Goal: Task Accomplishment & Management: Manage account settings

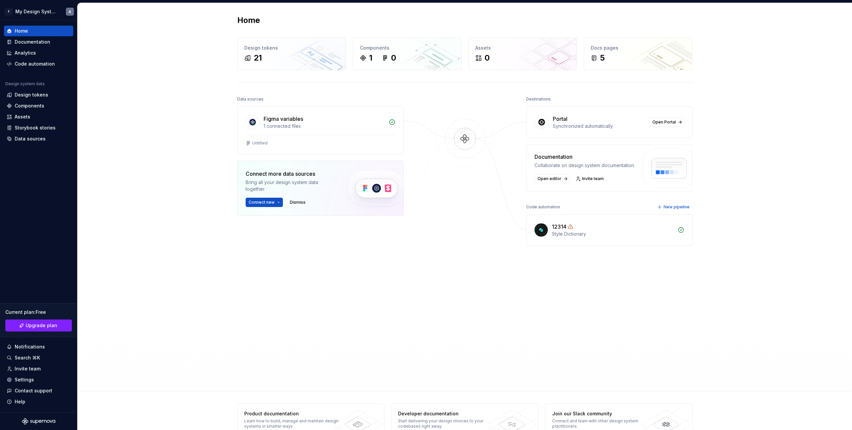
click at [447, 232] on div at bounding box center [465, 224] width 67 height 258
click at [639, 58] on div "5" at bounding box center [638, 58] width 95 height 11
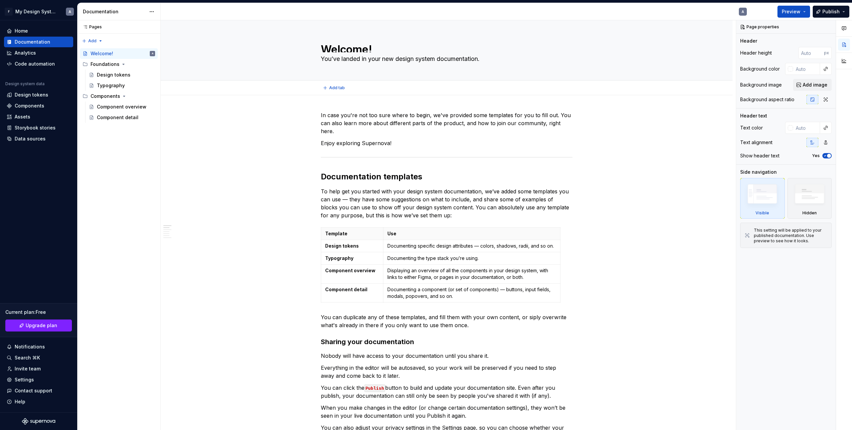
drag, startPoint x: 446, startPoint y: 81, endPoint x: 470, endPoint y: 19, distance: 66.1
click at [315, 116] on span at bounding box center [313, 114] width 5 height 9
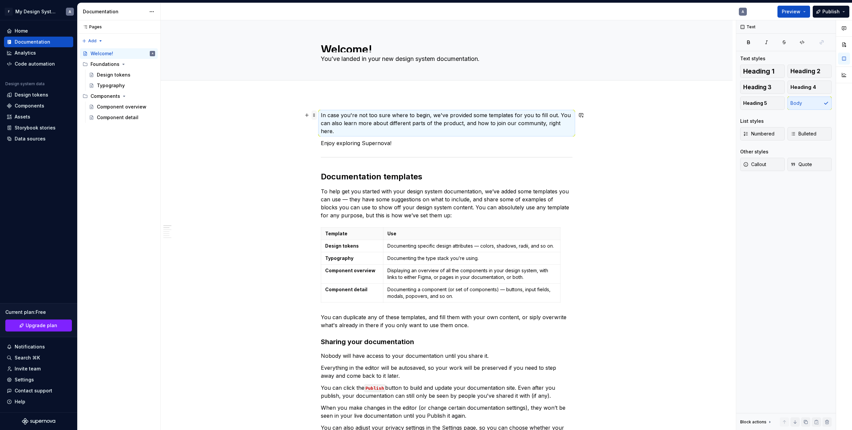
click at [315, 116] on span at bounding box center [313, 114] width 5 height 9
click at [111, 64] on div "Foundations" at bounding box center [105, 64] width 29 height 7
click at [143, 66] on button "Page tree" at bounding box center [140, 64] width 9 height 9
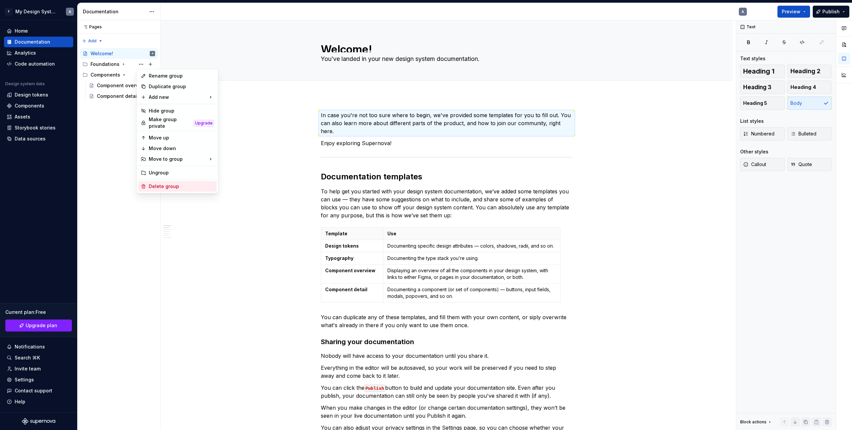
click at [166, 183] on div "Delete group" at bounding box center [181, 186] width 65 height 7
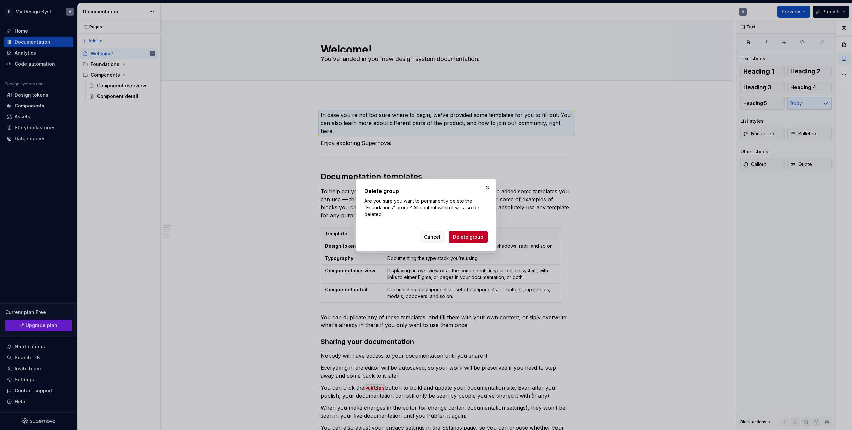
click at [477, 238] on span "Delete group" at bounding box center [468, 237] width 30 height 7
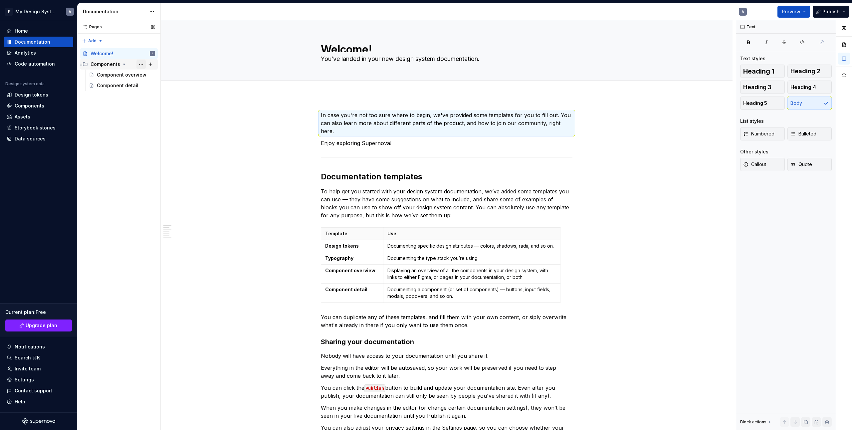
click at [142, 64] on button "Page tree" at bounding box center [140, 64] width 9 height 9
click at [97, 146] on div "Pages Pages Add Accessibility guide for tree Page tree. Navigate the tree with …" at bounding box center [118, 225] width 83 height 410
click at [101, 72] on div "Component overview" at bounding box center [116, 75] width 38 height 7
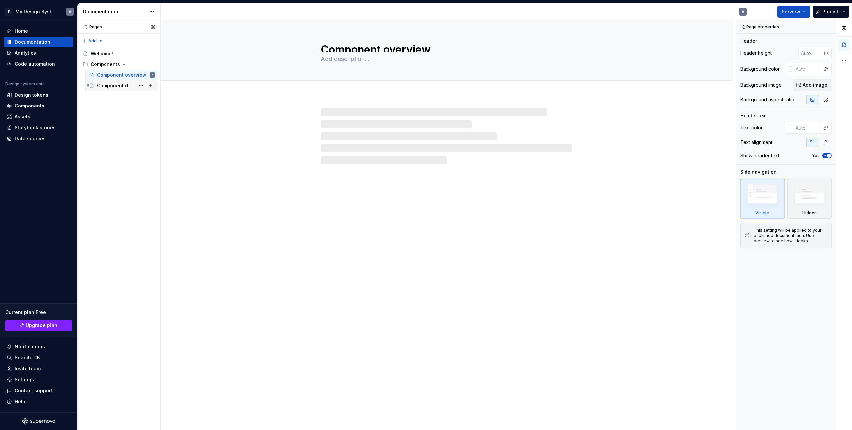
click at [108, 89] on div "Component detail" at bounding box center [126, 85] width 58 height 9
click at [106, 56] on div "Welcome!" at bounding box center [102, 53] width 23 height 7
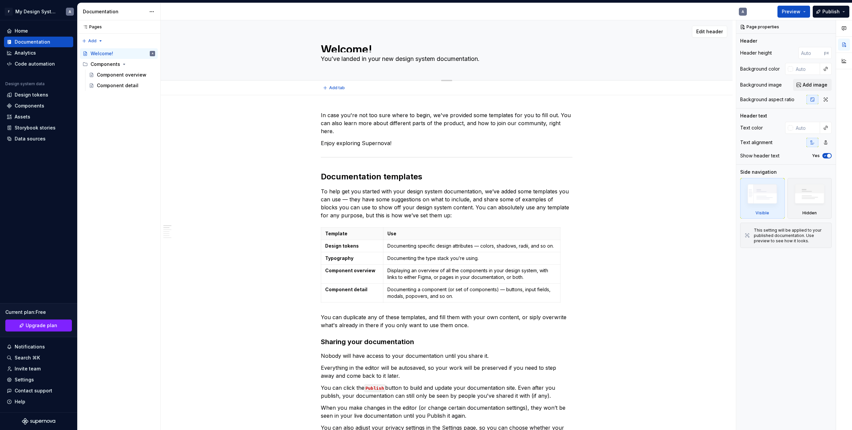
click at [369, 52] on textarea "Welcome!" at bounding box center [445, 47] width 252 height 11
drag, startPoint x: 634, startPoint y: 48, endPoint x: 593, endPoint y: 49, distance: 40.3
click at [628, 48] on div "Welcome! You’ve landed in your new design system documentation." at bounding box center [446, 50] width 518 height 60
click at [455, 41] on div "Welcome! You’ve landed in your new design system documentation." at bounding box center [447, 50] width 252 height 60
click at [448, 47] on textarea "Welcome!" at bounding box center [445, 47] width 252 height 11
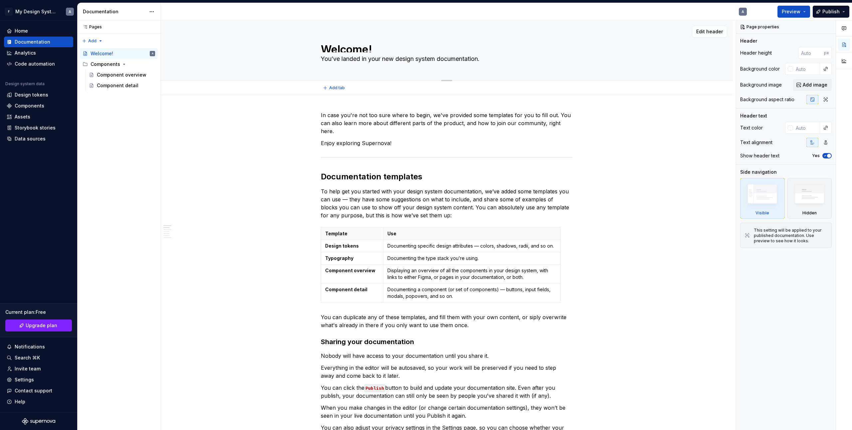
drag, startPoint x: 623, startPoint y: 70, endPoint x: 604, endPoint y: 65, distance: 19.7
click at [622, 70] on div "Welcome! You’ve landed in your new design system documentation." at bounding box center [446, 50] width 518 height 60
click at [697, 31] on button "Edit header" at bounding box center [709, 32] width 35 height 12
click at [710, 35] on span "Edit header" at bounding box center [709, 31] width 27 height 7
click at [813, 197] on img at bounding box center [809, 195] width 38 height 29
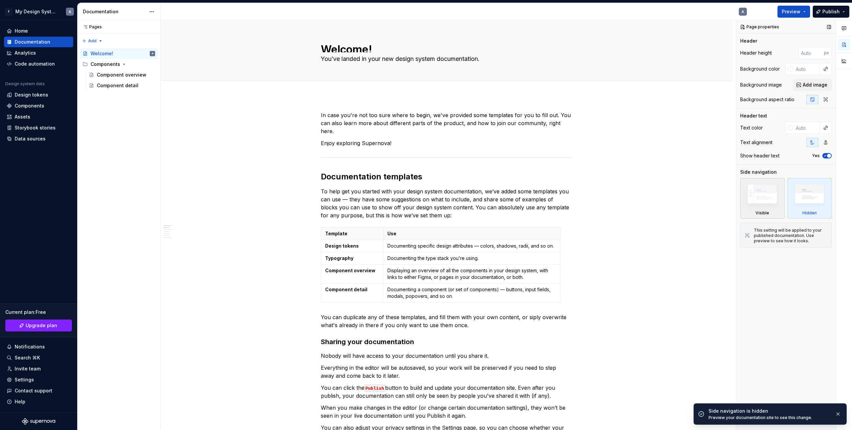
click at [768, 199] on img at bounding box center [762, 195] width 38 height 29
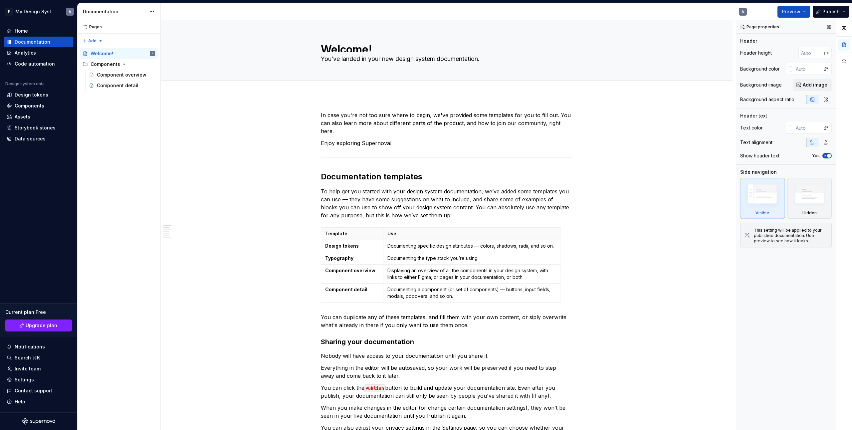
type textarea "*"
click at [813, 53] on input "number" at bounding box center [811, 53] width 26 height 12
type input "480"
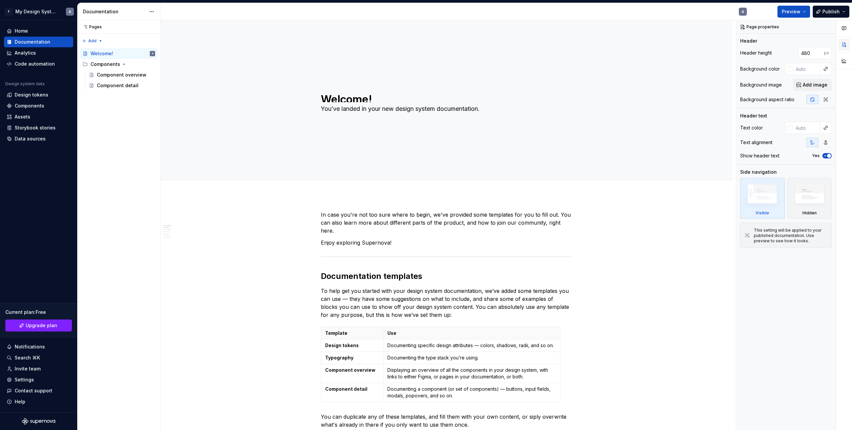
type textarea "*"
drag, startPoint x: 814, startPoint y: 54, endPoint x: 763, endPoint y: 50, distance: 50.7
click at [763, 50] on div "Header height 480 px" at bounding box center [786, 53] width 92 height 12
type textarea "*"
click at [679, 228] on div "Welcome! You’ve landed in your new design system documentation. Edit header Doc…" at bounding box center [448, 225] width 575 height 410
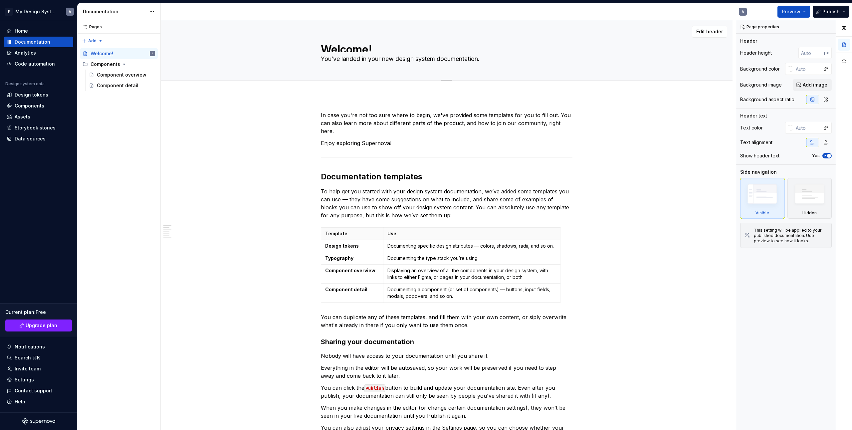
type textarea "*"
click at [376, 49] on textarea "Welcome!" at bounding box center [445, 47] width 252 height 11
type textarea "as"
type textarea "*"
type textarea "asd"
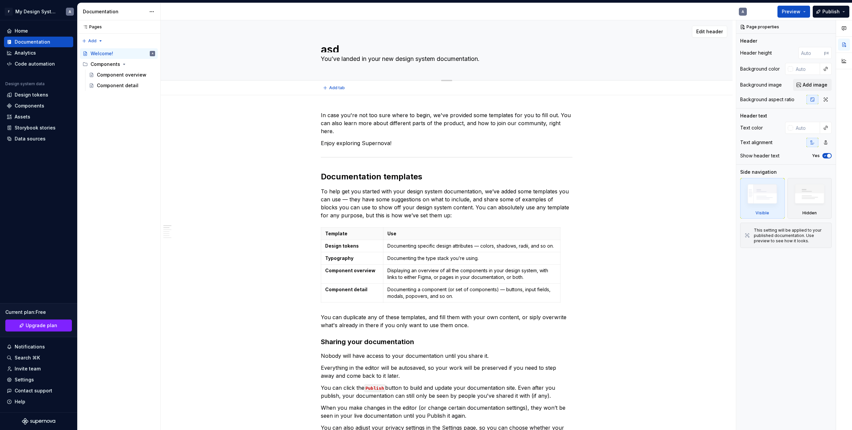
scroll to position [1, 0]
type textarea "*"
type textarea "asds"
type textarea "*"
type textarea "asdsa"
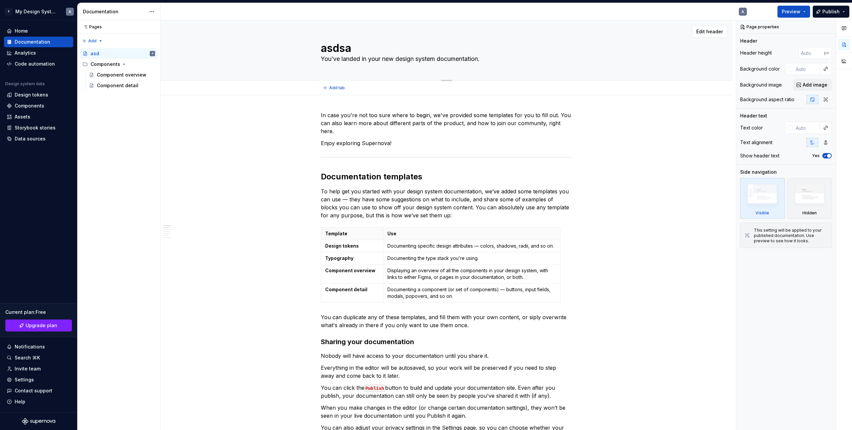
type textarea "*"
type textarea "asdsad"
type textarea "*"
type textarea "asdsada"
type textarea "*"
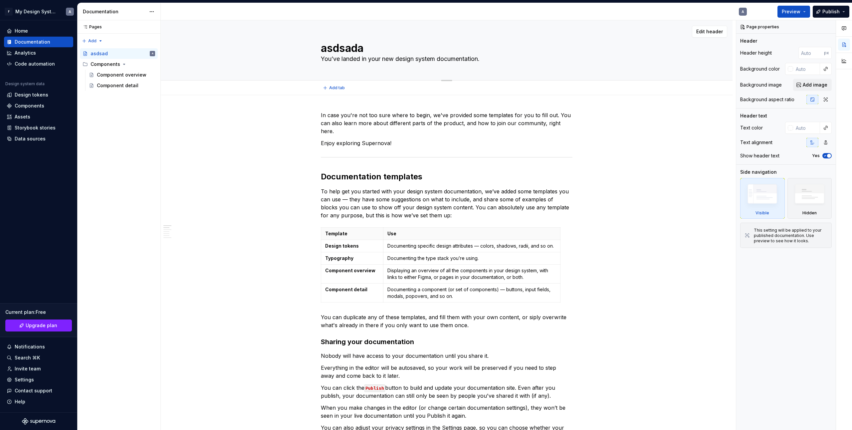
type textarea "asdsadas"
type textarea "*"
type textarea "asdsadasd"
type textarea "*"
type textarea "asdsadasd"
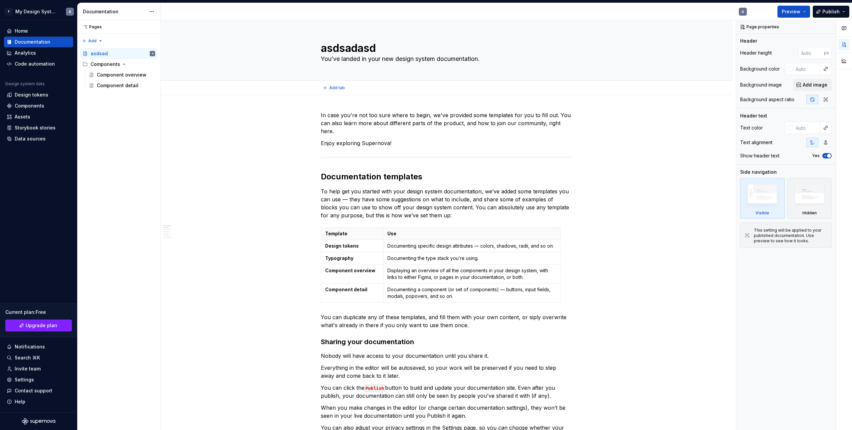
click at [575, 140] on div "asdsadasd You’ve landed in your new design system documentation. Edit header Ad…" at bounding box center [448, 225] width 575 height 410
click at [372, 46] on textarea "asdsadasd" at bounding box center [445, 47] width 252 height 11
click at [377, 46] on textarea "asdsadasd" at bounding box center [445, 47] width 252 height 11
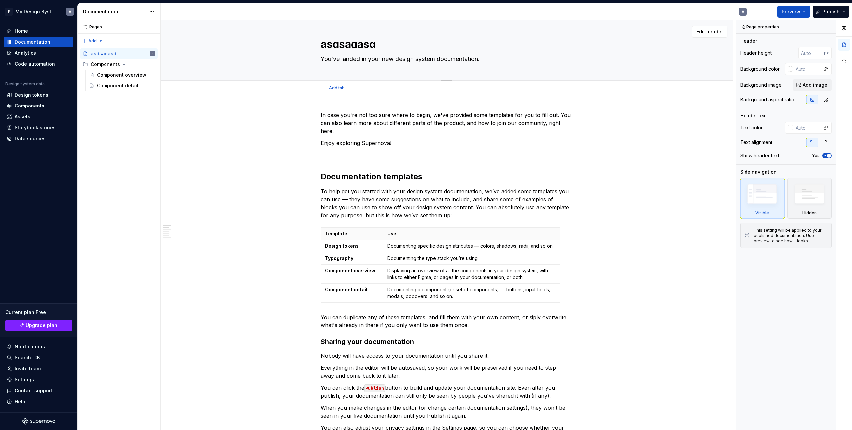
type textarea "*"
type textarea "Untitled page"
type textarea "*"
type textarea "Untitled pag"
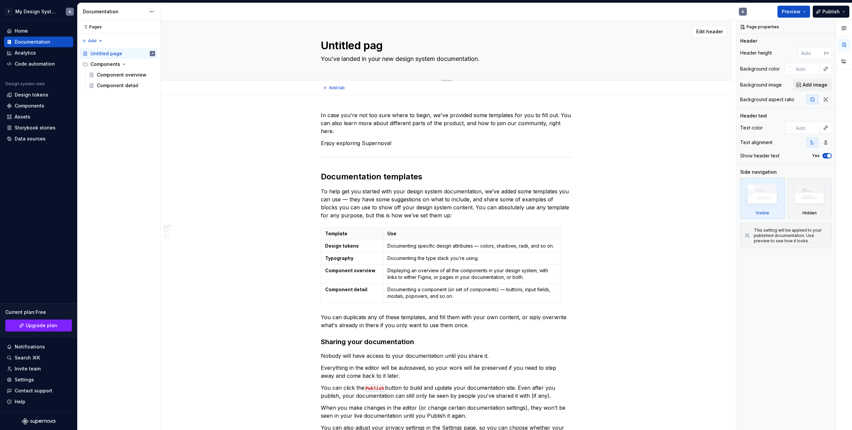
scroll to position [4, 0]
type textarea "*"
type textarea "Untitled pa"
type textarea "*"
type textarea "Untitled p"
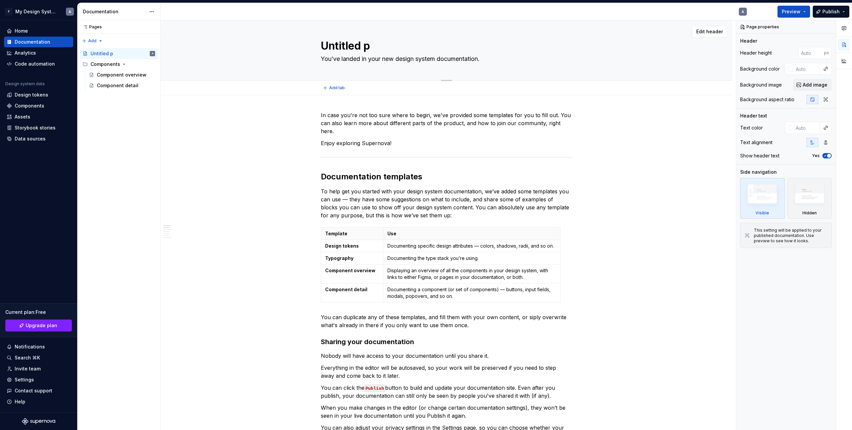
type textarea "*"
type textarea "Untitled"
type textarea "*"
type textarea "Untitled"
type textarea "*"
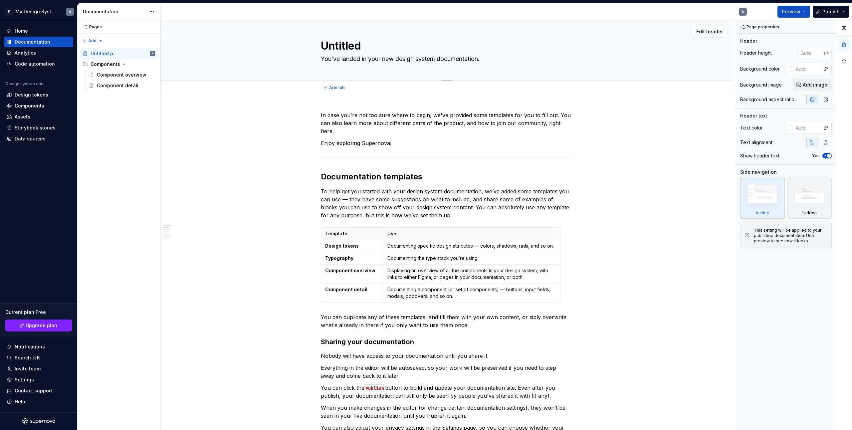
type textarea "Untitle"
type textarea "*"
type textarea "Untitl"
type textarea "*"
type textarea "Untit"
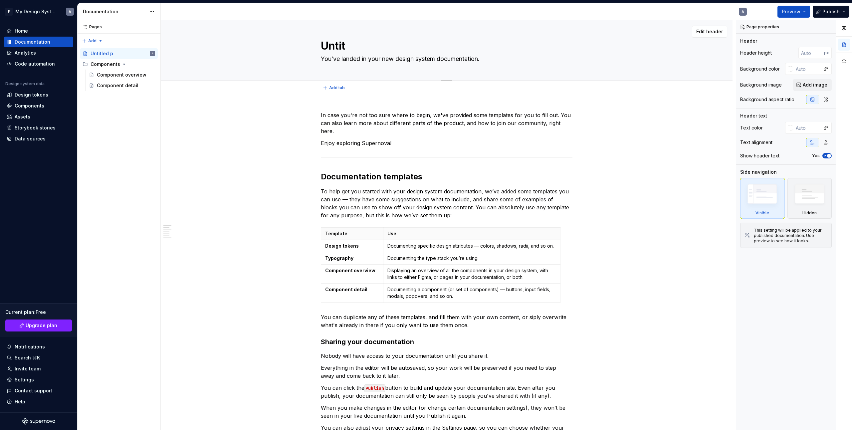
type textarea "*"
type textarea "Unti"
type textarea "*"
type textarea "Unt"
type textarea "*"
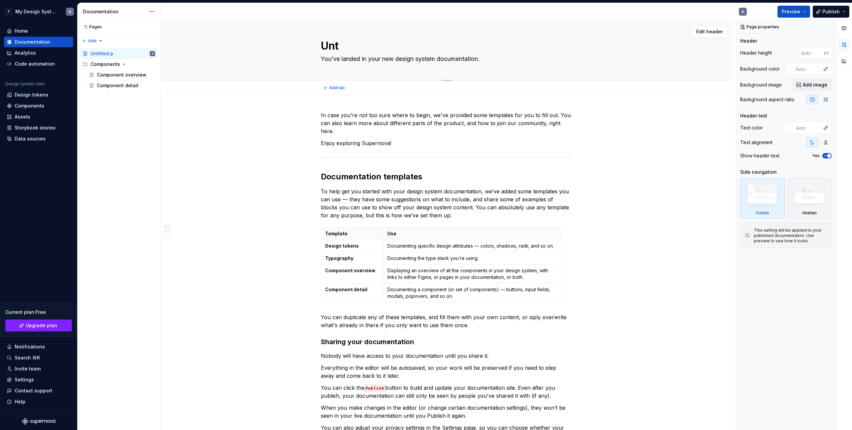
type textarea "Un"
type textarea "*"
type textarea "U"
type textarea "*"
type textarea "Untitled page"
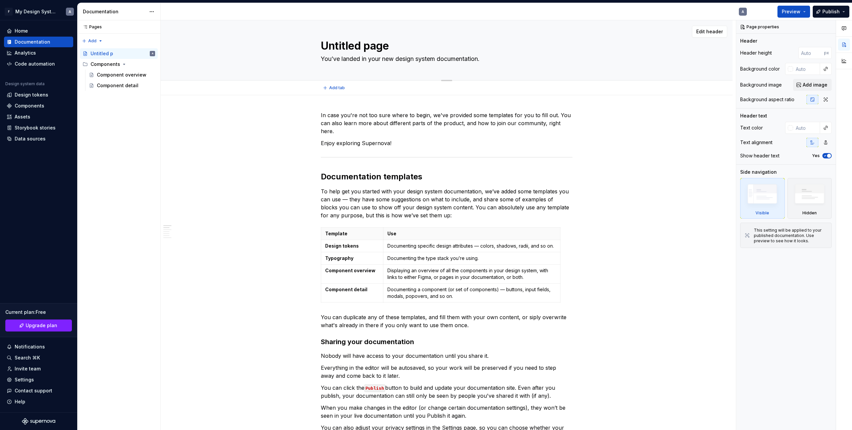
type textarea "*"
type textarea "Untitled pag"
type textarea "*"
type textarea "Untitled pa"
type textarea "*"
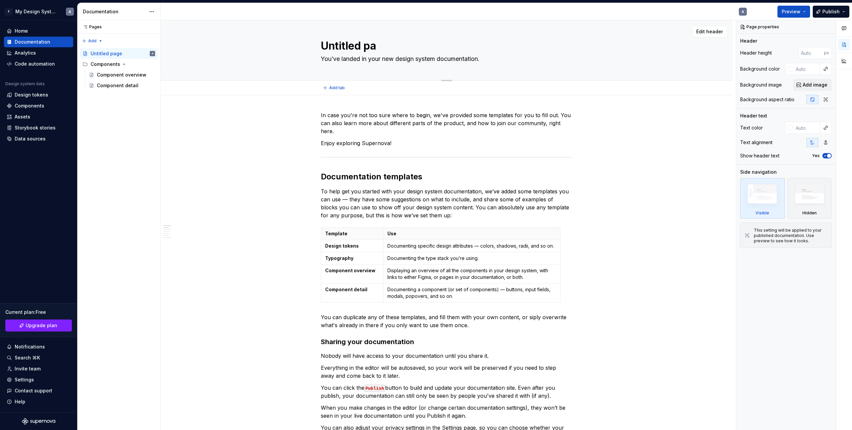
type textarea "Untitled p"
type textarea "*"
type textarea "Untitled"
type textarea "*"
type textarea "Untitled"
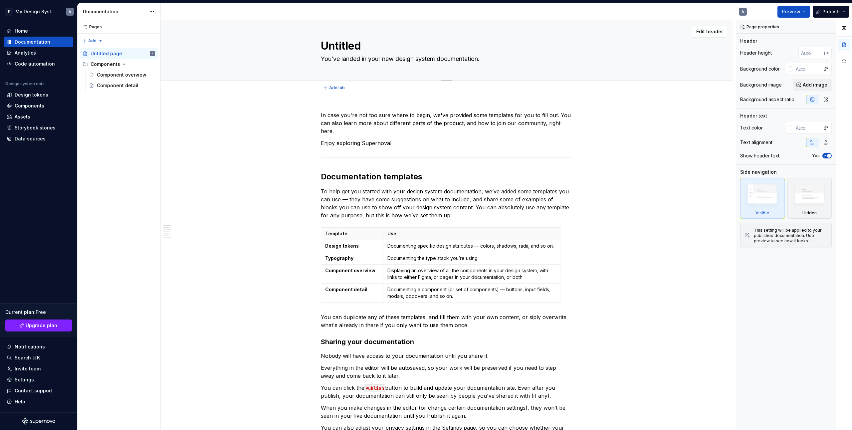
type textarea "*"
type textarea "Untitle"
type textarea "*"
type textarea "Untitl"
type textarea "*"
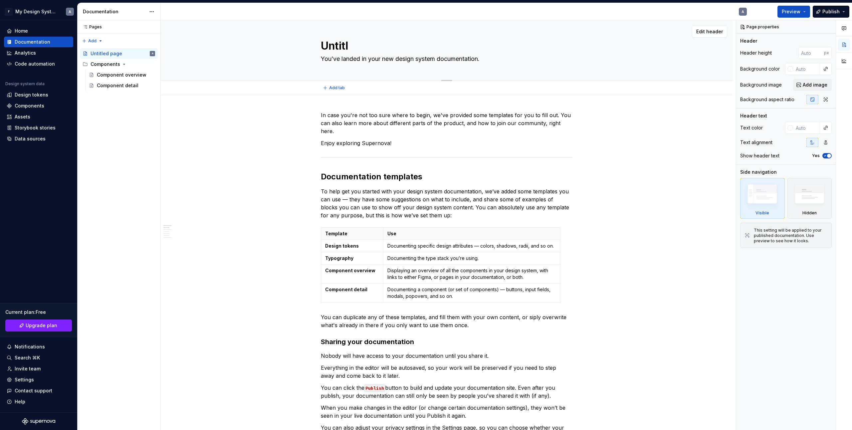
type textarea "Untit"
type textarea "*"
type textarea "Unti"
type textarea "*"
type textarea "Unt"
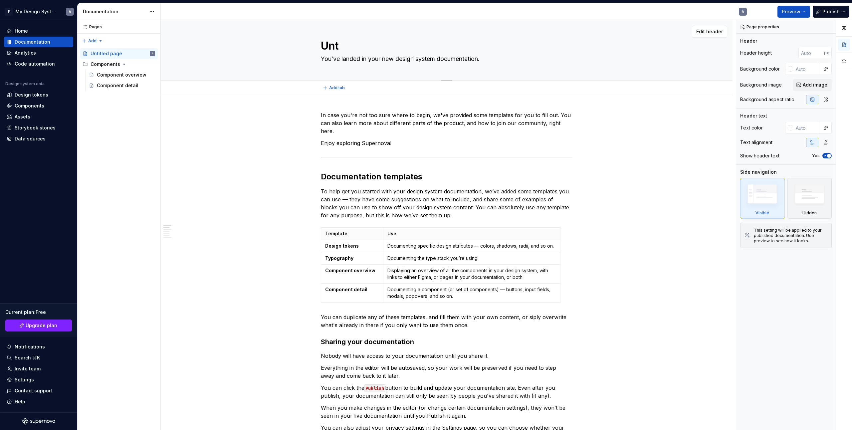
type textarea "*"
type textarea "Un"
type textarea "*"
type textarea "U"
type textarea "*"
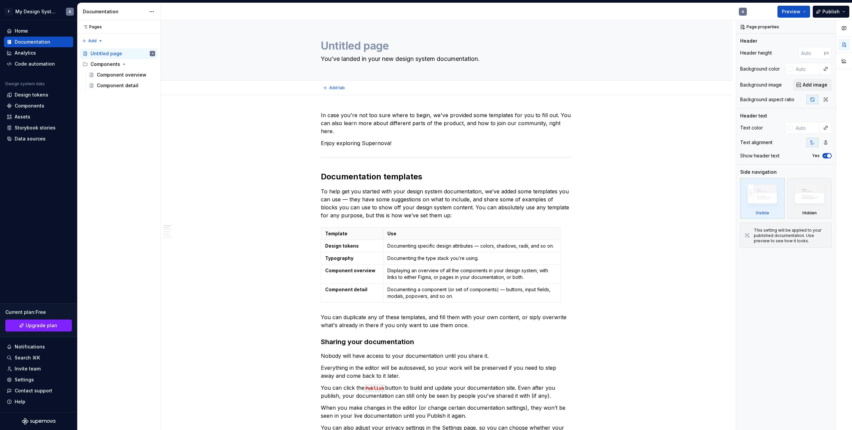
type textarea "*"
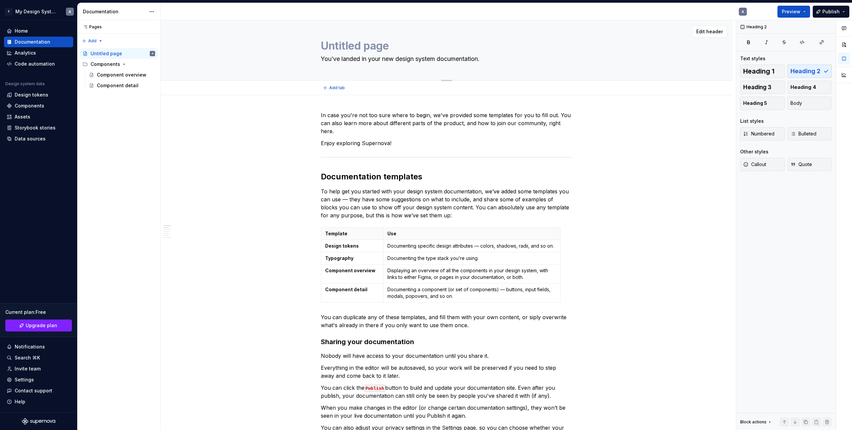
click at [456, 59] on textarea "You’ve landed in your new design system documentation." at bounding box center [445, 59] width 252 height 11
click at [367, 44] on textarea at bounding box center [445, 47] width 252 height 11
type textarea "*"
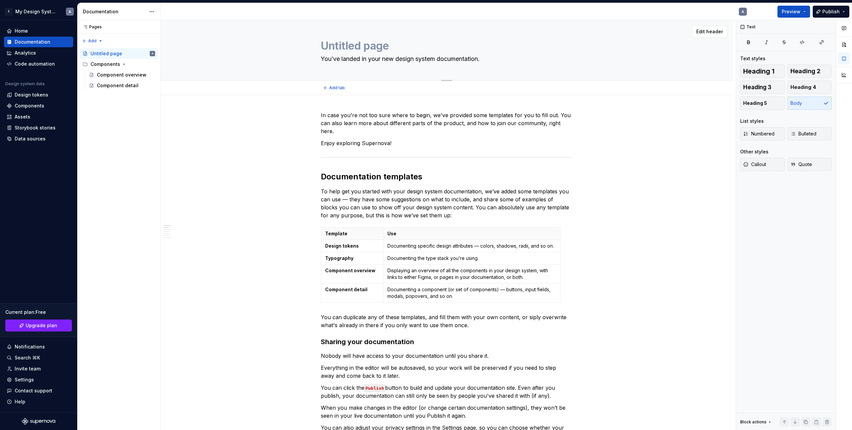
type textarea "a"
type textarea "*"
type textarea "as"
type textarea "*"
type textarea "a"
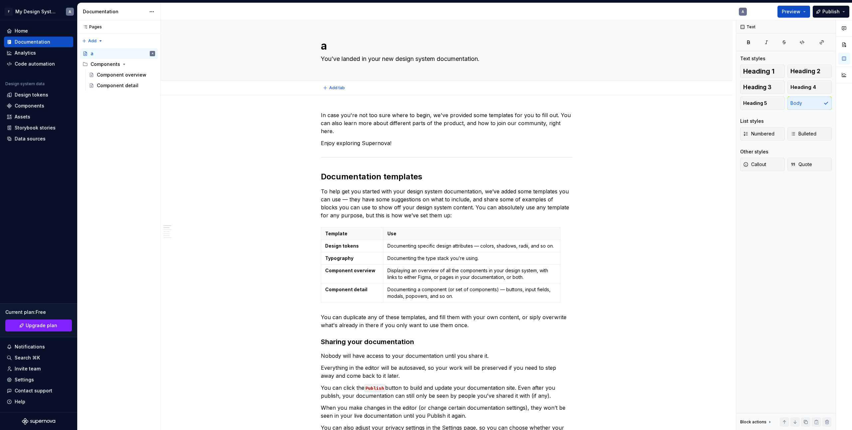
type textarea "*"
type textarea "Untitled page"
type textarea "*"
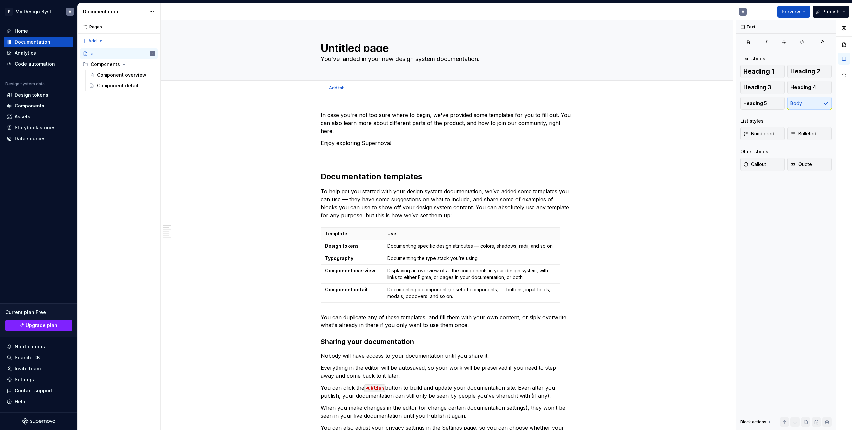
type textarea "Untitled pageT"
type textarea "*"
type textarea "Untitled pageTi"
type textarea "*"
type textarea "Untitled pageTit"
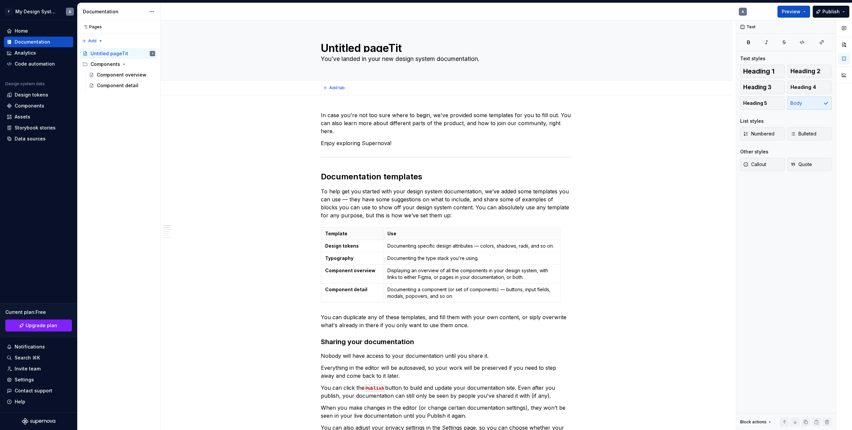
type textarea "*"
type textarea "Untitled page"
type textarea "*"
type textarea "Untitled pageT"
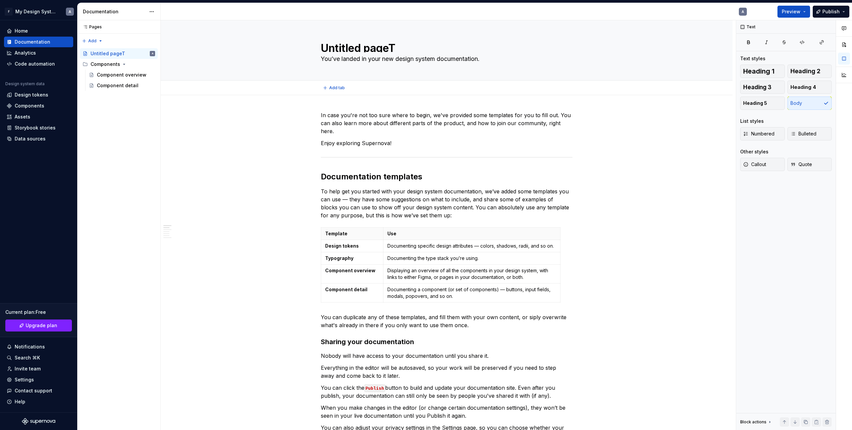
type textarea "*"
type textarea "Untitled page"
type textarea "*"
type textarea "Untitled pag"
type textarea "*"
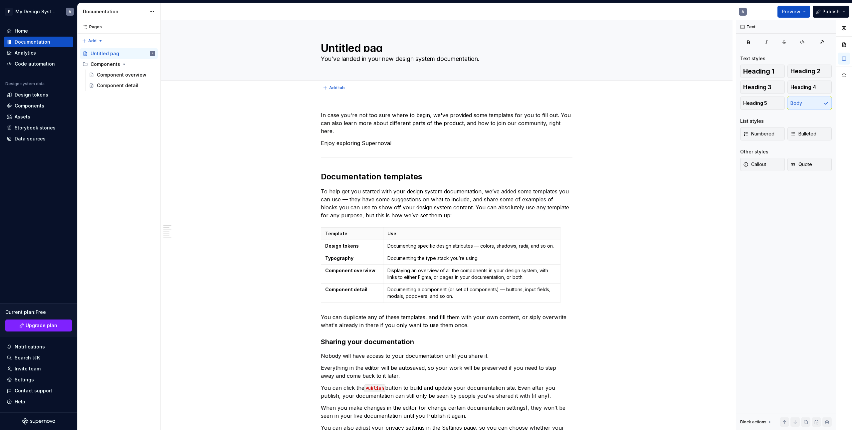
type textarea "З"
type textarea "*"
type textarea "За"
type textarea "*"
type textarea "Заг"
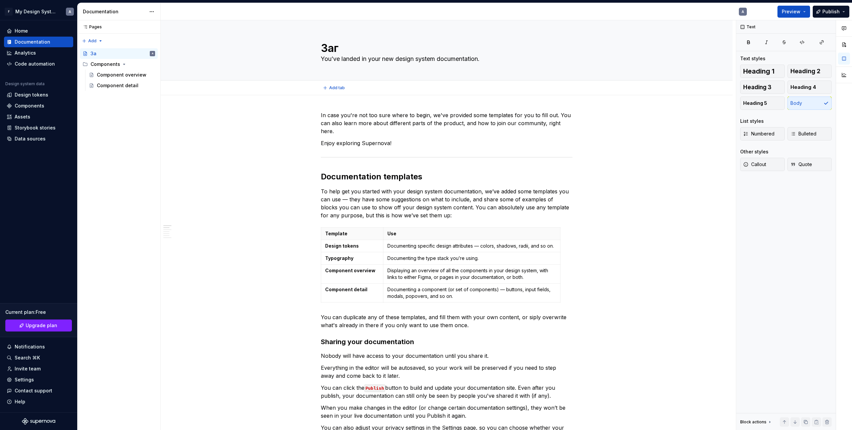
type textarea "*"
type textarea "Заго"
type textarea "*"
type textarea "Загол"
type textarea "*"
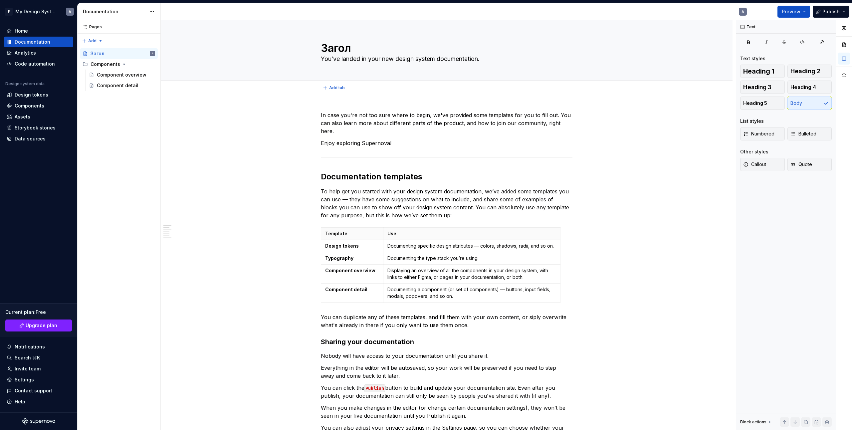
type textarea "Заголо"
type textarea "*"
type textarea "Заголов"
type textarea "*"
type textarea "Заголово"
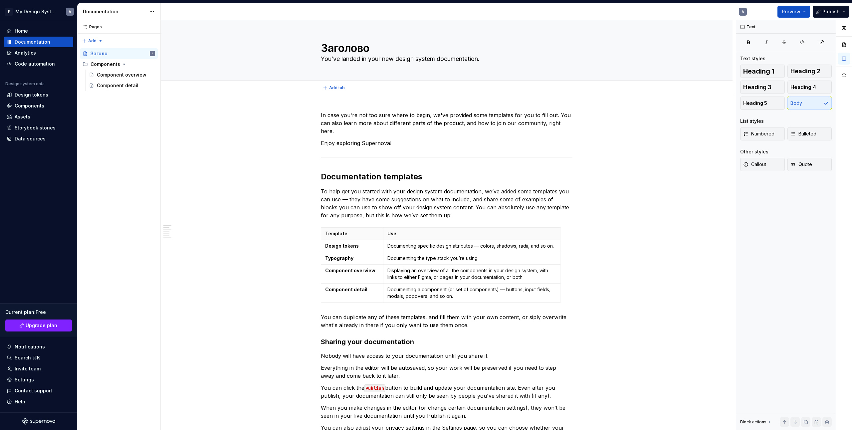
type textarea "*"
type textarea "Заголовок"
type textarea "*"
type textarea "Заголовок"
type textarea "*"
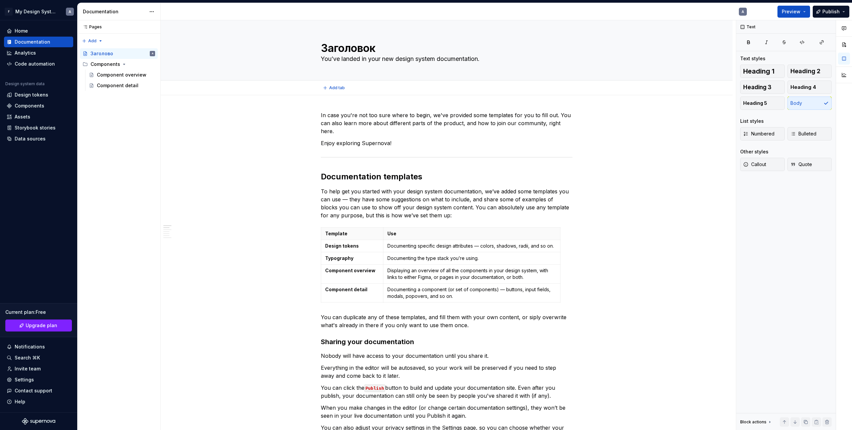
type textarea "Заголовок с"
type textarea "*"
type textarea "Заголовок ст"
type textarea "*"
type textarea "Заголовок стр"
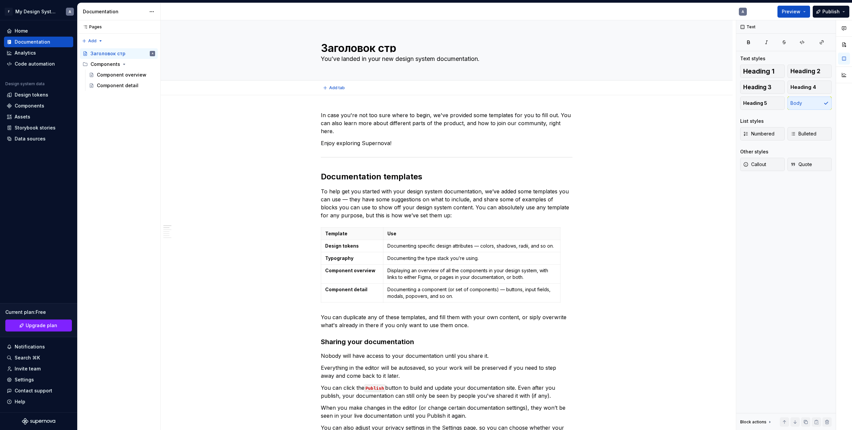
type textarea "*"
type textarea "Заголовок стра"
type textarea "*"
type textarea "Заголовок стран"
type textarea "*"
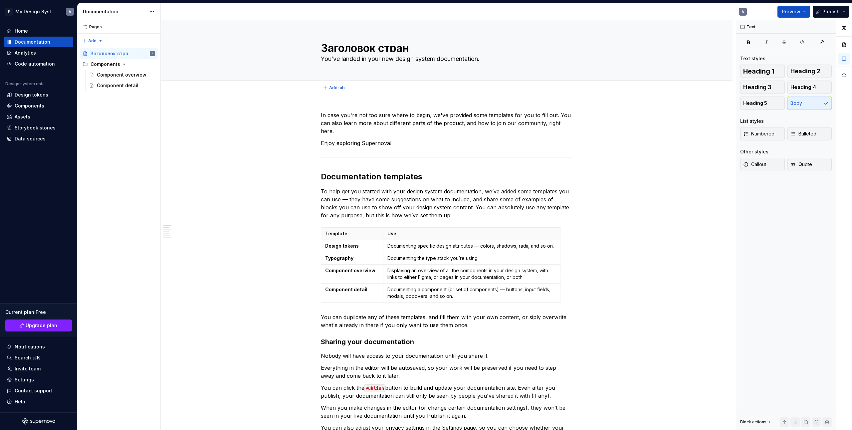
type textarea "Заголовок страни"
type textarea "*"
type textarea "Заголовок страниц"
type textarea "*"
type textarea "Заголовок страницы"
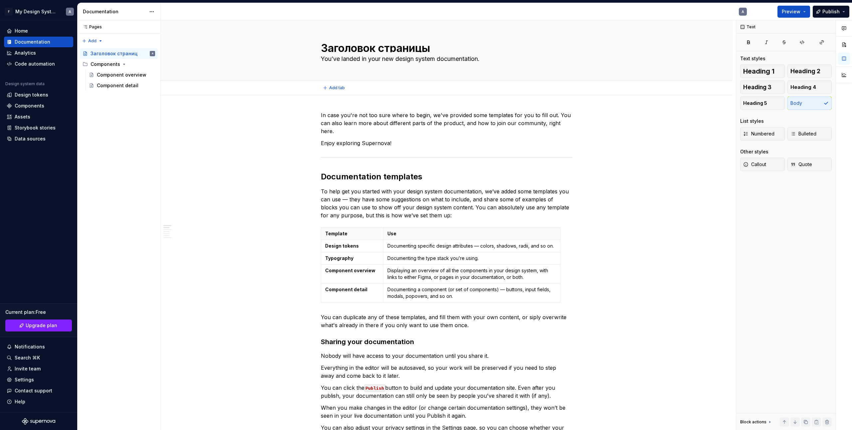
type textarea "*"
type textarea "Заголовок страницы"
type textarea "*"
type textarea "Заголовок страницы"
click at [339, 58] on textarea "You’ve landed in your new design system documentation." at bounding box center [445, 59] width 252 height 11
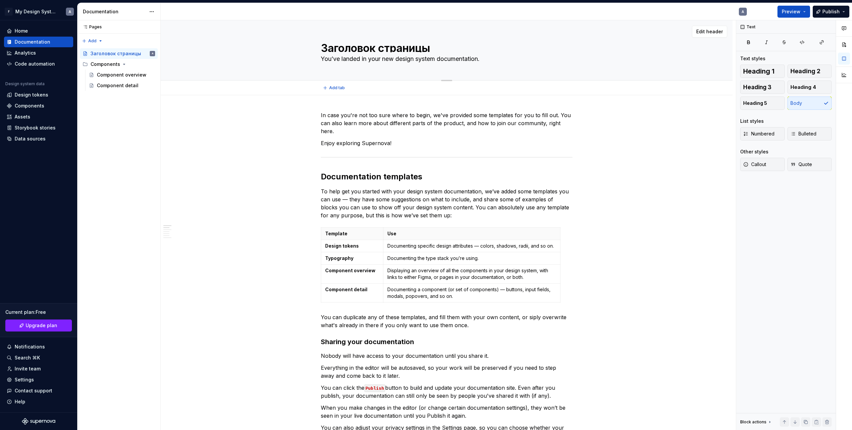
type textarea "*"
type textarea "К"
type textarea "*"
type textarea "Ка"
type textarea "*"
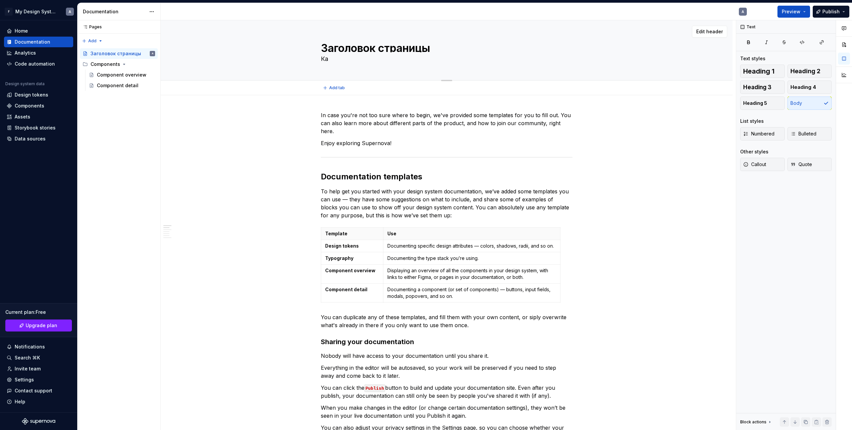
type textarea "Кап"
type textarea "*"
type textarea "Капк"
type textarea "*"
type textarea "Кап"
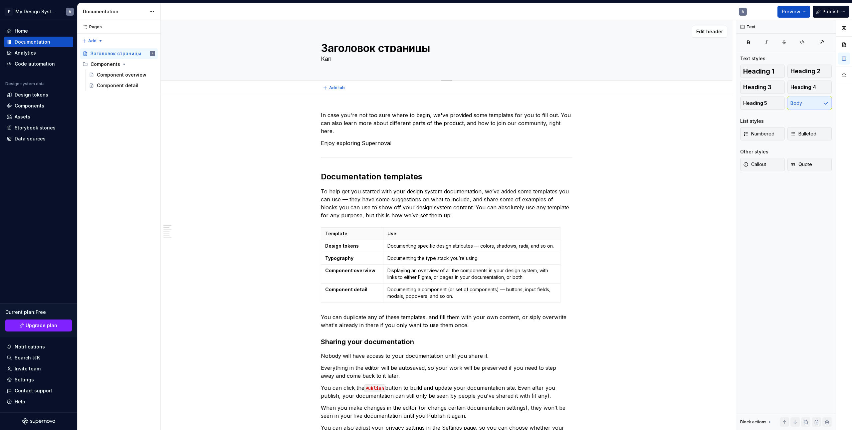
type textarea "*"
type textarea "Ка"
type textarea "*"
type textarea "Как"
type textarea "*"
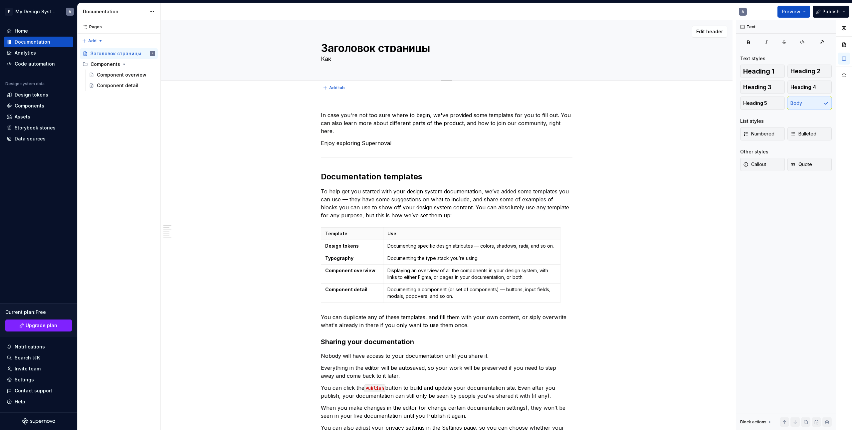
type textarea "Како"
type textarea "*"
type textarea "Какое"
type textarea "*"
type textarea "Какое-"
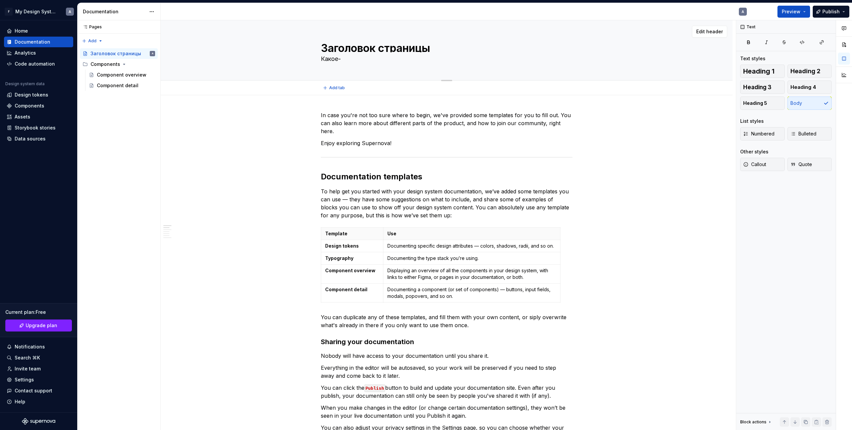
type textarea "*"
type textarea "Какое-т"
type textarea "*"
type textarea "Какое-то"
type textarea "*"
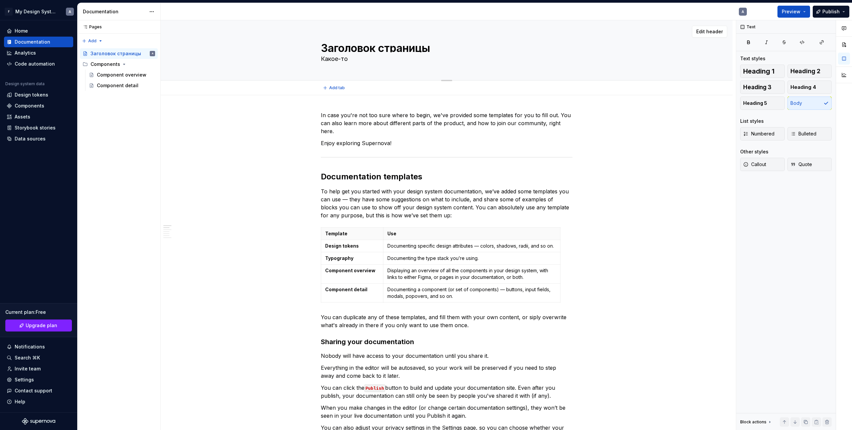
type textarea "Какое-то"
type textarea "*"
type textarea "Какое-то о"
type textarea "*"
type textarea "Какое-то оп"
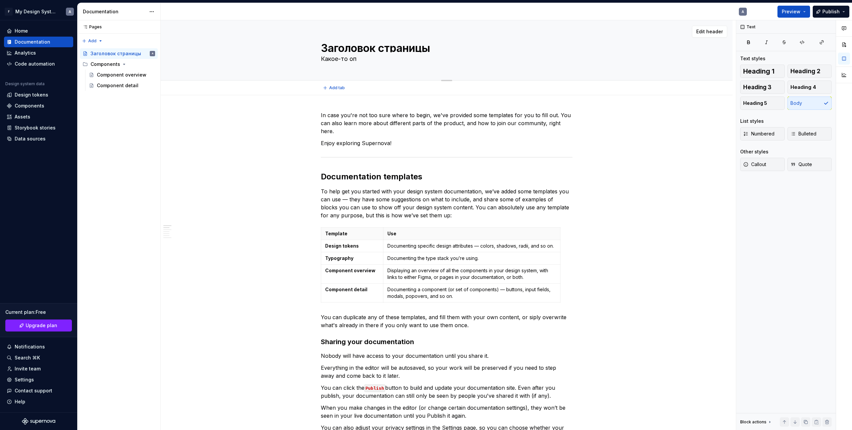
type textarea "*"
type textarea "Какое-то опи"
type textarea "*"
type textarea "Какое-то опис"
type textarea "*"
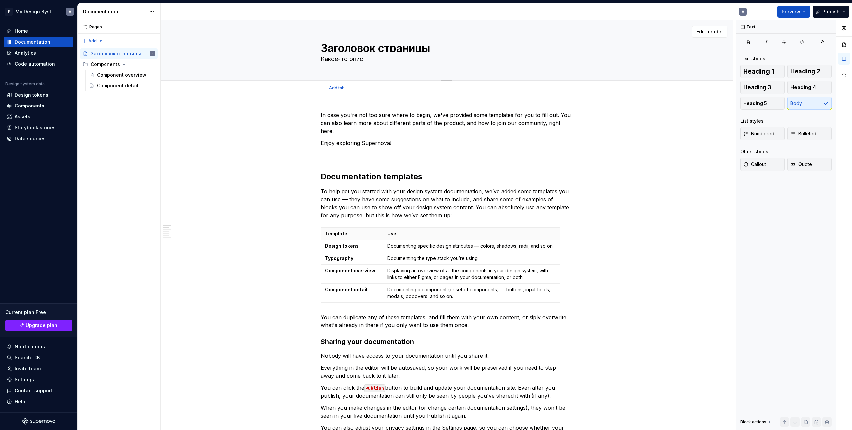
type textarea "Какое-то описа"
type textarea "*"
type textarea "Какое-то описан"
type textarea "*"
type textarea "Какое-то описани"
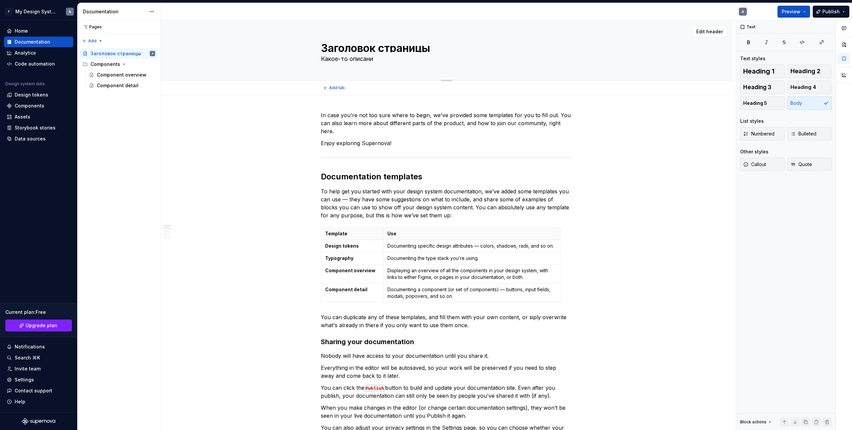
type textarea "*"
type textarea "Какое-то описание"
type textarea "*"
type textarea "Какое-то описание"
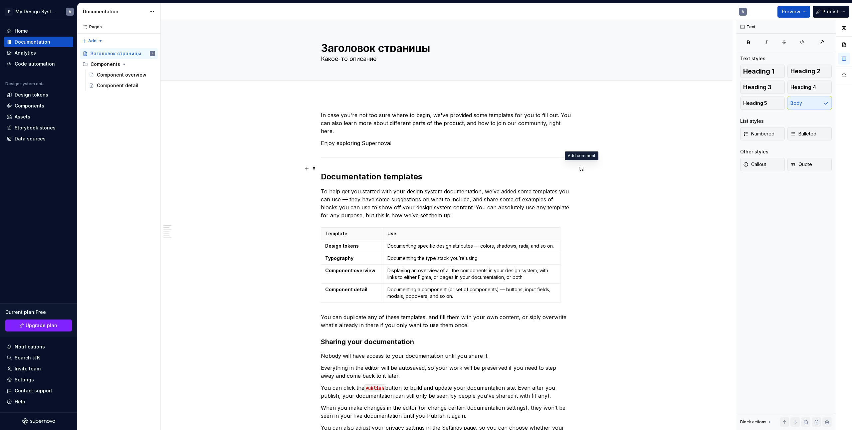
type textarea "*"
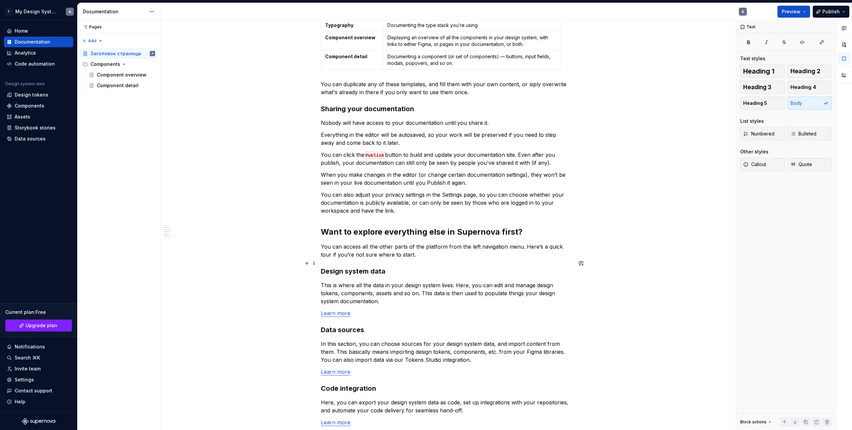
scroll to position [430, 0]
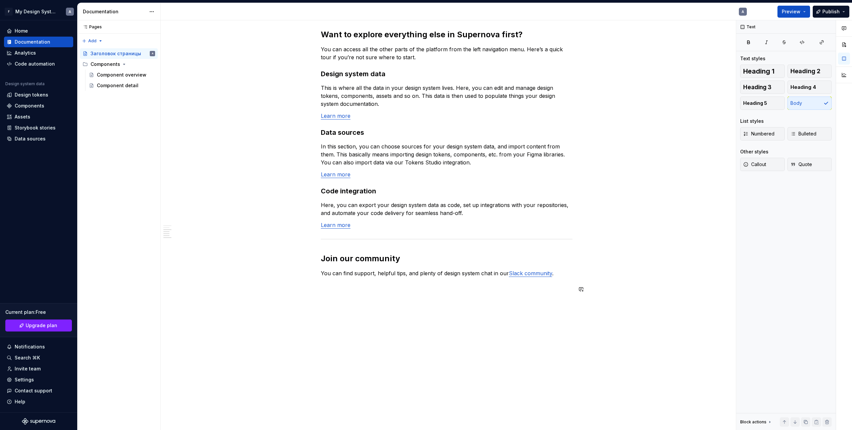
drag, startPoint x: 485, startPoint y: 312, endPoint x: 432, endPoint y: 313, distance: 52.6
click at [485, 312] on div "In case you're not too sure where to begin, we've provided some templates for y…" at bounding box center [447, 51] width 572 height 773
click at [425, 348] on div "In case you're not too sure where to begin, we've provided some templates for y…" at bounding box center [447, 51] width 572 height 773
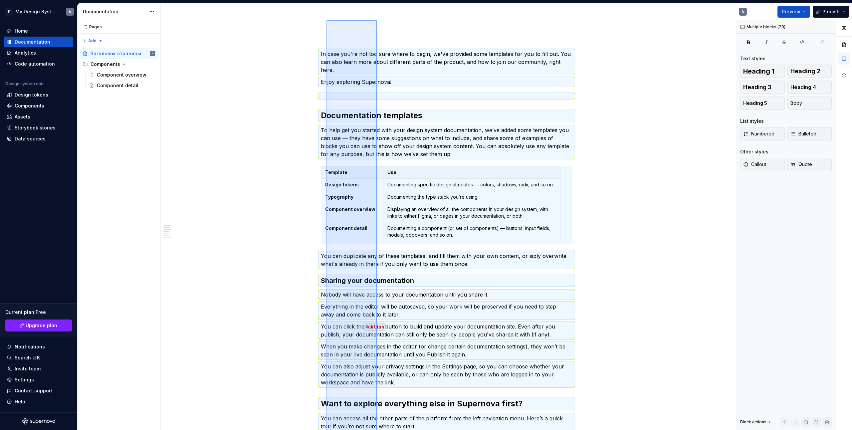
scroll to position [0, 0]
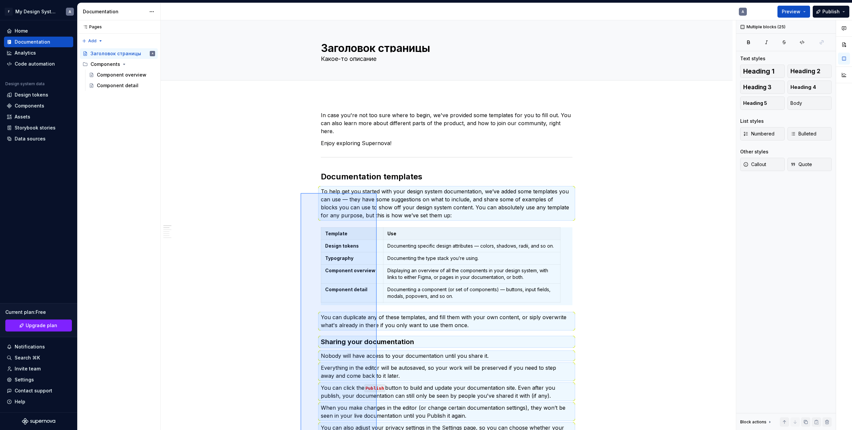
drag, startPoint x: 342, startPoint y: 210, endPoint x: 300, endPoint y: 192, distance: 45.8
click at [300, 192] on div "Заголовок страницы Какое-то описание Edit header Documentation templates Sharin…" at bounding box center [448, 225] width 575 height 410
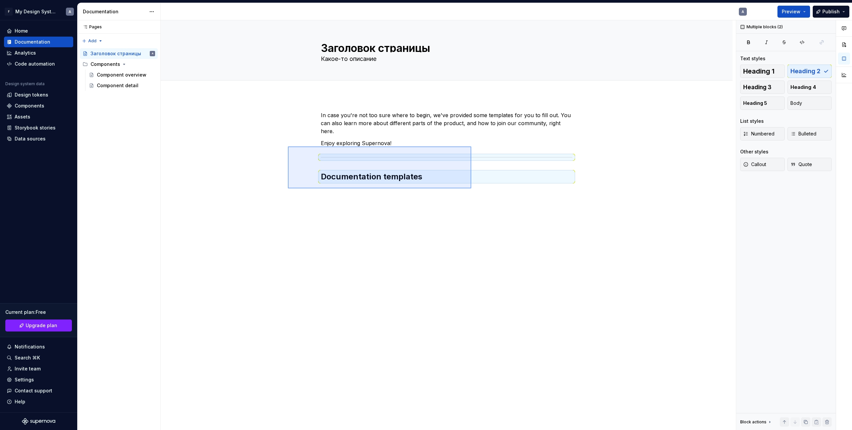
drag, startPoint x: 306, startPoint y: 166, endPoint x: 290, endPoint y: 146, distance: 25.5
click at [287, 146] on div "Заголовок страницы Какое-то описание Edit header In case you're not too sure wh…" at bounding box center [448, 225] width 575 height 410
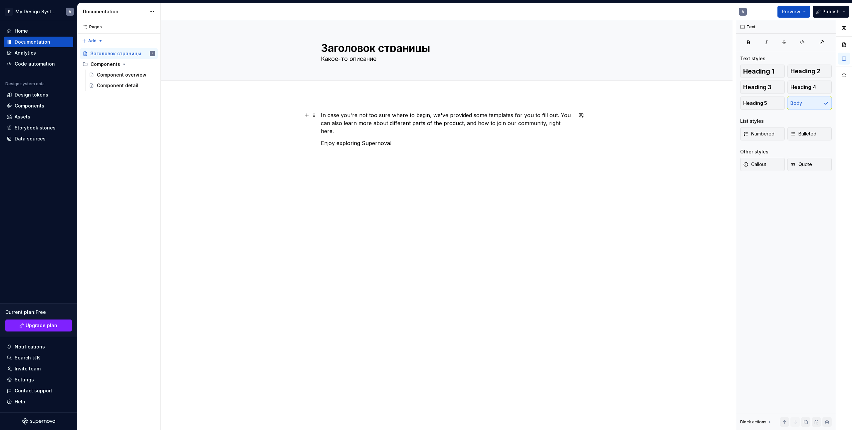
drag, startPoint x: 412, startPoint y: 146, endPoint x: 289, endPoint y: 116, distance: 127.0
click at [289, 116] on div "In case you're not too sure where to begin, we've provided some templates for y…" at bounding box center [447, 189] width 572 height 189
drag, startPoint x: 414, startPoint y: 141, endPoint x: 393, endPoint y: 133, distance: 22.4
click at [413, 141] on div "In case you're not too sure where to begin, we've provided some templates for y…" at bounding box center [447, 133] width 252 height 44
click at [393, 139] on p "Enjoy exploring Supernova!" at bounding box center [447, 143] width 252 height 8
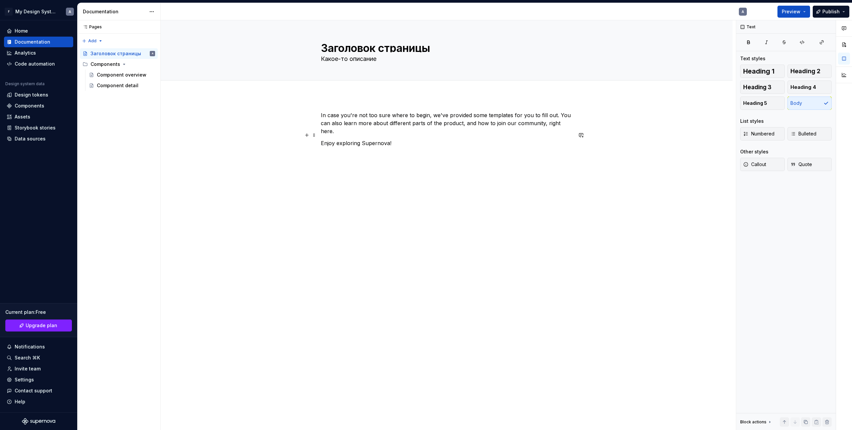
click at [396, 139] on p "Enjoy exploring Supernova!" at bounding box center [447, 143] width 252 height 8
drag, startPoint x: 395, startPoint y: 136, endPoint x: 292, endPoint y: 140, distance: 103.6
click at [292, 140] on div "In case you're not too sure where to begin, we've provided some templates for y…" at bounding box center [447, 189] width 572 height 189
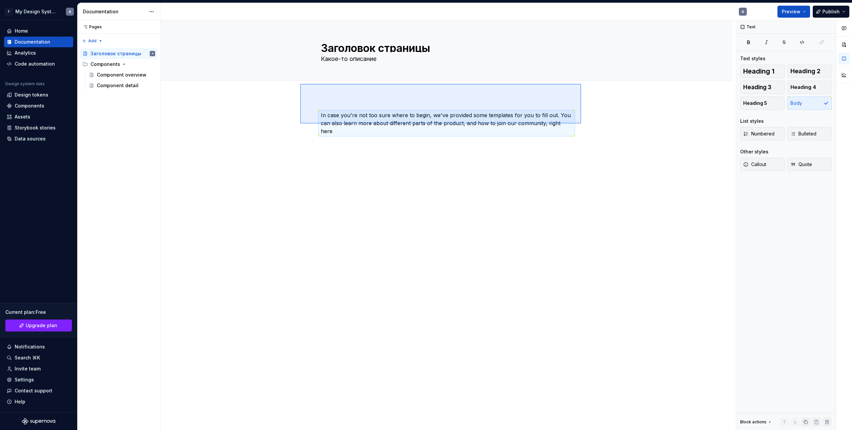
drag, startPoint x: 581, startPoint y: 123, endPoint x: 300, endPoint y: 84, distance: 283.6
click at [300, 84] on div "Заголовок страницы Какое-то описание Edit header In case you're not too sure wh…" at bounding box center [448, 225] width 575 height 410
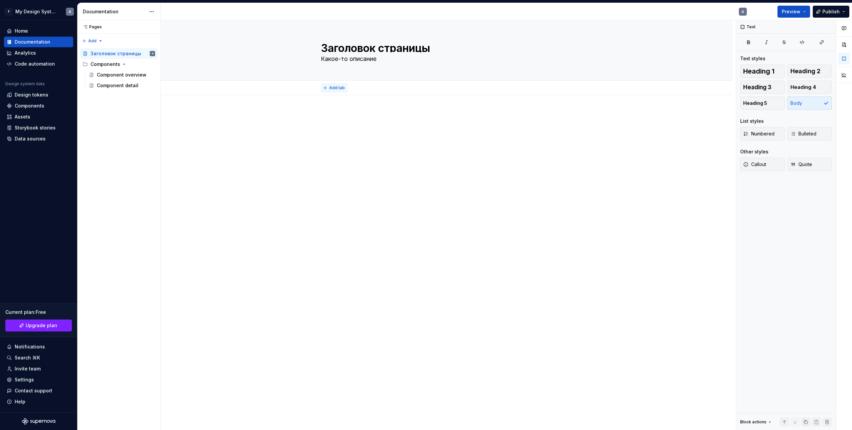
click at [331, 86] on span "Add tab" at bounding box center [337, 87] width 16 height 5
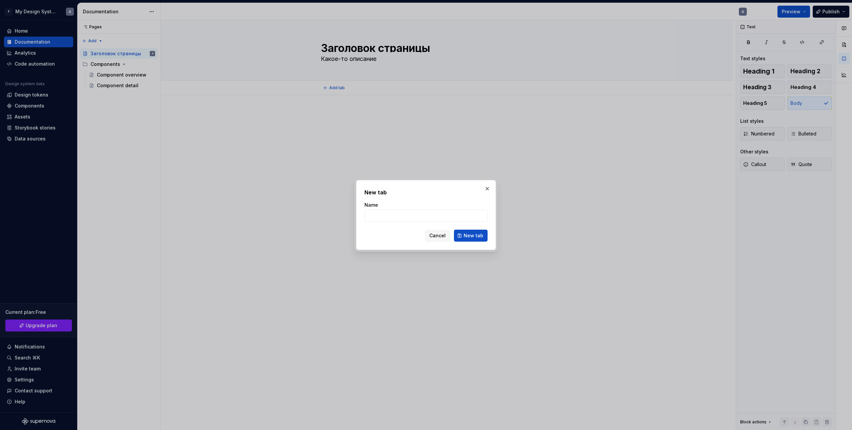
type textarea "*"
type input "ы"
type input "a"
type input "Какой-то таб"
click at [485, 240] on button "New tab" at bounding box center [471, 236] width 34 height 12
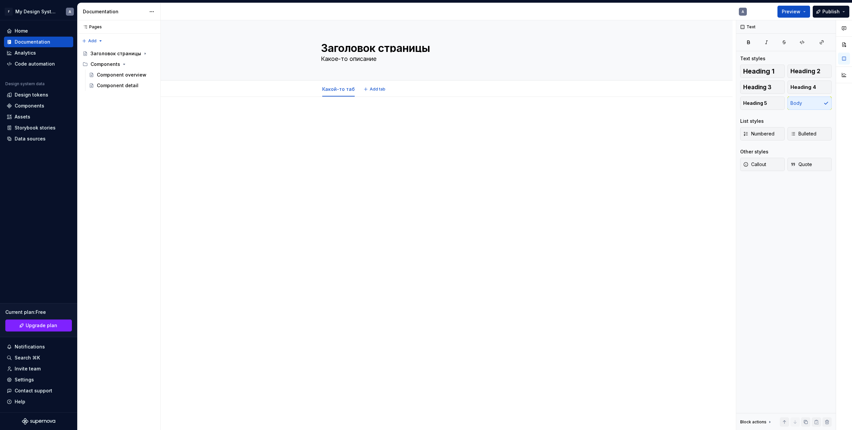
click at [434, 158] on div at bounding box center [447, 186] width 572 height 178
type textarea "*"
click at [371, 90] on span "Add tab" at bounding box center [378, 89] width 16 height 5
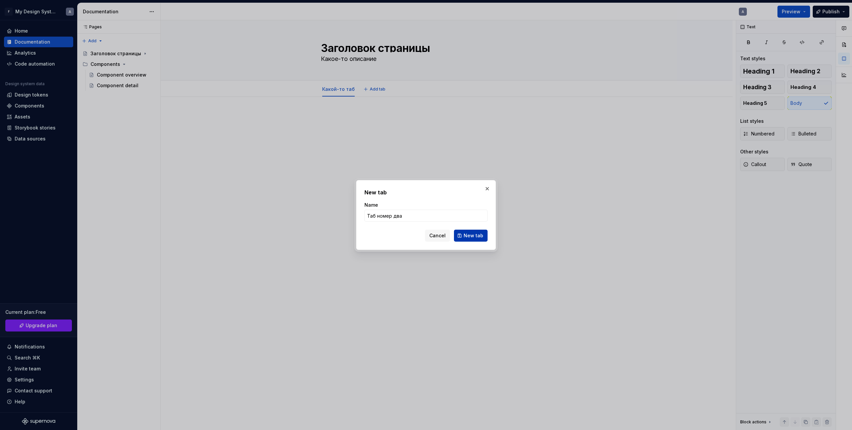
type input "Таб номер два"
click at [465, 236] on span "New tab" at bounding box center [474, 235] width 20 height 7
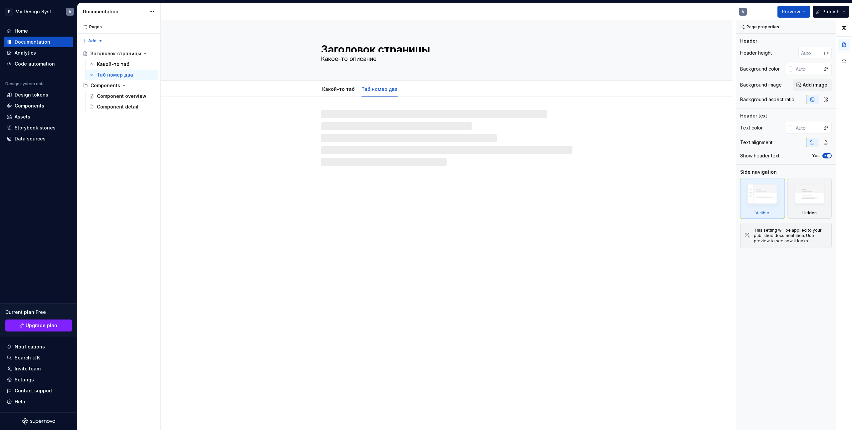
click at [536, 277] on div "Заголовок страницы Какое-то описание Какой-то таб Таб номер два" at bounding box center [447, 225] width 572 height 410
click at [339, 88] on link "Какой-то таб" at bounding box center [338, 89] width 33 height 6
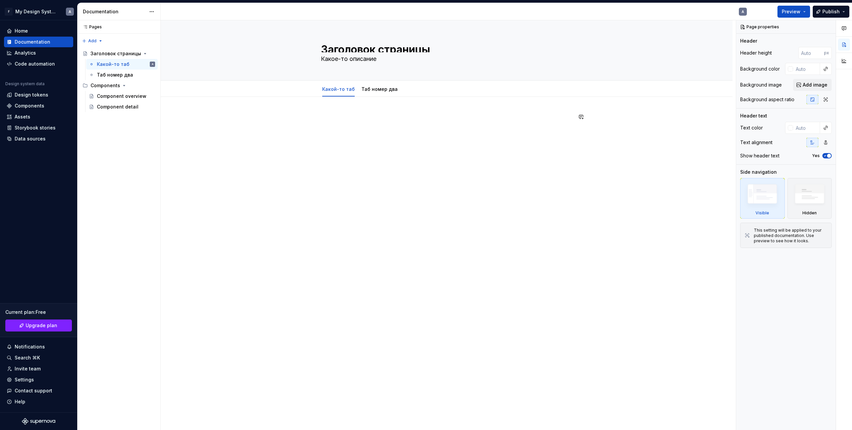
click at [373, 97] on div at bounding box center [447, 186] width 572 height 178
click at [338, 94] on div "Какой-то таб" at bounding box center [338, 89] width 38 height 11
click at [372, 91] on link "Таб номер два" at bounding box center [379, 89] width 36 height 6
click at [340, 92] on link "Какой-то таб" at bounding box center [338, 89] width 33 height 6
click at [799, 14] on span "Preview" at bounding box center [791, 11] width 19 height 7
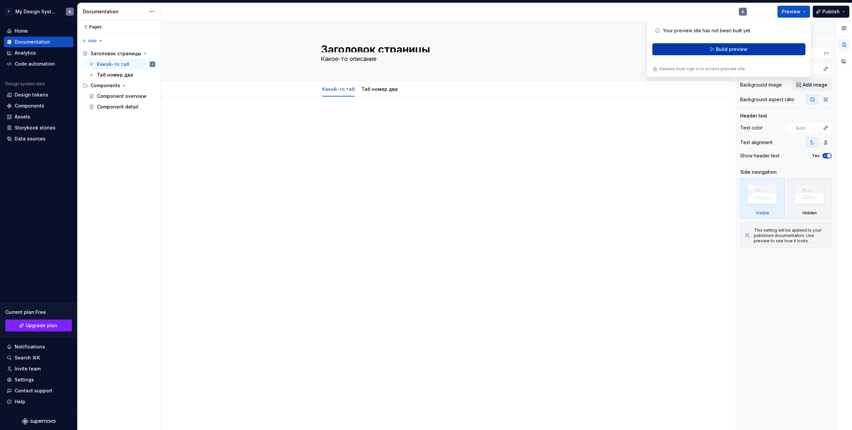
click at [741, 47] on span "Build preview" at bounding box center [732, 49] width 32 height 7
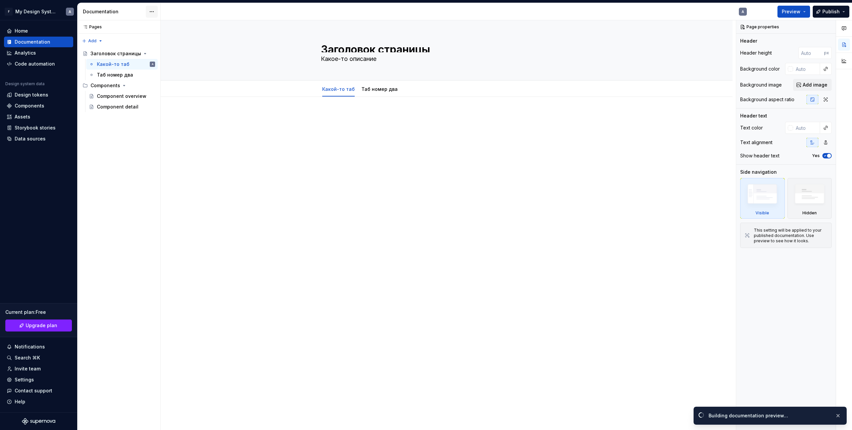
click at [151, 12] on html "F My Design System A Home Documentation Analytics Code automation Design system…" at bounding box center [426, 215] width 852 height 430
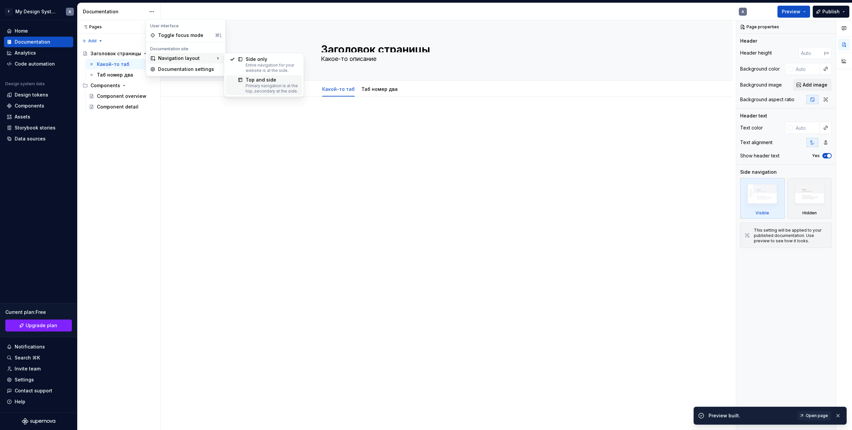
click at [241, 86] on div at bounding box center [238, 85] width 16 height 17
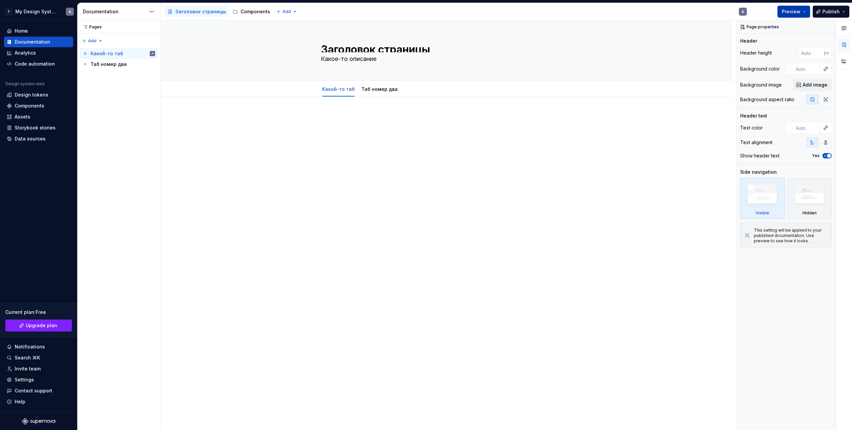
click at [800, 10] on span "Preview" at bounding box center [791, 11] width 19 height 7
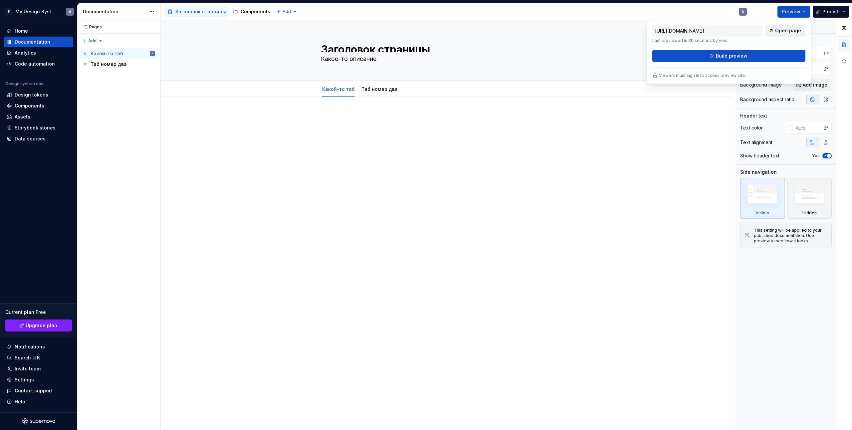
click at [784, 32] on span "Open page" at bounding box center [788, 30] width 26 height 7
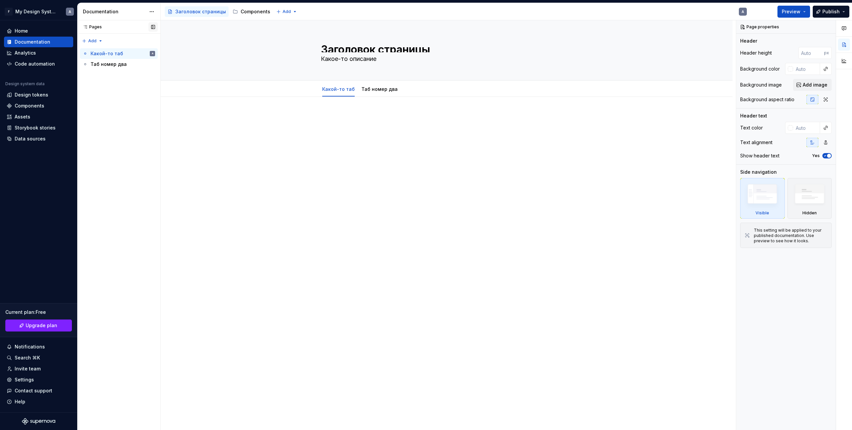
click at [155, 27] on button "button" at bounding box center [152, 26] width 9 height 9
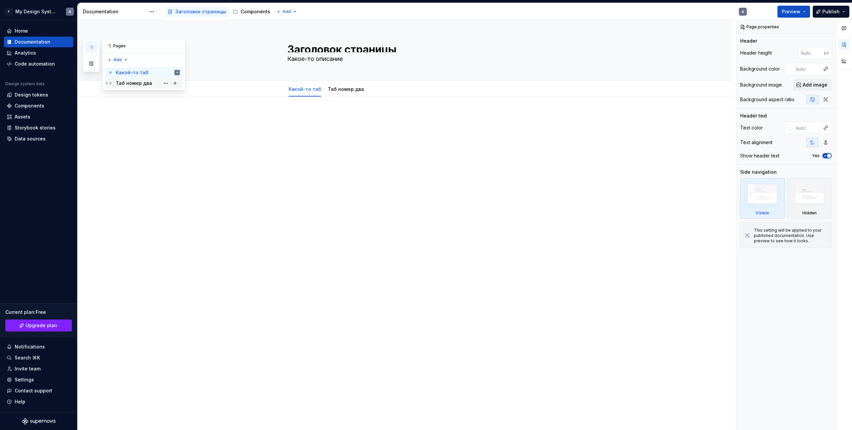
click at [93, 65] on button "button" at bounding box center [91, 64] width 12 height 12
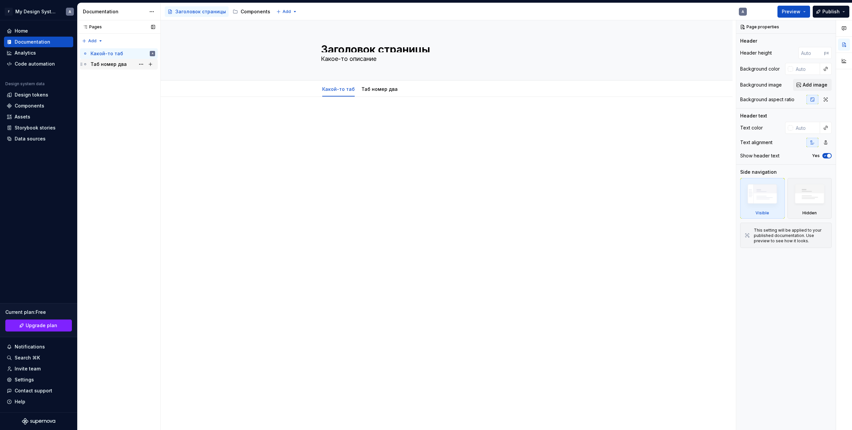
click at [108, 65] on div "Таб номер два" at bounding box center [109, 64] width 36 height 7
click at [198, 42] on div "Заголовок страницы Какое-то описание" at bounding box center [446, 50] width 518 height 60
click at [808, 200] on img at bounding box center [809, 195] width 38 height 29
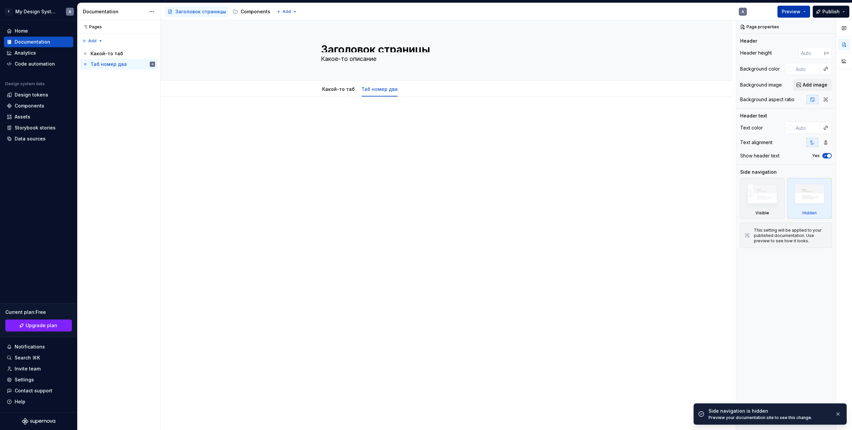
click at [800, 16] on button "Preview" at bounding box center [793, 12] width 33 height 12
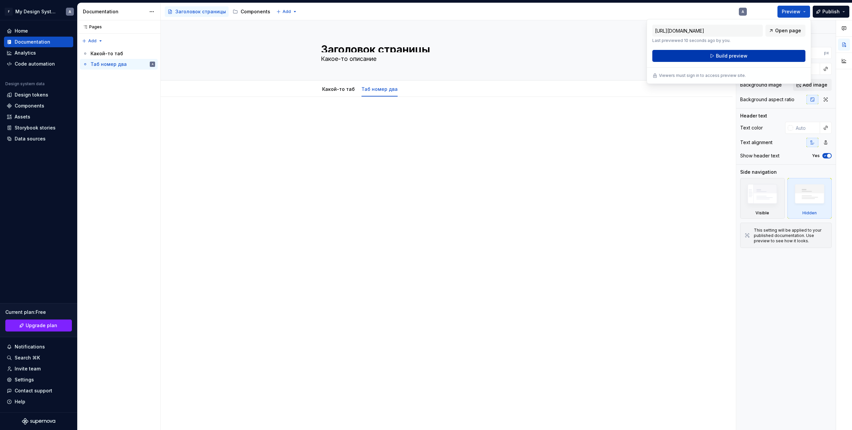
click at [767, 56] on button "Build preview" at bounding box center [728, 56] width 153 height 12
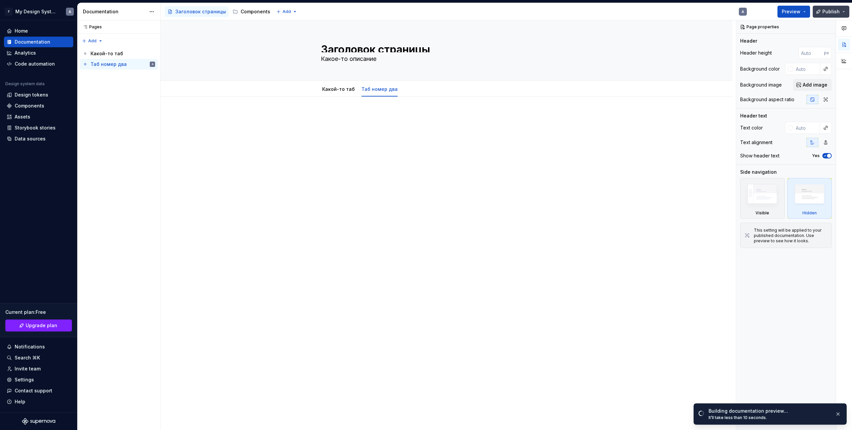
click at [845, 13] on button "Publish" at bounding box center [831, 12] width 37 height 12
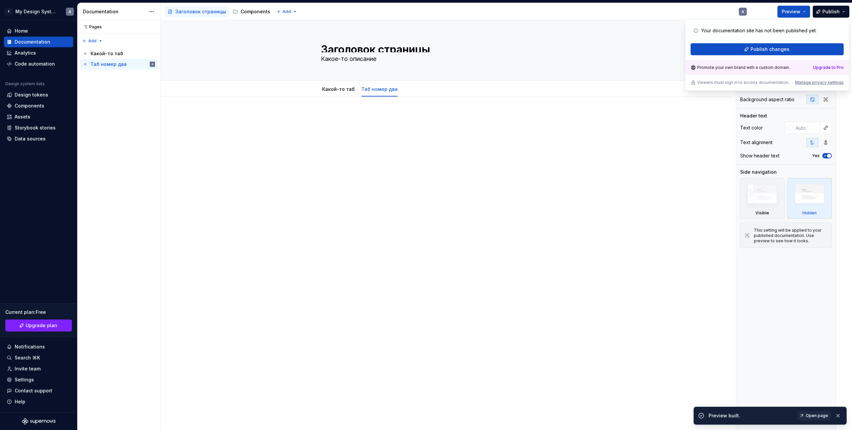
click at [632, 163] on div at bounding box center [447, 186] width 572 height 178
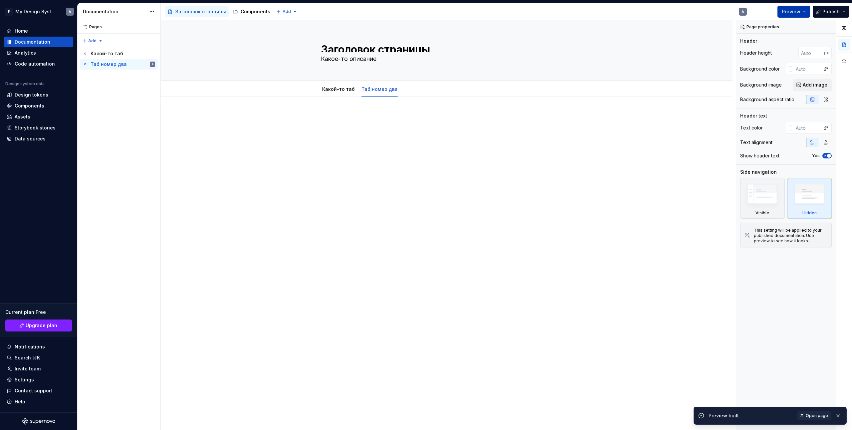
click at [792, 12] on span "Preview" at bounding box center [791, 11] width 19 height 7
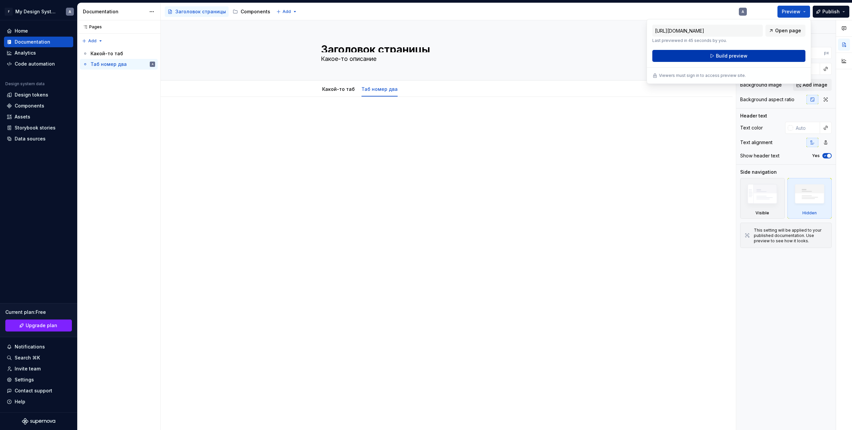
click at [743, 57] on span "Build preview" at bounding box center [732, 56] width 32 height 7
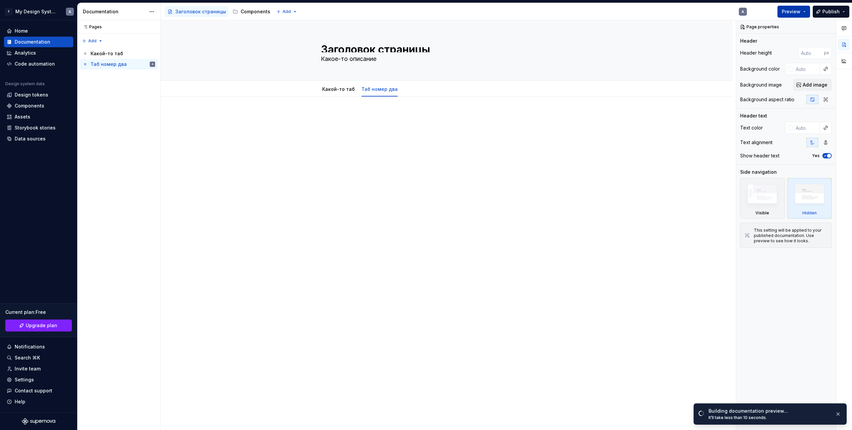
click at [806, 11] on button "Preview" at bounding box center [793, 12] width 33 height 12
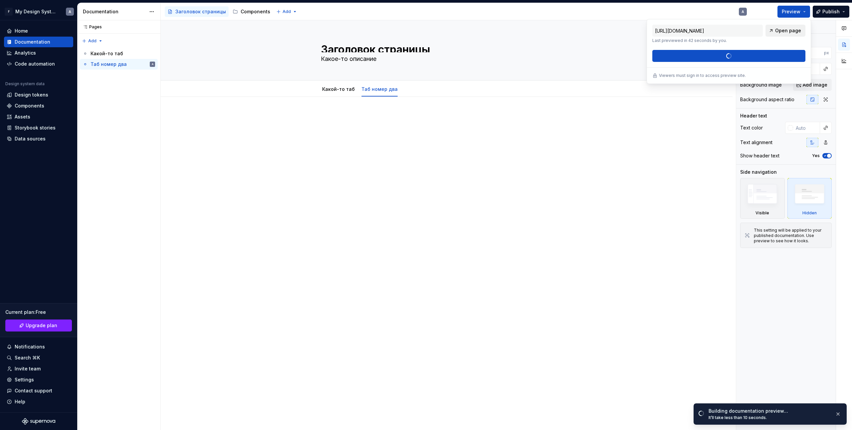
click at [796, 31] on span "Open page" at bounding box center [788, 30] width 26 height 7
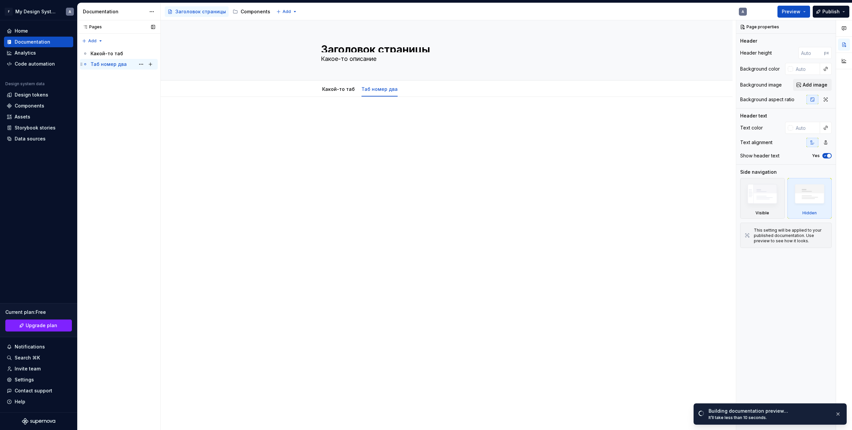
click at [82, 66] on icon "Page tree" at bounding box center [81, 64] width 5 height 5
click at [215, 103] on div "Заголовок страницы Какое-то описание Edit header Какой-то таб Таб номер два" at bounding box center [448, 225] width 575 height 410
drag, startPoint x: 106, startPoint y: 26, endPoint x: 92, endPoint y: 28, distance: 14.7
click at [106, 26] on div "Pages Pages" at bounding box center [118, 26] width 83 height 13
drag, startPoint x: 92, startPoint y: 28, endPoint x: 83, endPoint y: 27, distance: 8.7
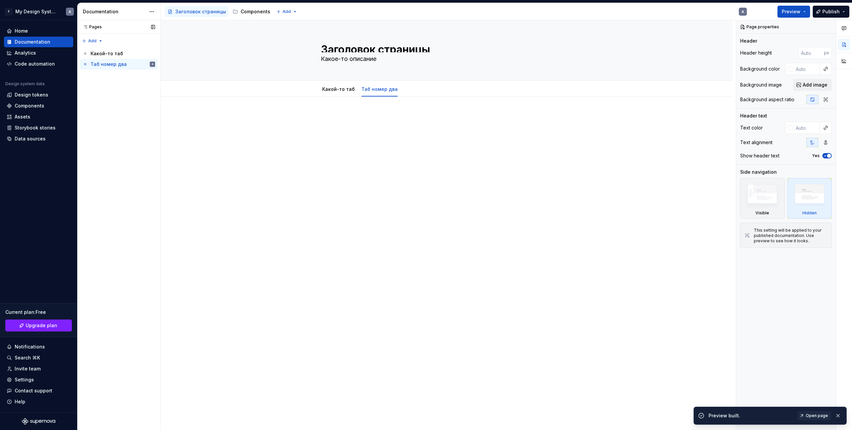
click at [91, 28] on div "Pages" at bounding box center [91, 26] width 22 height 5
click at [82, 27] on div "Pages" at bounding box center [91, 26] width 22 height 5
click at [116, 57] on div "Какой-то таб" at bounding box center [107, 53] width 33 height 7
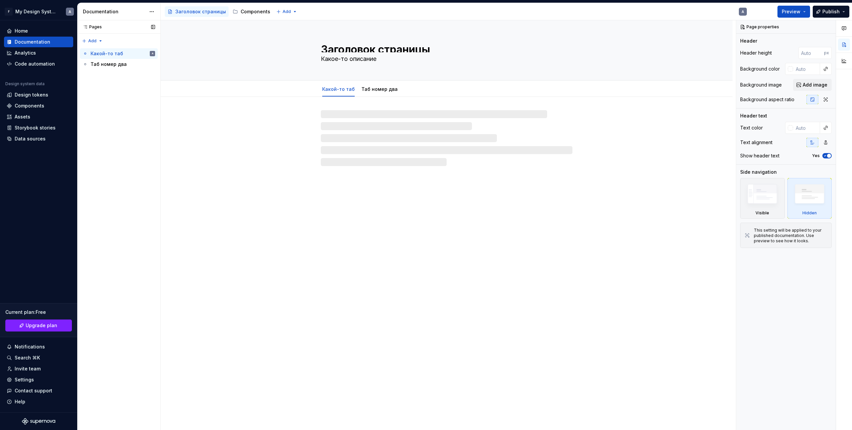
click at [95, 43] on div "Pages Pages Add Accessibility guide for tree Page tree. Navigate the tree with …" at bounding box center [118, 225] width 83 height 410
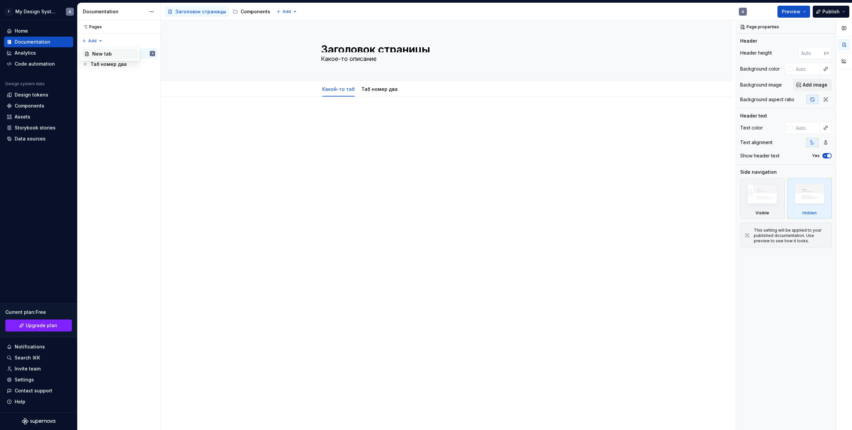
click at [91, 53] on div "New tab" at bounding box center [110, 54] width 57 height 11
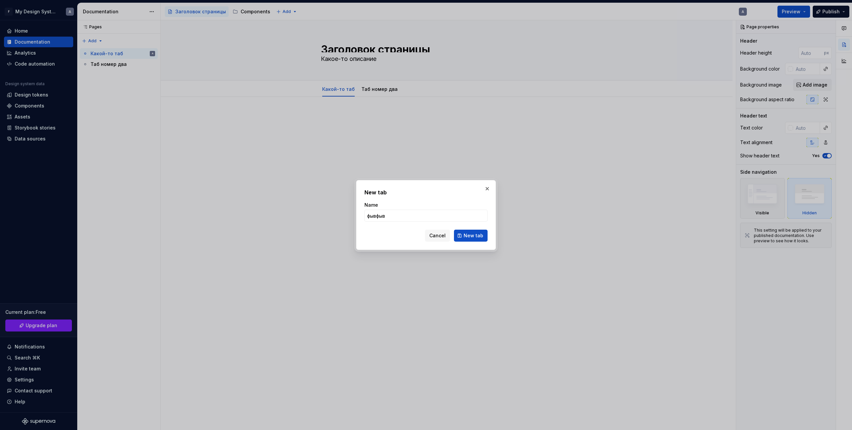
drag, startPoint x: 482, startPoint y: 233, endPoint x: 467, endPoint y: 233, distance: 15.0
click at [481, 233] on span "New tab" at bounding box center [474, 235] width 20 height 7
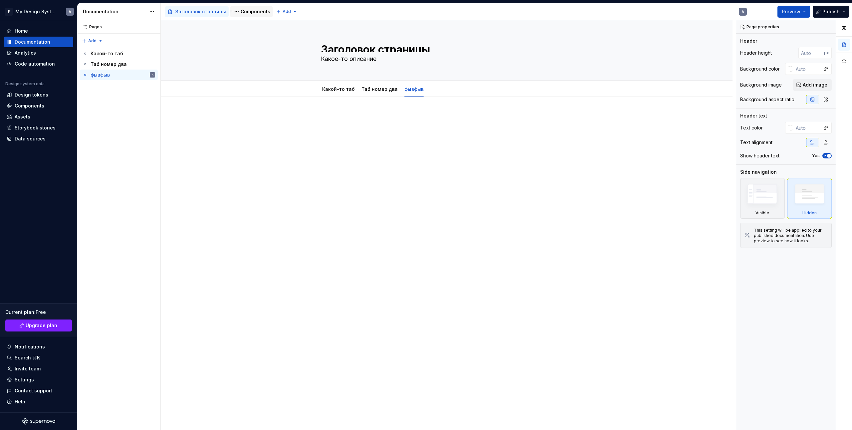
click at [255, 13] on div "Components" at bounding box center [256, 11] width 30 height 7
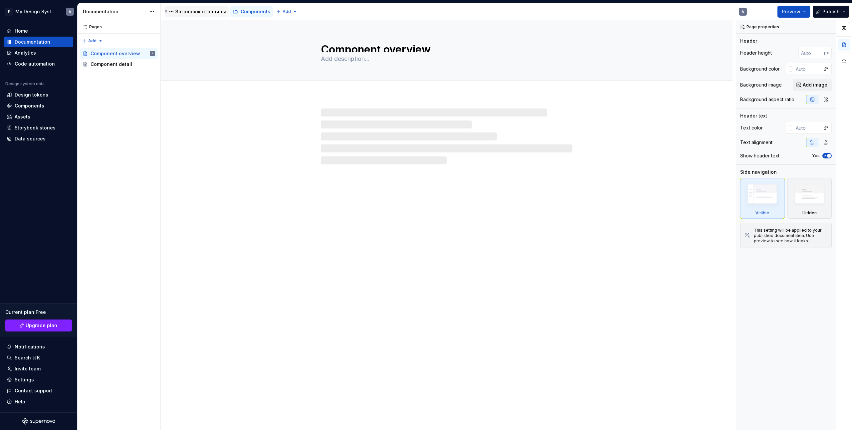
click at [198, 14] on div "Заголовок страницы" at bounding box center [200, 11] width 51 height 7
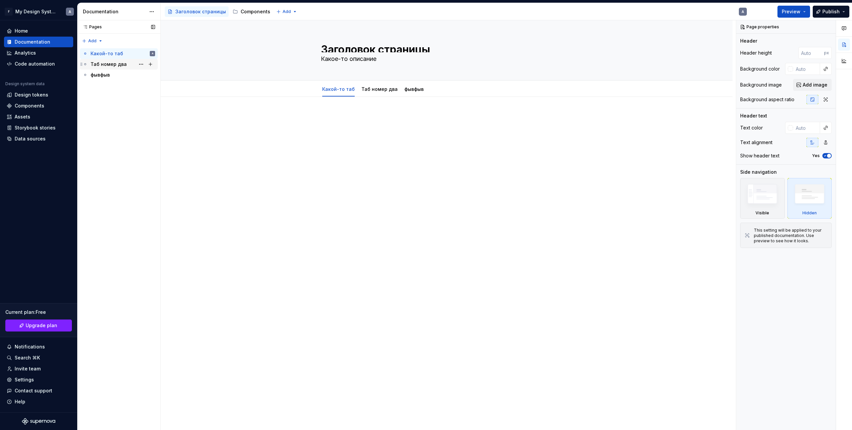
click at [123, 65] on div "Таб номер два" at bounding box center [109, 64] width 36 height 7
click at [115, 56] on div "Какой-то таб" at bounding box center [107, 53] width 33 height 7
click at [112, 73] on div "фывфыв" at bounding box center [123, 74] width 65 height 9
click at [281, 151] on div at bounding box center [447, 186] width 572 height 178
click at [246, 9] on div "Components" at bounding box center [256, 11] width 30 height 7
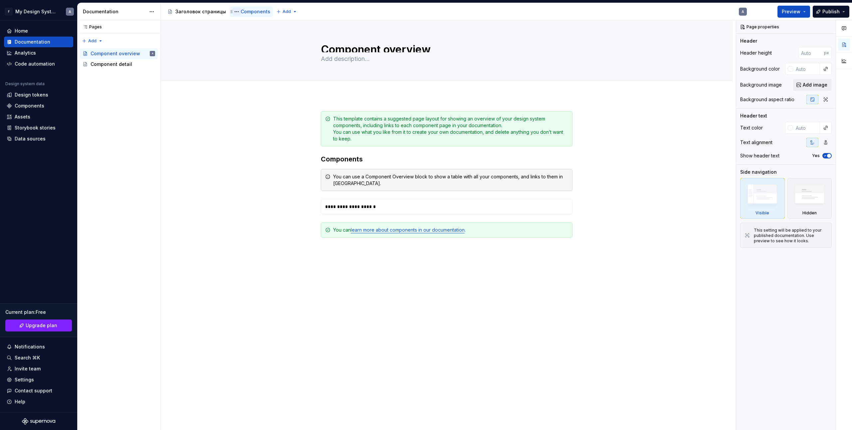
click at [234, 13] on button "Page tree" at bounding box center [237, 12] width 8 height 8
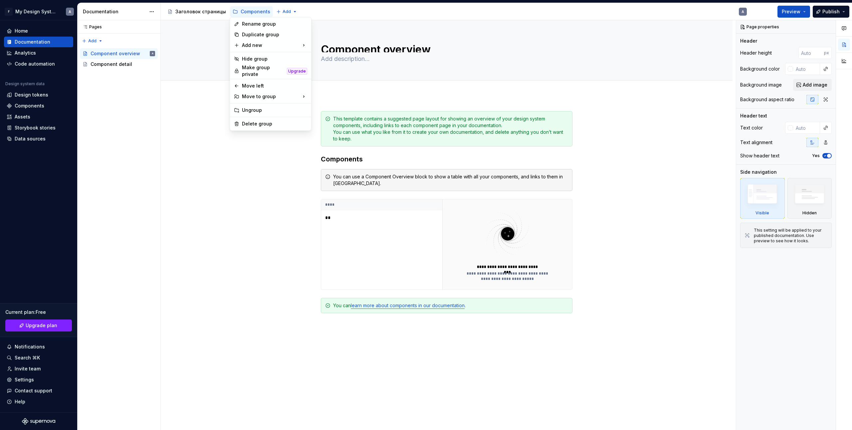
click at [207, 154] on html "F My Design System A Home Documentation Analytics Code automation Design system…" at bounding box center [426, 215] width 852 height 430
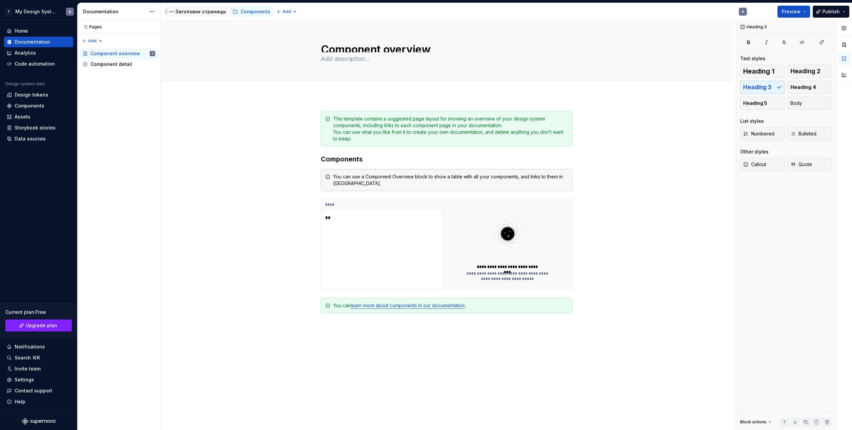
click at [207, 15] on div "Заголовок страницы" at bounding box center [196, 12] width 59 height 8
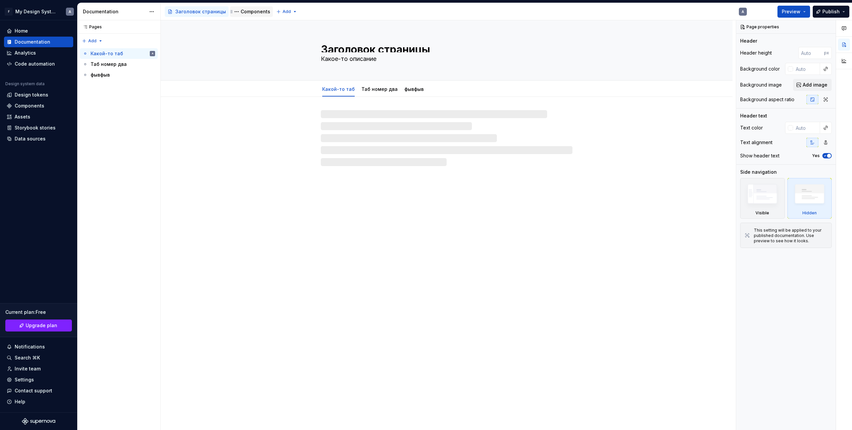
click at [244, 14] on div "Components" at bounding box center [256, 11] width 30 height 7
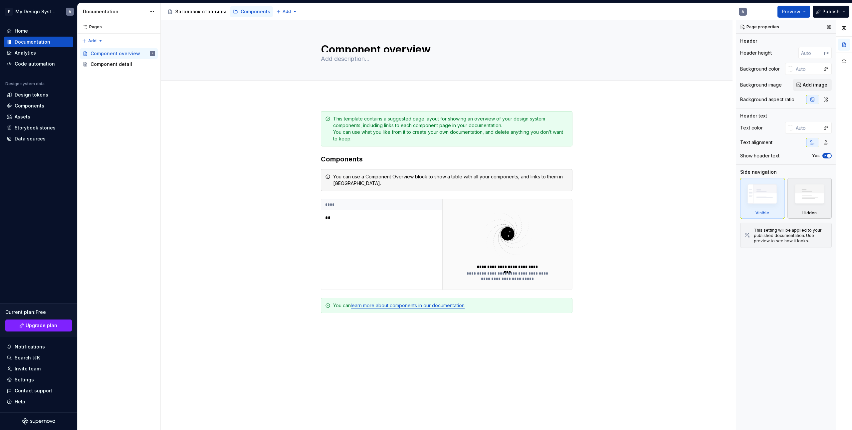
click at [802, 201] on img at bounding box center [809, 195] width 38 height 29
click at [790, 11] on span "Preview" at bounding box center [791, 11] width 19 height 7
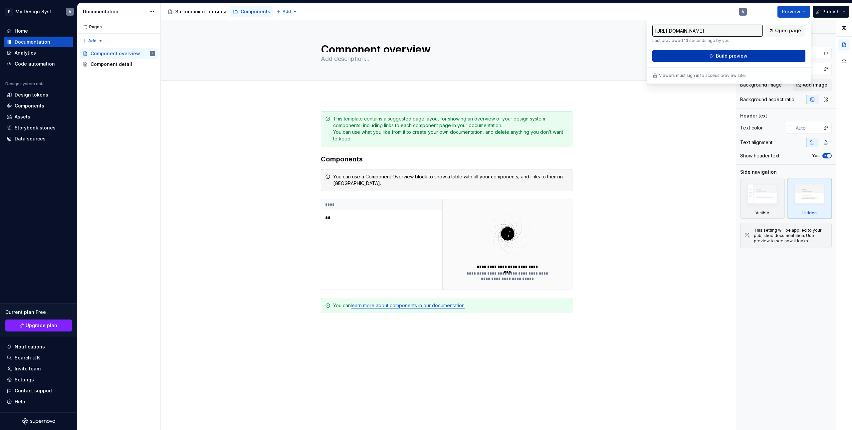
click at [739, 60] on button "Build preview" at bounding box center [728, 56] width 153 height 12
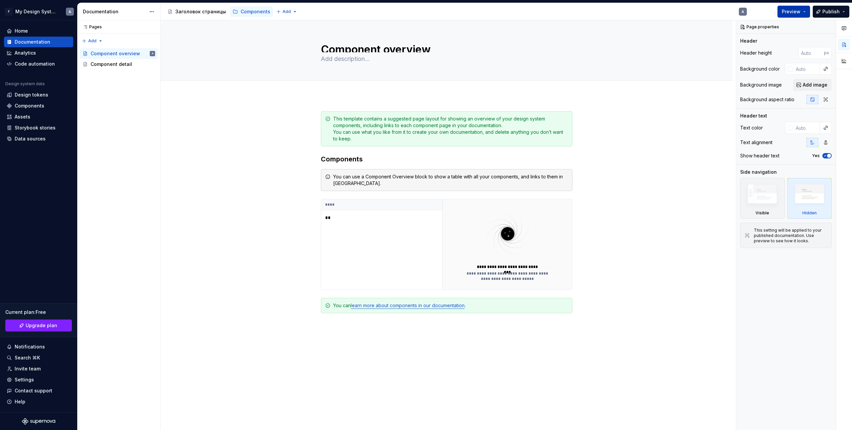
click at [798, 11] on span "Preview" at bounding box center [791, 11] width 19 height 7
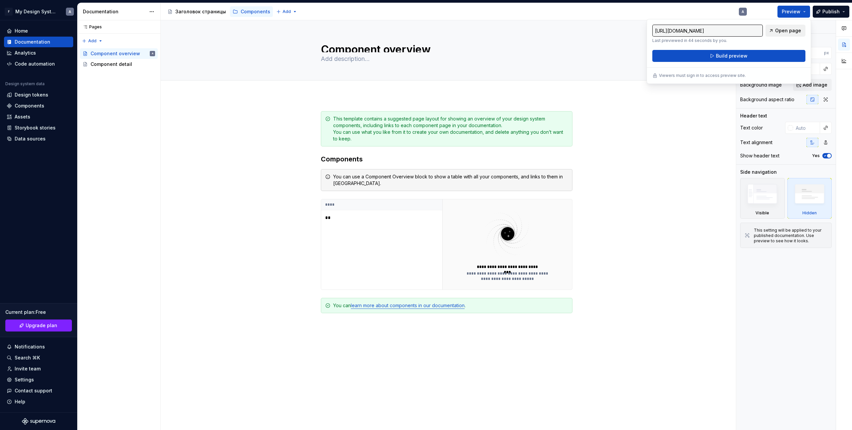
click at [780, 32] on span "Open page" at bounding box center [788, 30] width 26 height 7
click at [690, 129] on div "**********" at bounding box center [448, 225] width 575 height 410
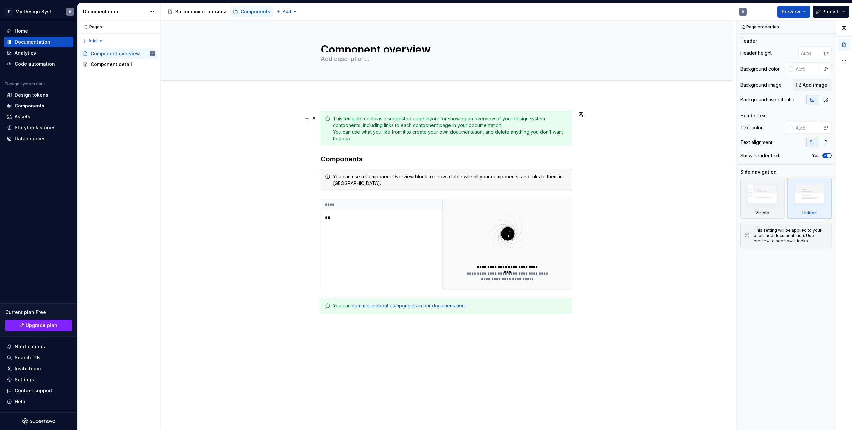
click at [687, 131] on div "**********" at bounding box center [447, 286] width 572 height 383
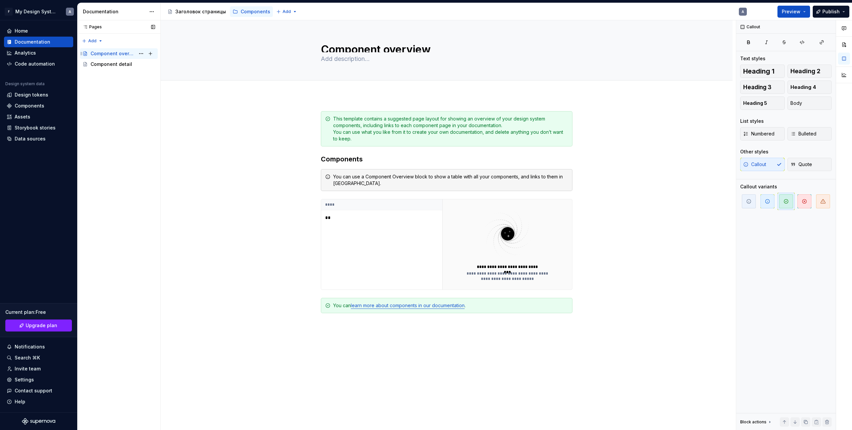
click at [119, 52] on div "Component overview" at bounding box center [113, 53] width 45 height 7
click at [109, 66] on div "Component detail" at bounding box center [112, 64] width 42 height 7
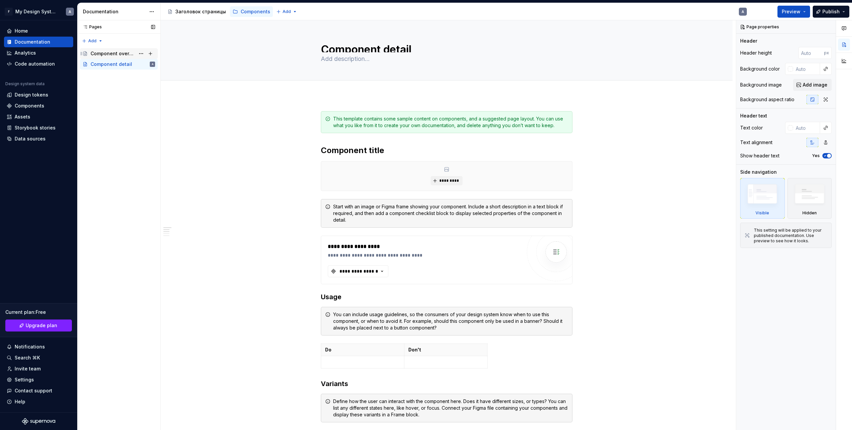
click at [111, 57] on div "Component overview" at bounding box center [123, 53] width 65 height 9
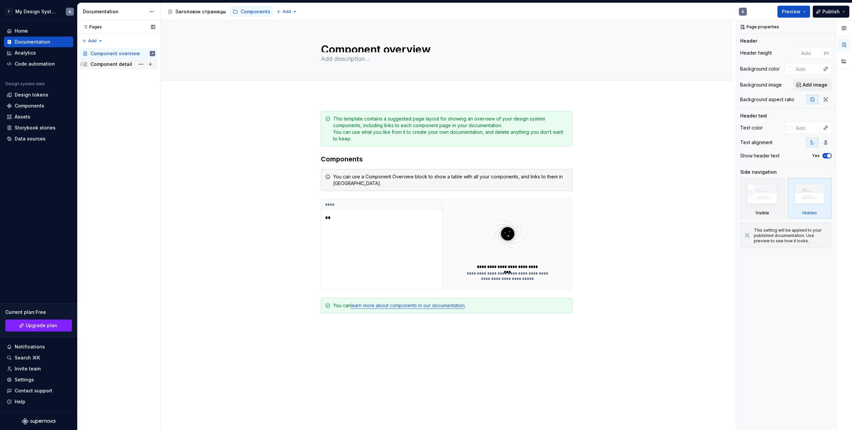
click at [112, 65] on div "Component detail" at bounding box center [112, 64] width 42 height 7
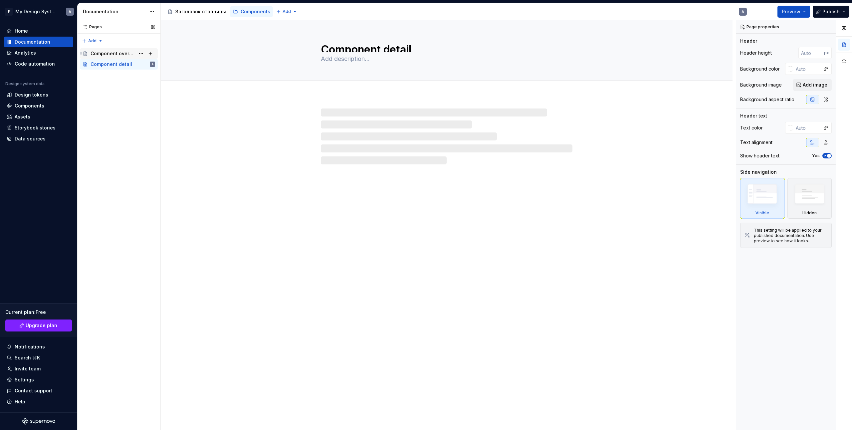
click at [125, 51] on div "Component overview" at bounding box center [113, 53] width 45 height 7
click at [846, 47] on button "button" at bounding box center [844, 45] width 12 height 12
click at [843, 44] on button "button" at bounding box center [844, 45] width 12 height 12
click at [843, 30] on icon "button" at bounding box center [843, 28] width 5 height 5
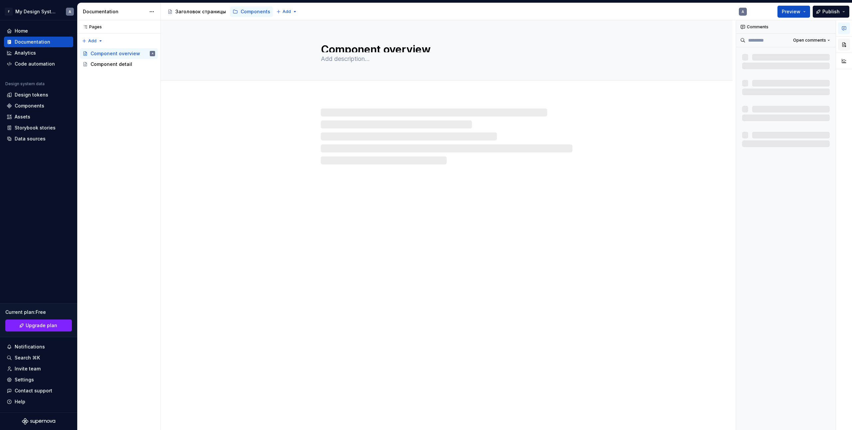
click at [842, 43] on button "button" at bounding box center [844, 45] width 12 height 12
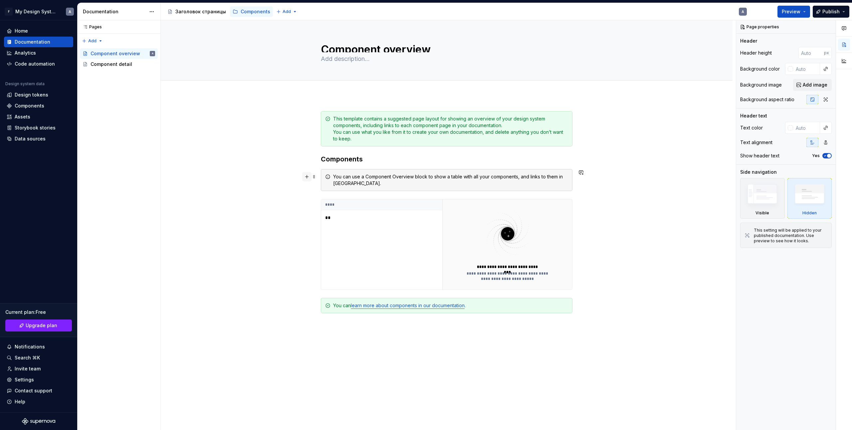
click at [304, 177] on button "button" at bounding box center [306, 176] width 9 height 9
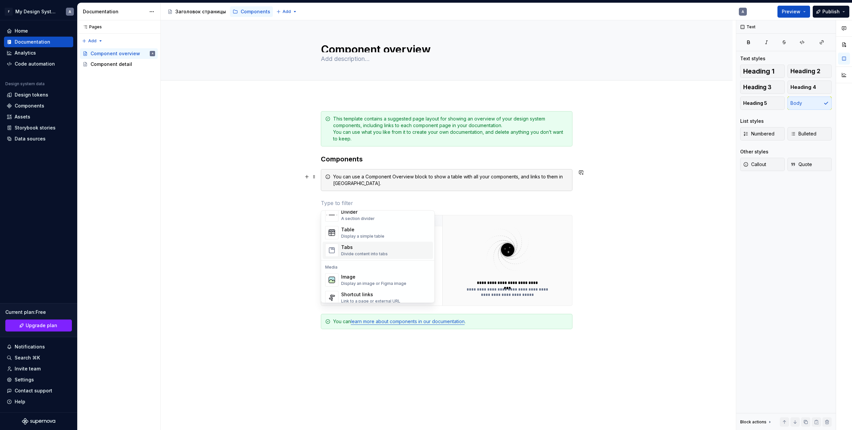
scroll to position [200, 0]
click at [372, 221] on div "Document your Do's and Don'ts." at bounding box center [373, 222] width 64 height 5
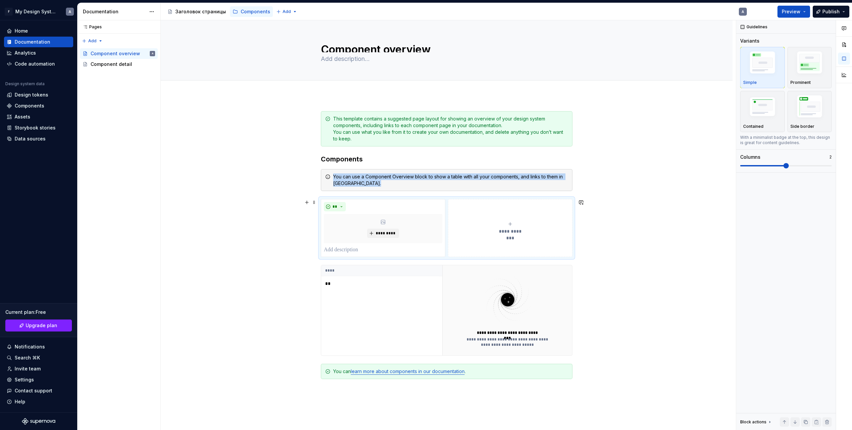
click at [254, 214] on div "**********" at bounding box center [447, 319] width 572 height 449
click at [432, 247] on p at bounding box center [383, 250] width 118 height 8
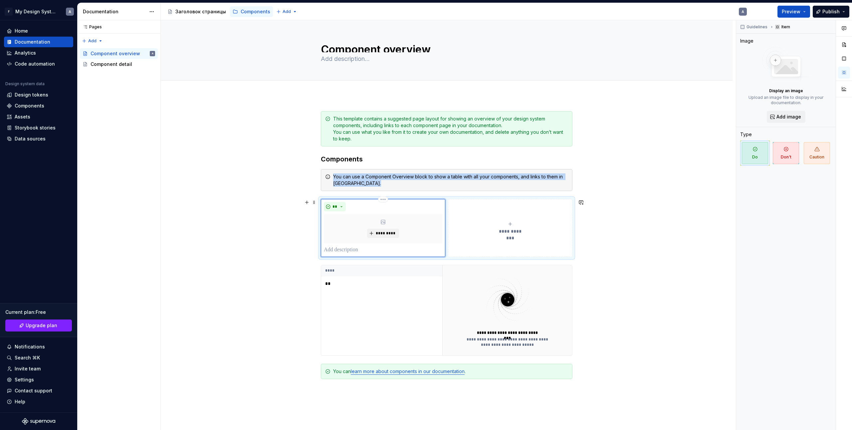
click at [390, 246] on div "** *********" at bounding box center [383, 228] width 118 height 52
click at [504, 237] on button "**********" at bounding box center [510, 228] width 124 height 58
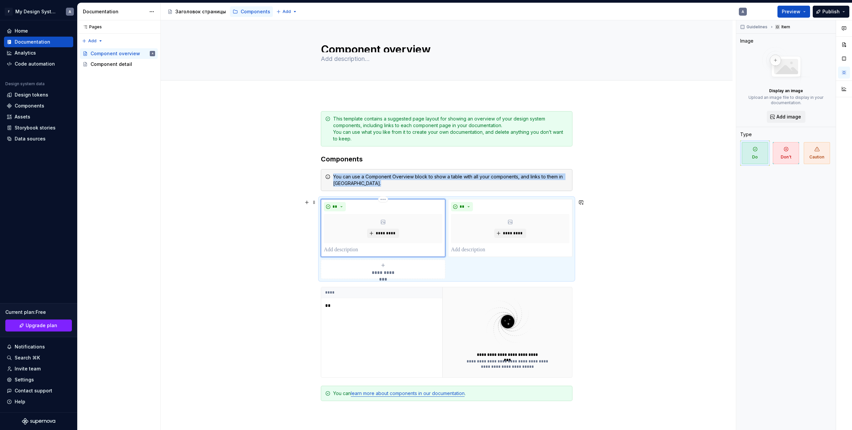
click at [407, 246] on div "** *********" at bounding box center [383, 228] width 118 height 52
click at [624, 243] on div "**********" at bounding box center [447, 330] width 572 height 471
click at [544, 237] on div "*********" at bounding box center [510, 228] width 118 height 29
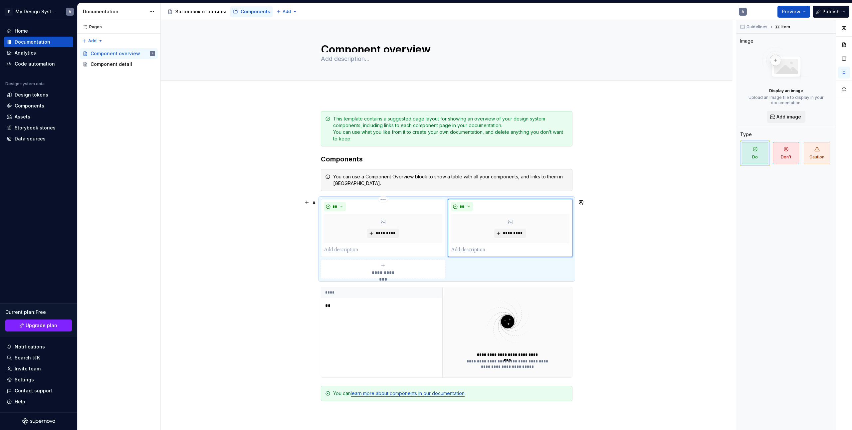
click at [386, 253] on p at bounding box center [383, 250] width 118 height 8
click at [480, 251] on p at bounding box center [510, 250] width 118 height 8
click at [471, 207] on button "**" at bounding box center [462, 206] width 22 height 9
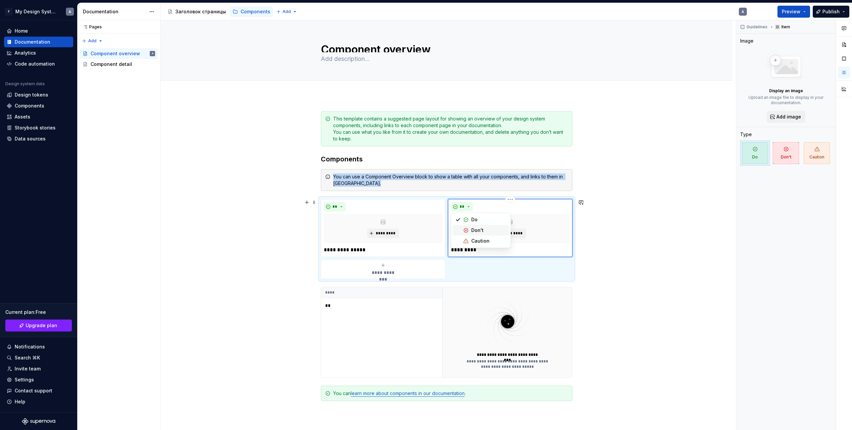
click at [495, 231] on div "Don't" at bounding box center [488, 230] width 35 height 7
click at [637, 239] on div "**********" at bounding box center [447, 330] width 572 height 471
click at [637, 242] on div "**********" at bounding box center [447, 330] width 572 height 471
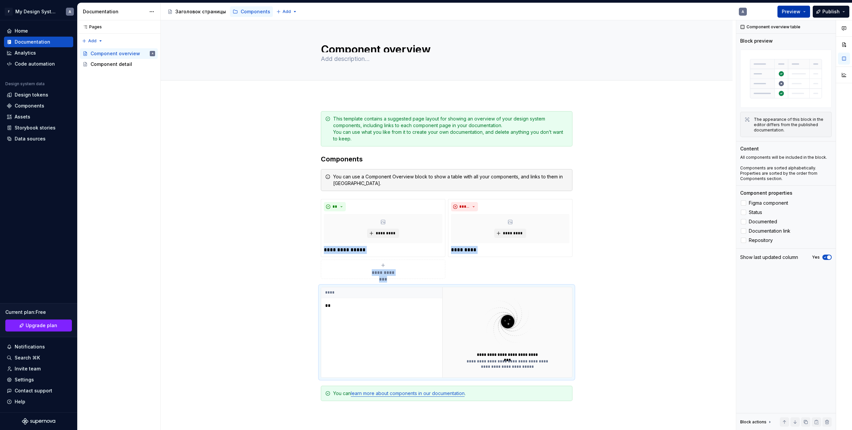
click at [807, 14] on button "Preview" at bounding box center [793, 12] width 33 height 12
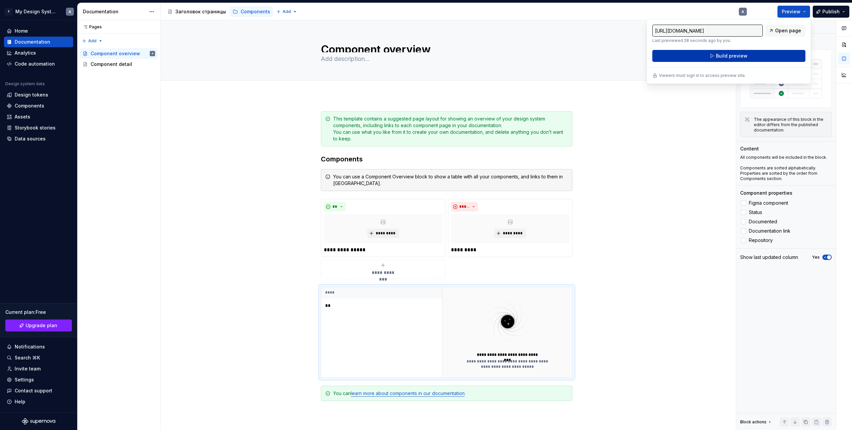
click at [746, 54] on span "Build preview" at bounding box center [732, 56] width 32 height 7
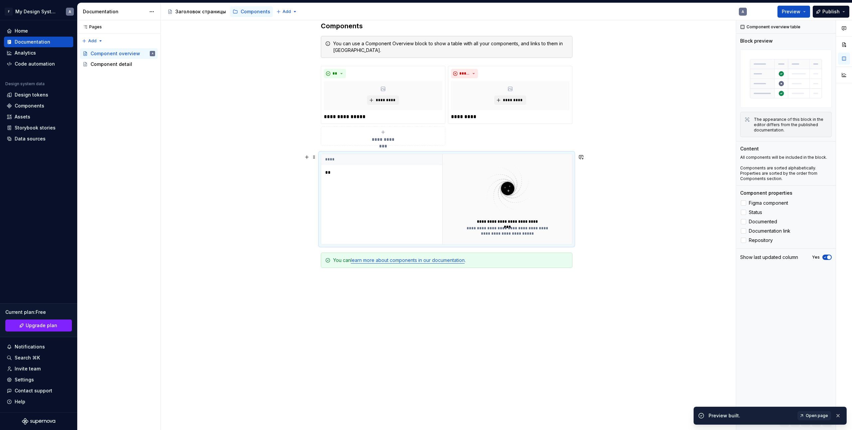
scroll to position [67, 0]
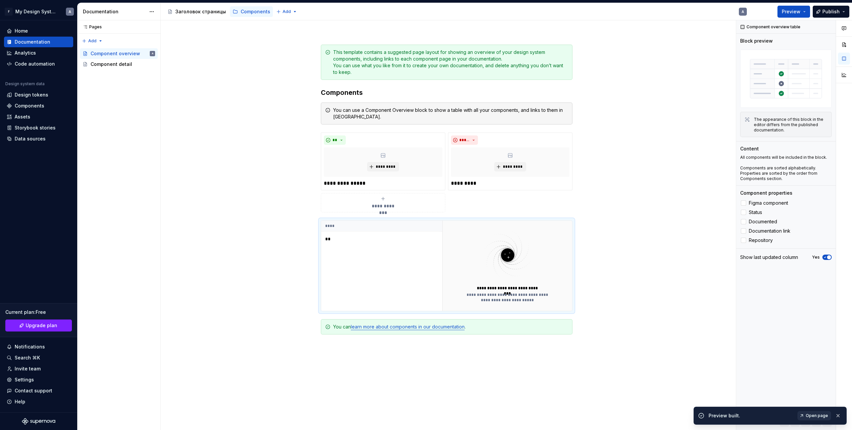
click at [822, 416] on span "Open page" at bounding box center [817, 415] width 22 height 5
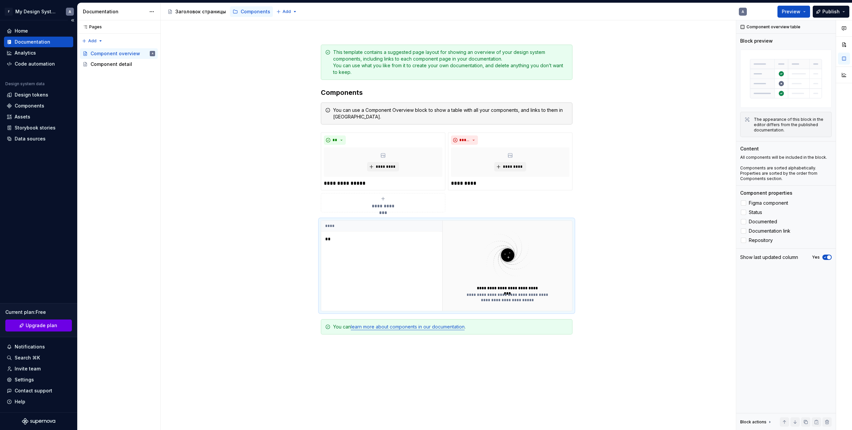
click at [36, 325] on span "Upgrade plan" at bounding box center [42, 325] width 32 height 7
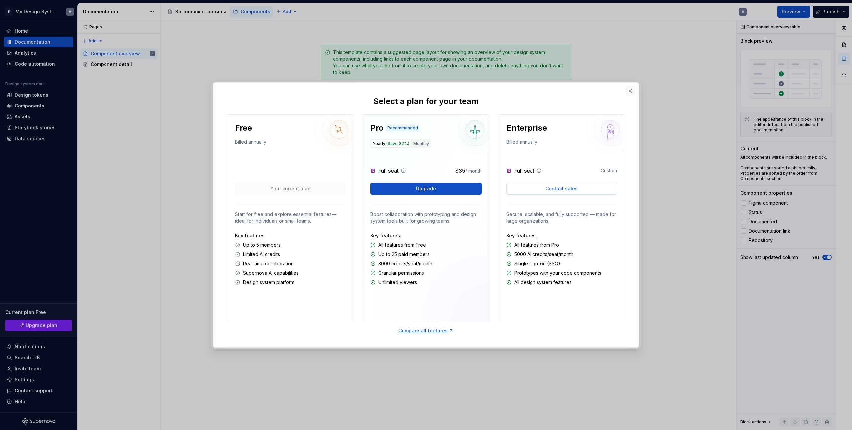
click at [633, 91] on button "button" at bounding box center [630, 90] width 9 height 9
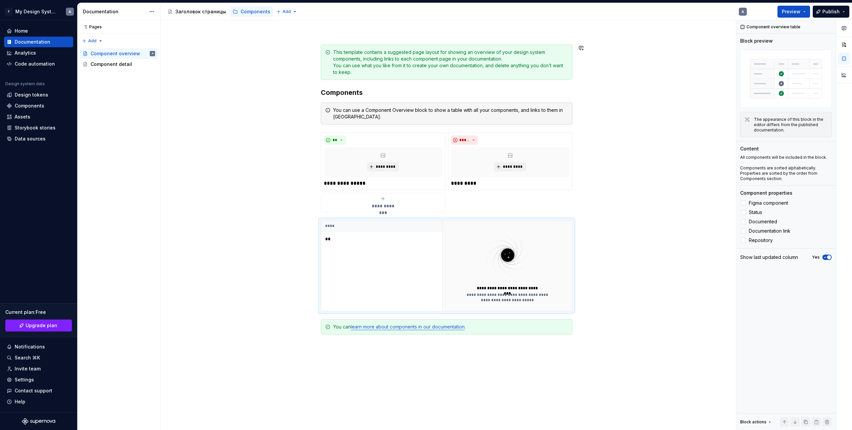
click at [221, 82] on div "**********" at bounding box center [448, 225] width 575 height 410
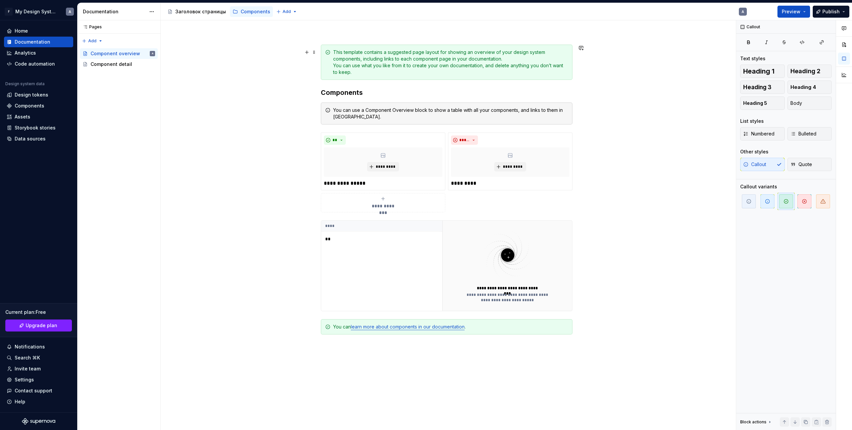
click at [213, 70] on div "**********" at bounding box center [447, 264] width 572 height 471
click at [156, 11] on html "F My Design System A Home Documentation Analytics Code automation Design system…" at bounding box center [426, 215] width 852 height 430
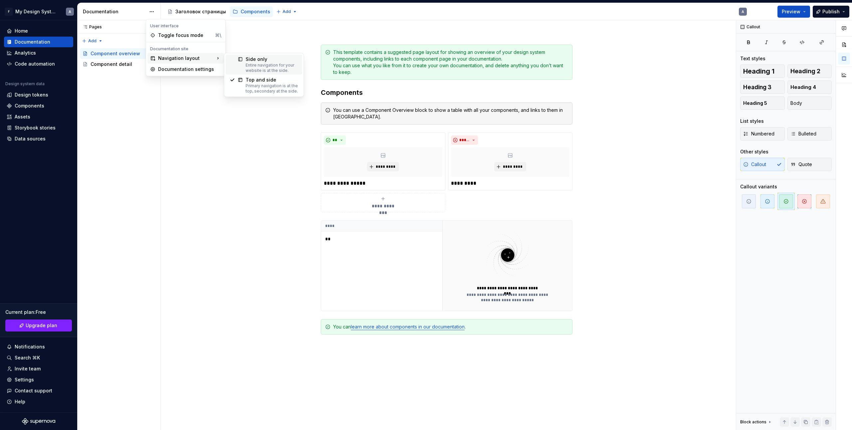
click at [263, 61] on div "Side only" at bounding box center [272, 59] width 53 height 7
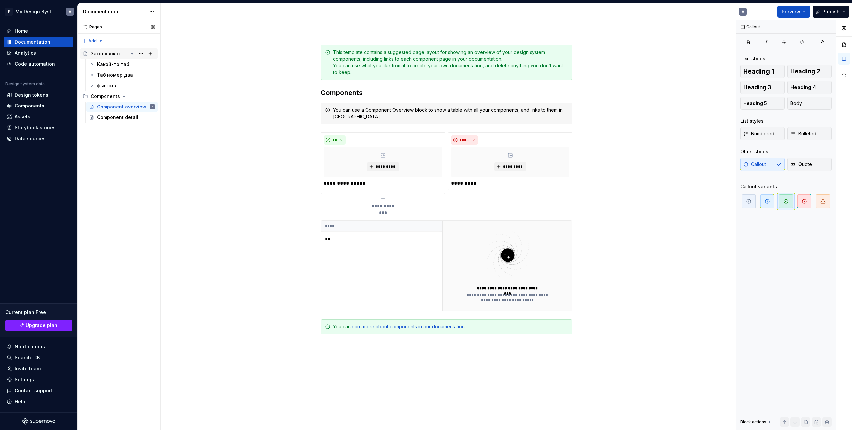
click at [112, 55] on div "Заголовок страницы" at bounding box center [110, 53] width 38 height 7
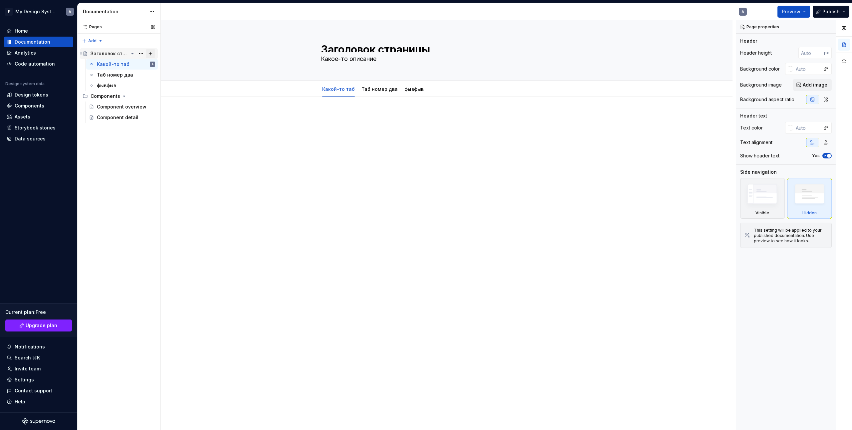
click at [153, 55] on button "Page tree" at bounding box center [150, 53] width 9 height 9
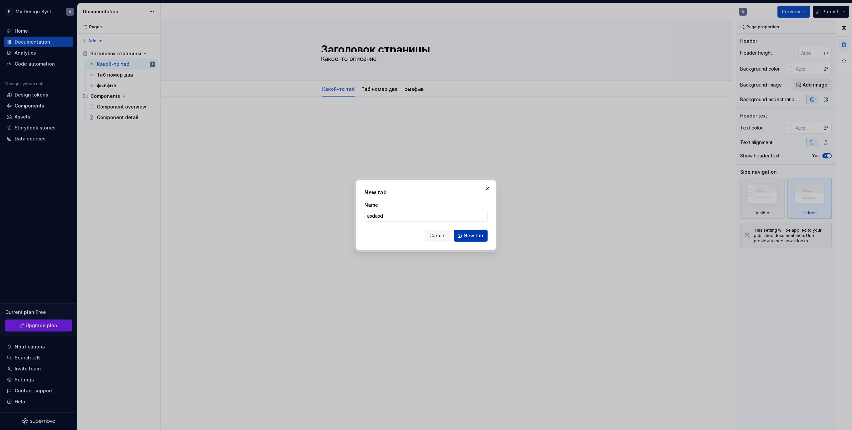
click at [482, 234] on span "New tab" at bounding box center [474, 235] width 20 height 7
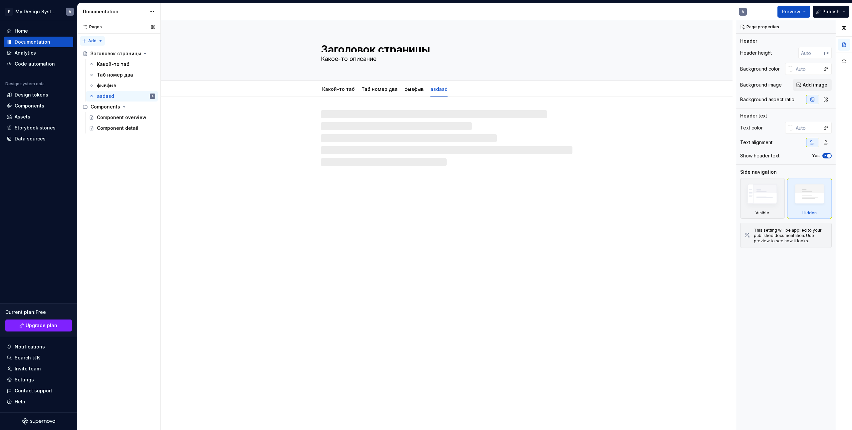
click at [101, 42] on div "Pages Pages Add Accessibility guide for tree Page tree. Navigate the tree with …" at bounding box center [118, 225] width 83 height 410
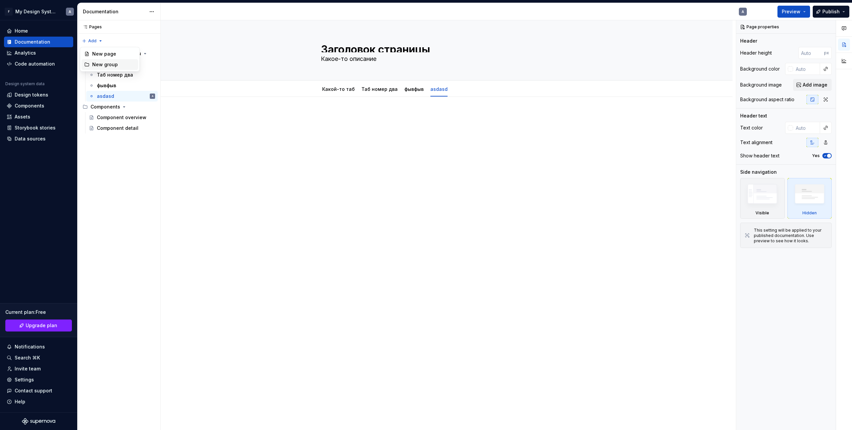
click at [100, 64] on div "New group" at bounding box center [113, 64] width 43 height 7
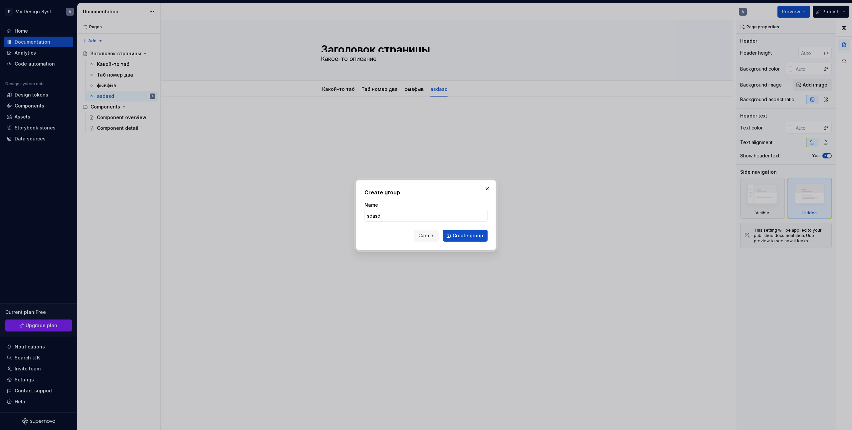
click button "Create group" at bounding box center [465, 236] width 45 height 12
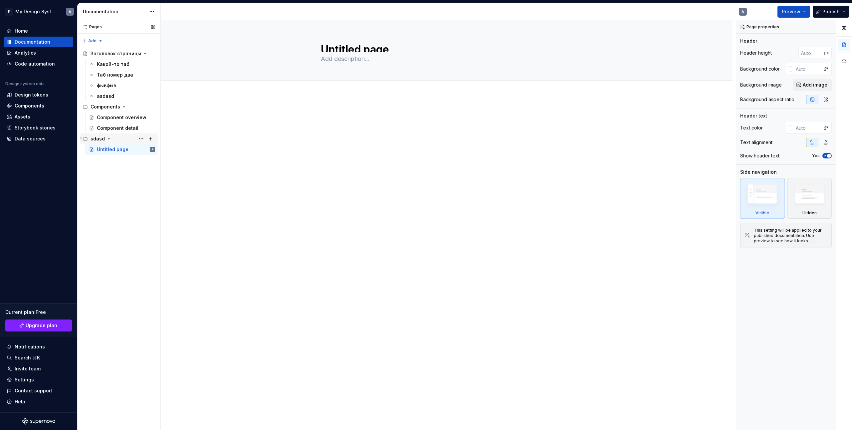
click at [95, 139] on div "sdasd" at bounding box center [98, 138] width 14 height 7
click at [94, 138] on div "sdasd" at bounding box center [98, 138] width 14 height 7
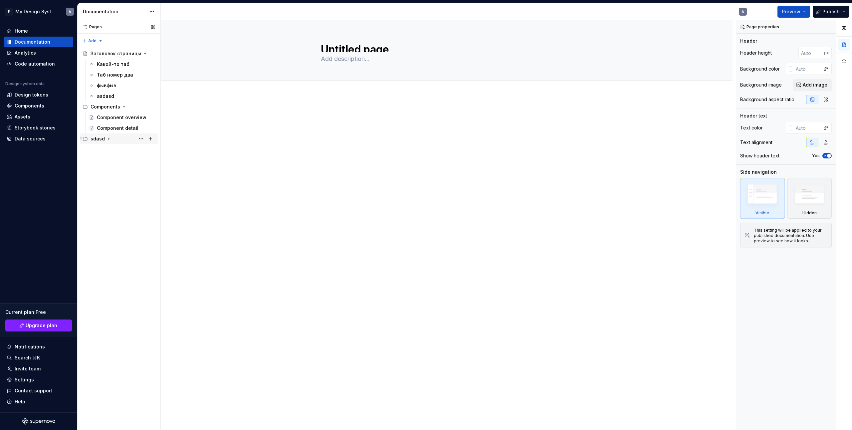
click at [97, 138] on div "sdasd" at bounding box center [98, 138] width 14 height 7
drag, startPoint x: 128, startPoint y: 186, endPoint x: 123, endPoint y: 174, distance: 12.7
click at [128, 185] on div "Pages Pages Add Accessibility guide for tree Page tree. Navigate the tree with …" at bounding box center [118, 225] width 83 height 410
click at [107, 140] on icon "Page tree" at bounding box center [108, 138] width 5 height 5
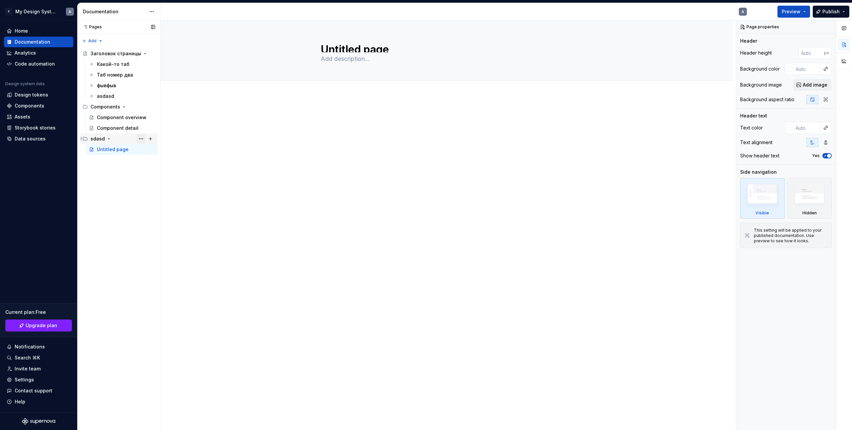
click at [137, 140] on button "Page tree" at bounding box center [140, 138] width 9 height 9
click at [159, 151] on div "Rename group" at bounding box center [181, 150] width 65 height 7
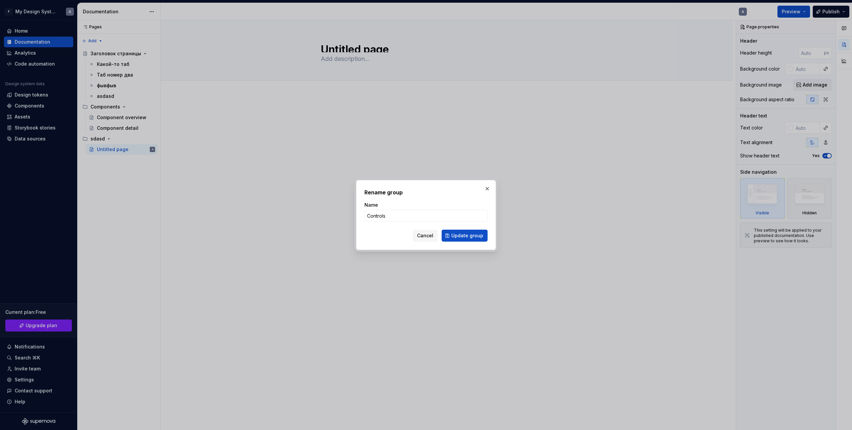
click button "Update group" at bounding box center [465, 236] width 46 height 12
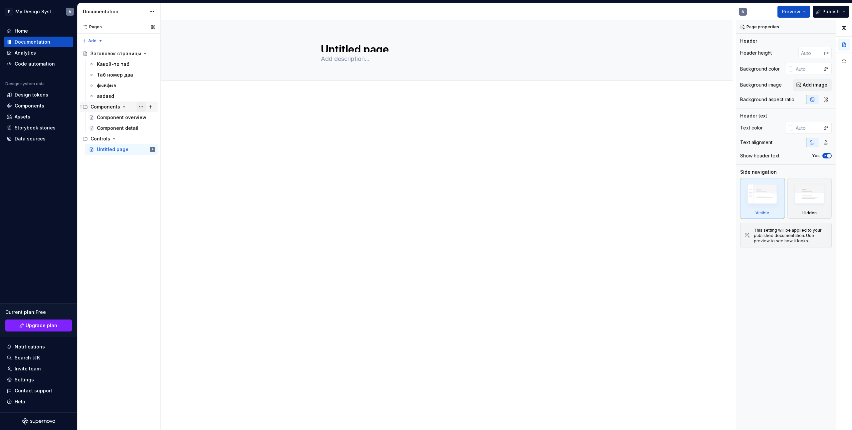
click at [142, 106] on button "Page tree" at bounding box center [140, 106] width 9 height 9
click at [167, 226] on div "Delete group" at bounding box center [181, 229] width 65 height 7
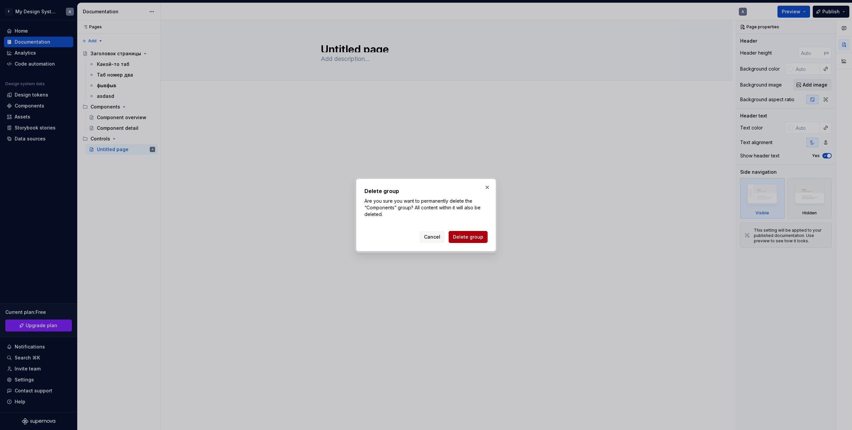
click at [454, 234] on button "Delete group" at bounding box center [468, 237] width 39 height 12
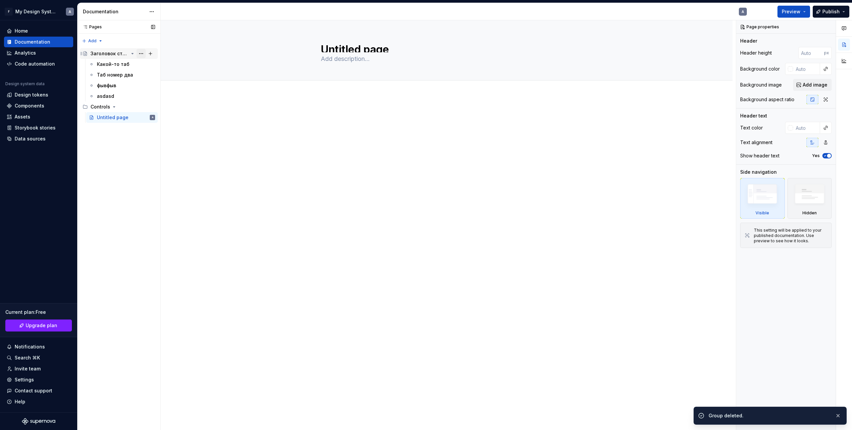
click at [143, 55] on button "Page tree" at bounding box center [140, 53] width 9 height 9
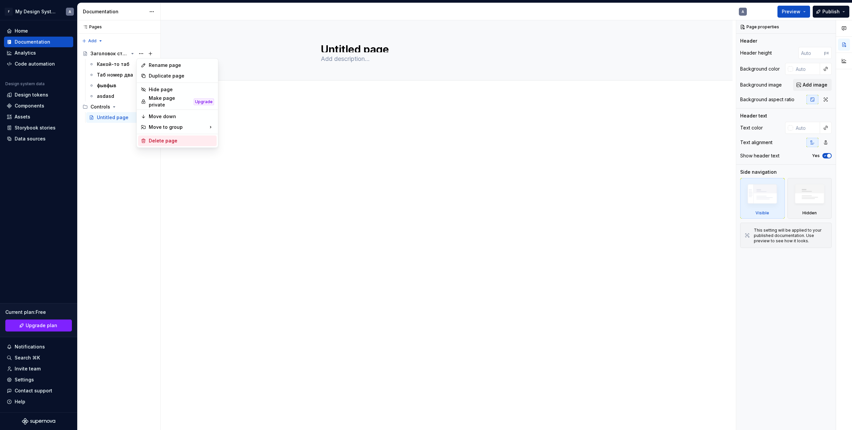
click at [166, 140] on div "Delete page" at bounding box center [181, 140] width 65 height 7
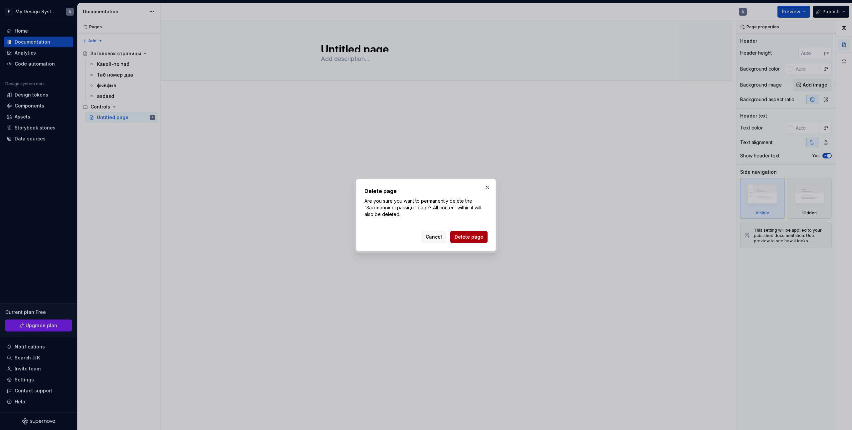
click at [468, 233] on button "Delete page" at bounding box center [468, 237] width 37 height 12
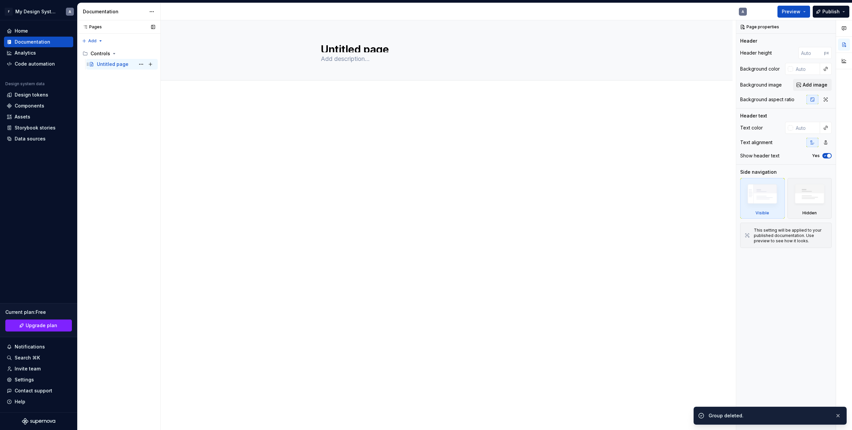
click at [115, 65] on div "Untitled page" at bounding box center [113, 64] width 32 height 7
click at [103, 68] on div "Untitled page A" at bounding box center [126, 64] width 58 height 9
click at [141, 66] on button "Page tree" at bounding box center [140, 64] width 9 height 9
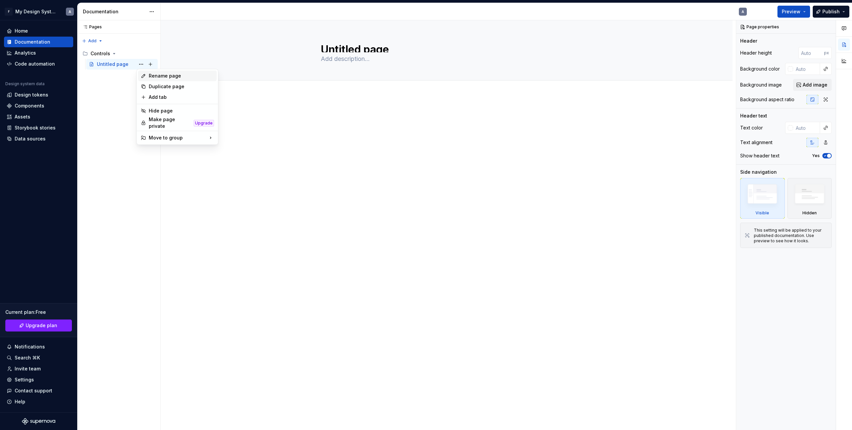
click at [166, 78] on div "Rename page" at bounding box center [181, 76] width 65 height 7
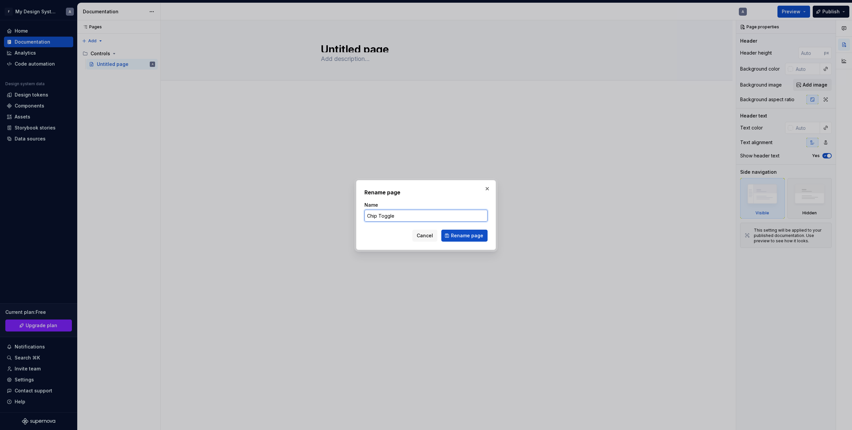
click at [378, 215] on input "Chip Toggle" at bounding box center [425, 216] width 123 height 12
click at [478, 236] on span "Rename page" at bounding box center [467, 235] width 32 height 7
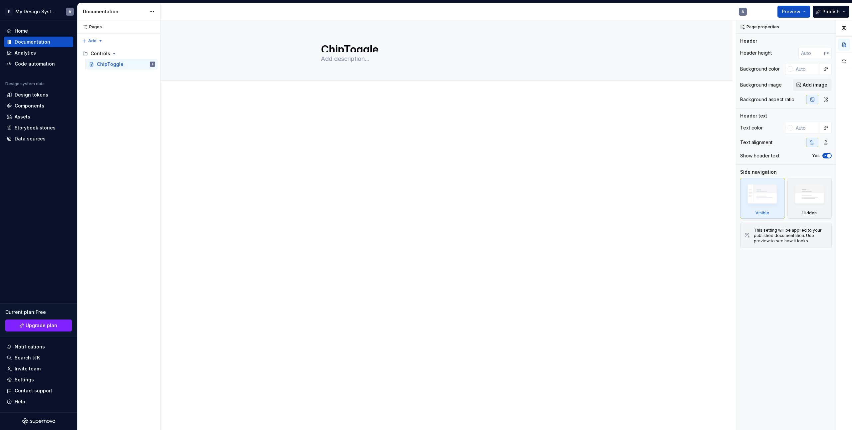
click at [285, 186] on div at bounding box center [447, 184] width 572 height 178
click at [113, 54] on icon "Page tree" at bounding box center [114, 53] width 2 height 1
click at [114, 54] on icon "Page tree" at bounding box center [114, 54] width 1 height 2
click at [150, 55] on button "Page tree" at bounding box center [150, 53] width 9 height 9
click at [150, 53] on button "Page tree" at bounding box center [150, 53] width 9 height 9
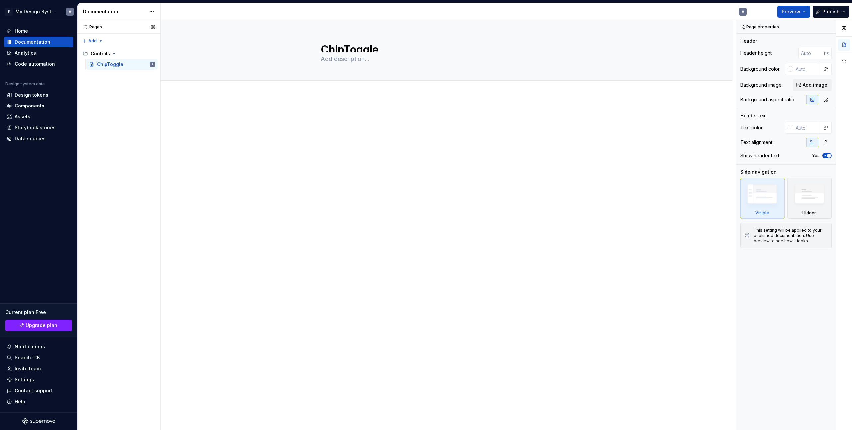
click at [0, 0] on button "Page tree" at bounding box center [0, 0] width 0 height 0
click at [242, 99] on div "New group" at bounding box center [250, 99] width 43 height 7
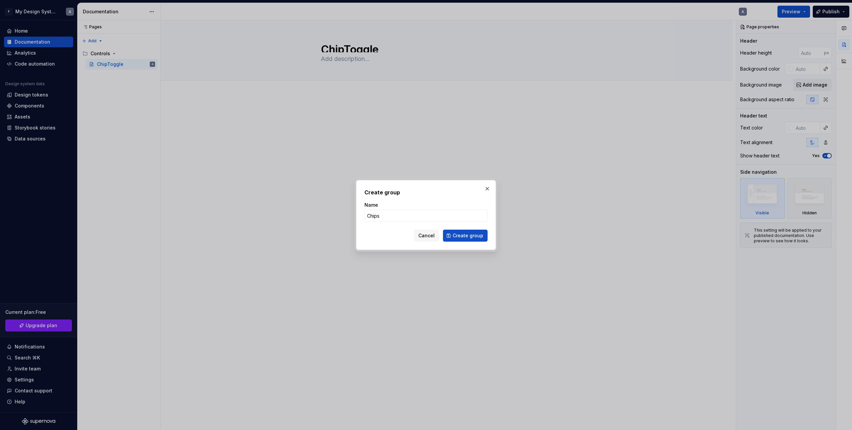
click button "Create group" at bounding box center [465, 236] width 45 height 12
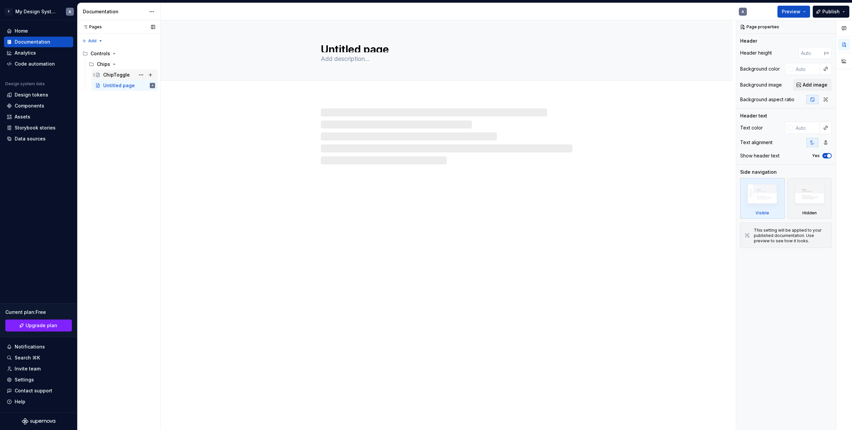
click at [121, 75] on div "ChipToggle" at bounding box center [116, 75] width 27 height 7
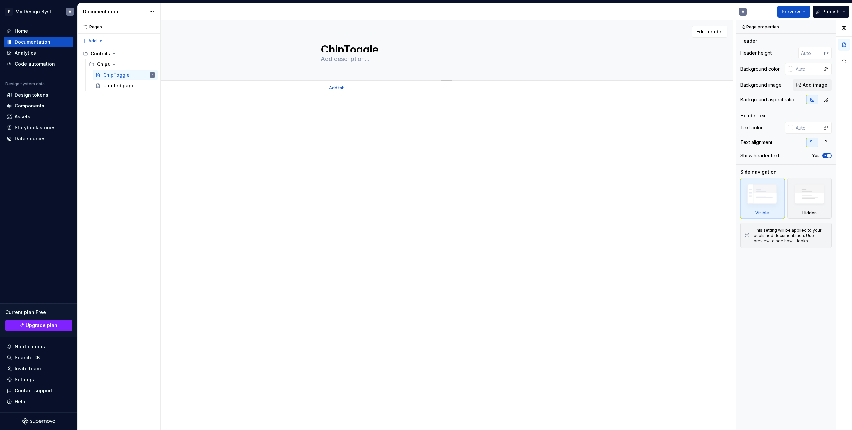
click at [344, 44] on textarea "ChipToggle" at bounding box center [445, 47] width 252 height 11
click at [344, 51] on textarea "ChipToggle" at bounding box center [445, 47] width 252 height 11
click at [260, 124] on div at bounding box center [447, 184] width 572 height 178
click at [115, 72] on div "Chip Toggle" at bounding box center [117, 75] width 28 height 7
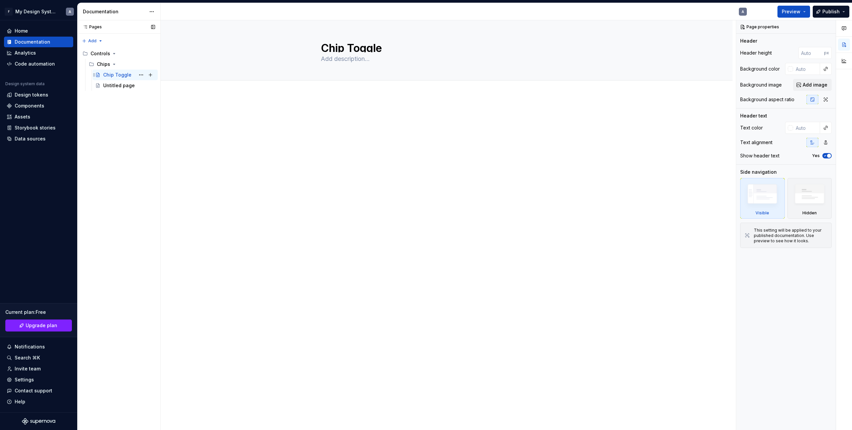
click at [115, 72] on div "Chip Toggle" at bounding box center [117, 75] width 28 height 7
click at [115, 73] on div "Chip Toggle" at bounding box center [117, 75] width 28 height 7
click at [347, 47] on textarea "Chip Toggle" at bounding box center [445, 47] width 252 height 11
click at [349, 46] on textarea "Chip Toggle" at bounding box center [445, 47] width 252 height 11
click at [111, 86] on div "Untitled page" at bounding box center [119, 85] width 32 height 7
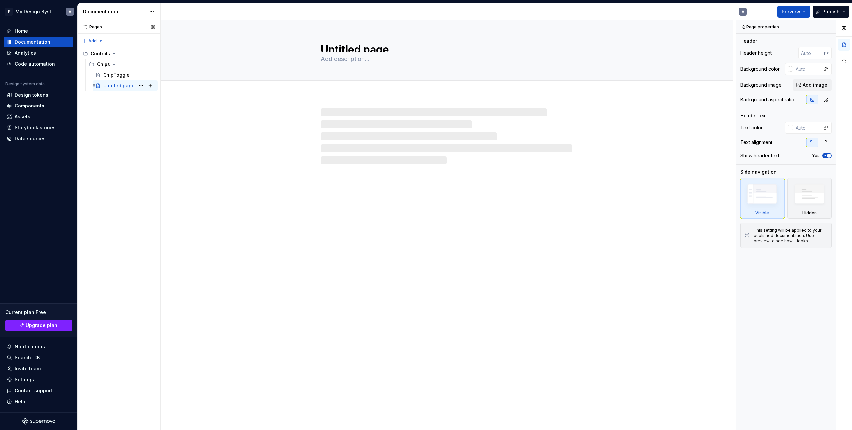
click at [112, 87] on div "Untitled page" at bounding box center [119, 85] width 32 height 7
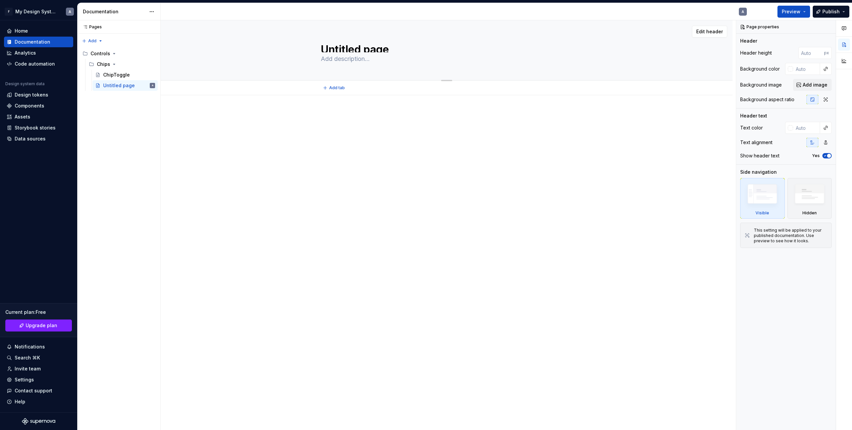
click at [354, 50] on textarea "Untitled page" at bounding box center [445, 47] width 252 height 11
click at [111, 76] on div "ChipToggle" at bounding box center [116, 75] width 27 height 7
click at [341, 136] on div at bounding box center [447, 127] width 252 height 33
click at [342, 95] on div "Add tab" at bounding box center [447, 88] width 572 height 15
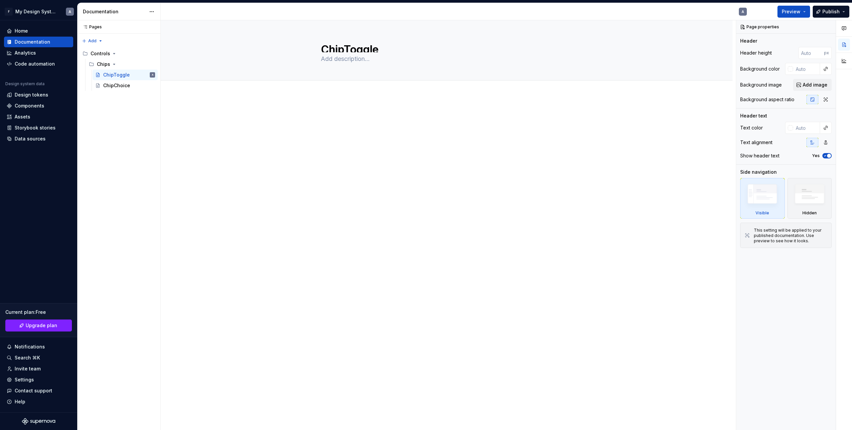
click at [333, 117] on p at bounding box center [447, 115] width 252 height 8
click at [331, 116] on p at bounding box center [447, 115] width 252 height 8
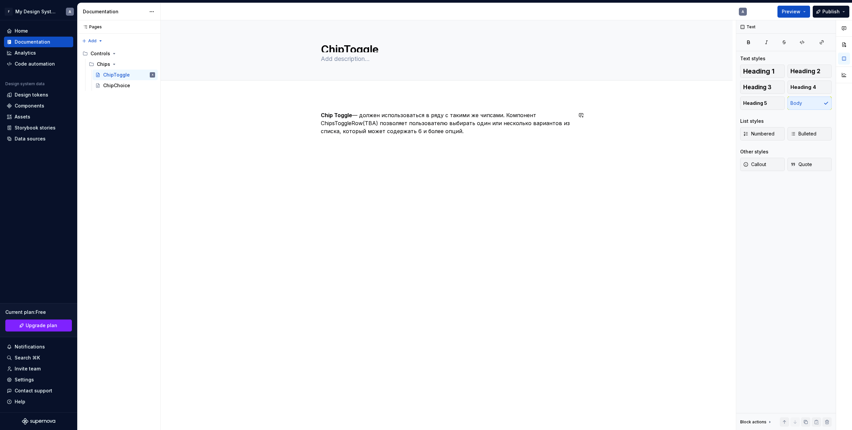
click at [348, 160] on div "Chip Toggle — должен использоваться в ряду с такими же чипсами. Компонент Chips…" at bounding box center [447, 184] width 572 height 178
click at [334, 103] on div "Chip Toggle — должен использоваться в ряду с такими же чипсами. Компонент Chips…" at bounding box center [447, 189] width 572 height 189
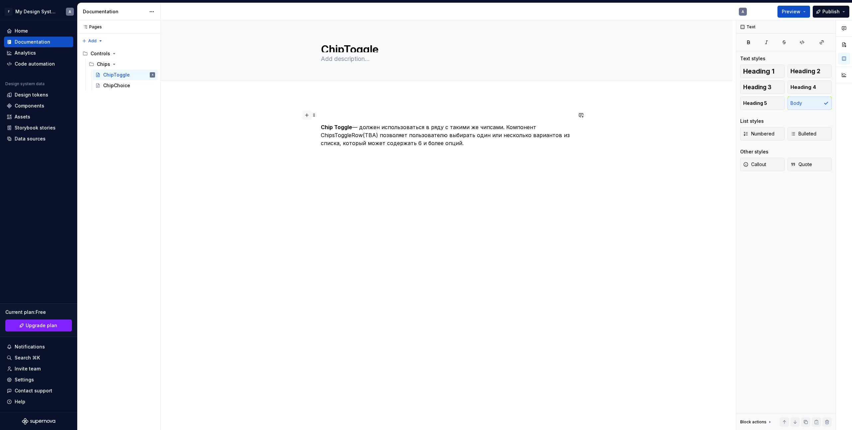
click at [309, 114] on button "button" at bounding box center [306, 114] width 9 height 9
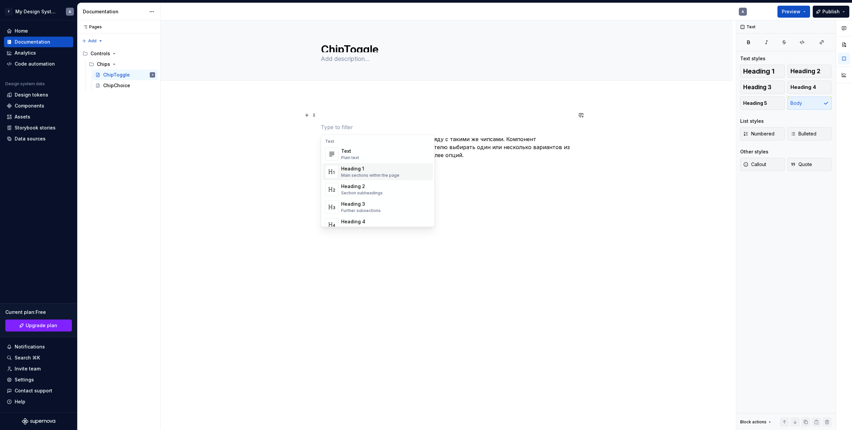
click at [379, 174] on div "Main sections within the page" at bounding box center [370, 175] width 58 height 5
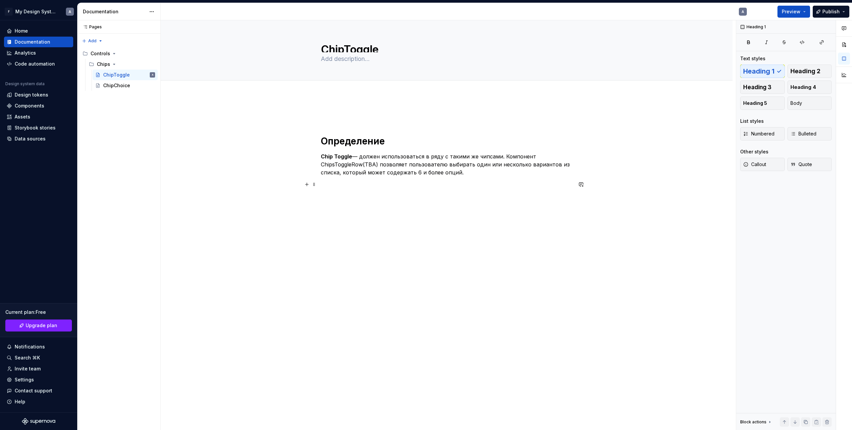
click at [374, 269] on div "Определение Chip Toggle — должен использоваться в ряду с такими же чипсами. Ком…" at bounding box center [447, 210] width 572 height 230
click at [314, 115] on span at bounding box center [313, 114] width 5 height 9
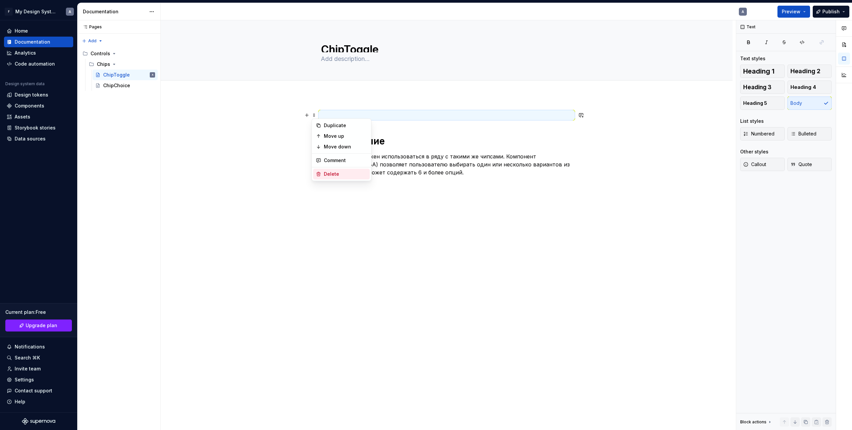
drag, startPoint x: 340, startPoint y: 172, endPoint x: 335, endPoint y: 158, distance: 15.2
click at [339, 172] on div "Delete" at bounding box center [345, 174] width 43 height 7
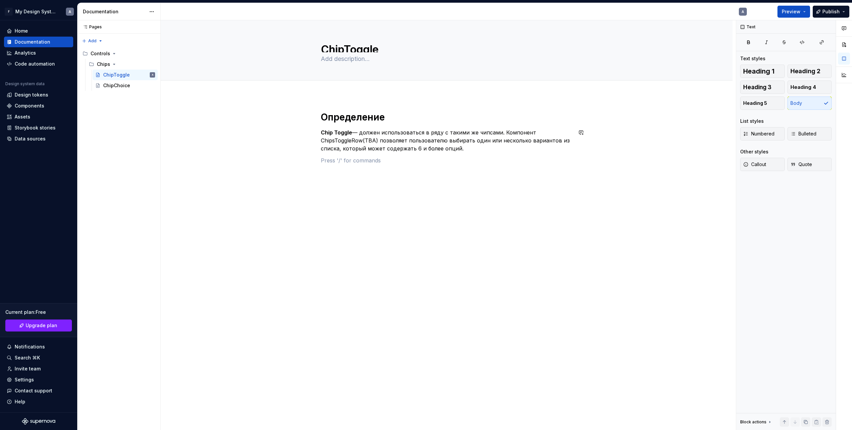
click at [476, 153] on div "Определение Chip Toggle — должен использоваться в ряду с такими же чипсами. Ком…" at bounding box center [447, 137] width 252 height 53
drag, startPoint x: 344, startPoint y: 178, endPoint x: 349, endPoint y: 146, distance: 31.6
click at [344, 177] on div "ChipToggle Edit header Определение Chip Toggle — должен использоваться в ряду с…" at bounding box center [448, 225] width 575 height 410
click at [341, 161] on p at bounding box center [447, 160] width 252 height 8
click at [308, 162] on button "button" at bounding box center [306, 160] width 9 height 9
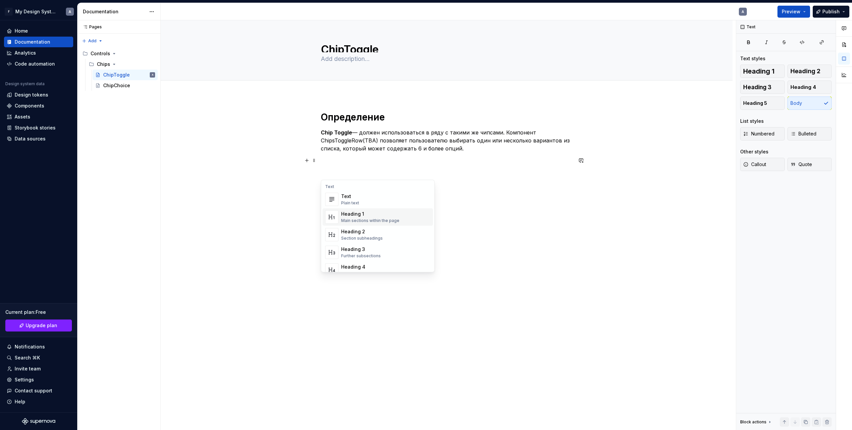
click at [375, 219] on div "Main sections within the page" at bounding box center [370, 220] width 58 height 5
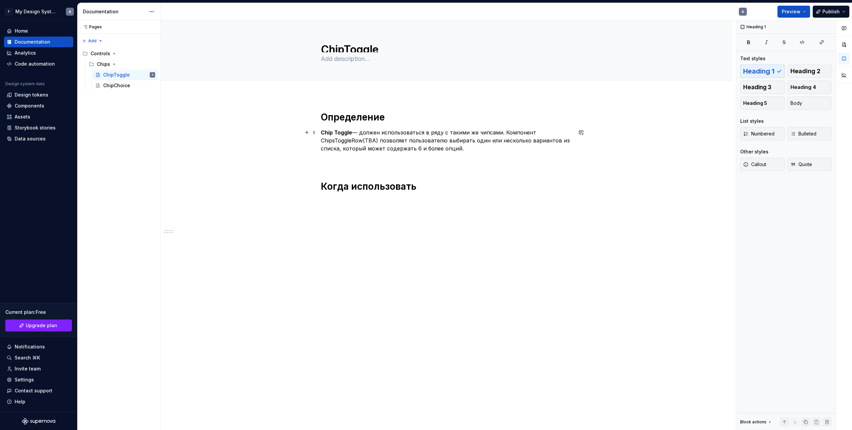
click at [348, 158] on p at bounding box center [447, 160] width 252 height 8
click at [310, 163] on button "button" at bounding box center [306, 160] width 9 height 9
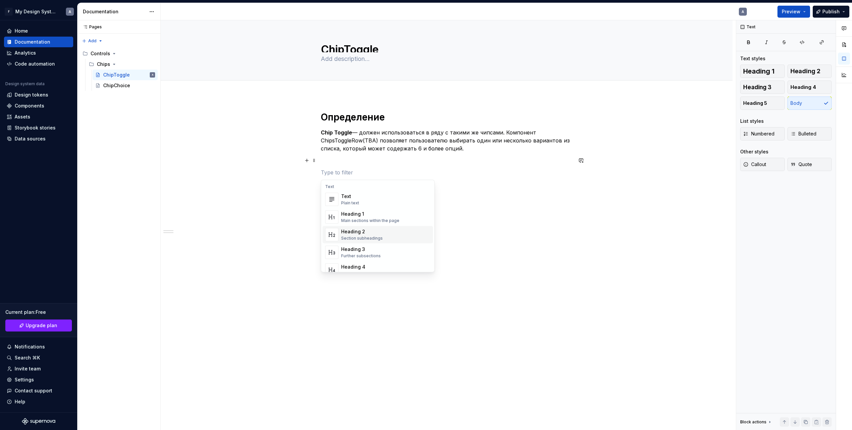
drag, startPoint x: 365, startPoint y: 234, endPoint x: 365, endPoint y: 225, distance: 9.3
click at [365, 234] on div "Heading 2" at bounding box center [362, 231] width 42 height 7
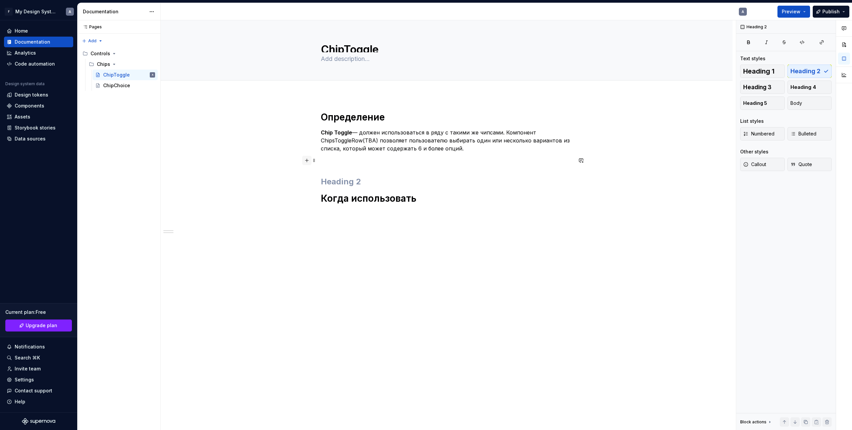
click at [308, 160] on button "button" at bounding box center [306, 160] width 9 height 9
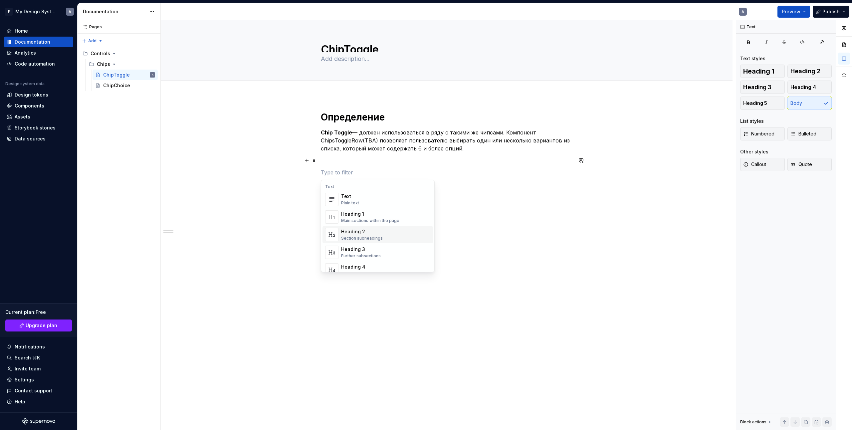
drag, startPoint x: 362, startPoint y: 234, endPoint x: 345, endPoint y: 153, distance: 82.6
click at [362, 233] on div "Heading 2" at bounding box center [362, 231] width 42 height 7
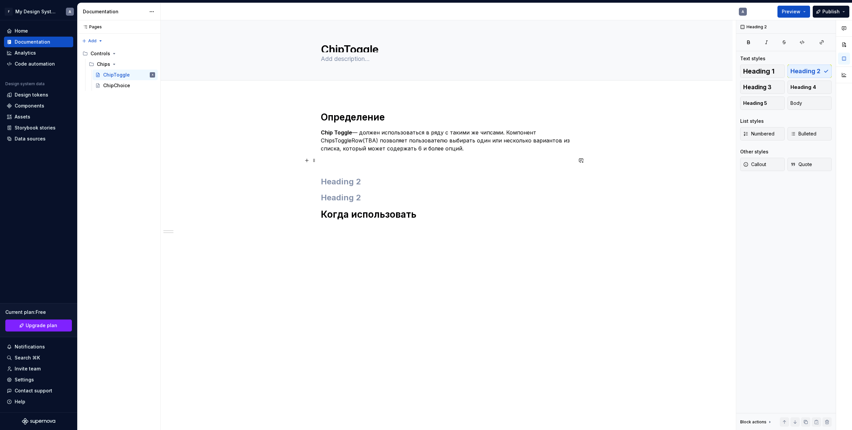
click at [337, 162] on p at bounding box center [447, 160] width 252 height 8
click at [314, 160] on span at bounding box center [313, 160] width 5 height 9
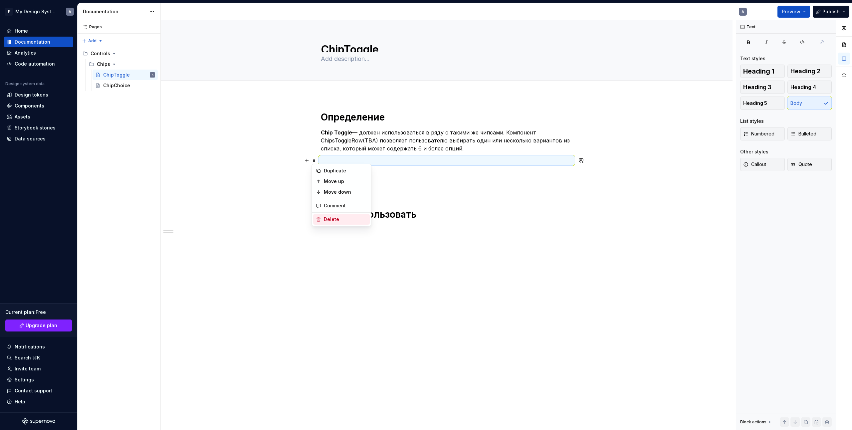
click at [343, 217] on div "Delete" at bounding box center [345, 219] width 43 height 7
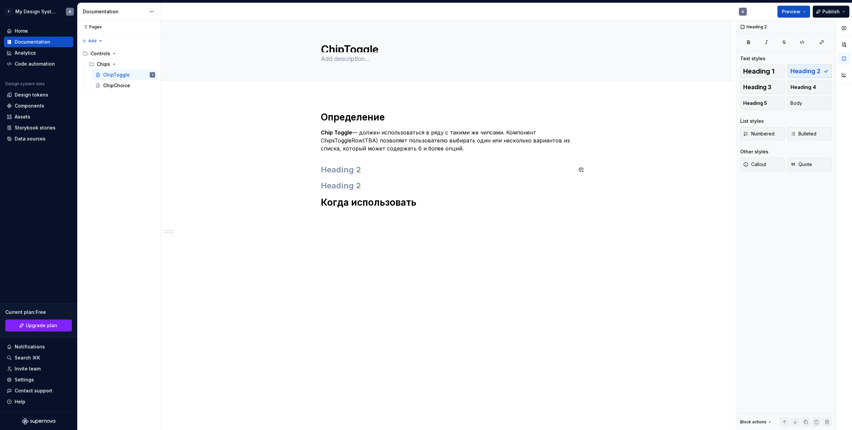
click at [342, 159] on div "Определение Chip Toggle — должен использоваться в ряду с такими же чипсами. Ком…" at bounding box center [447, 159] width 252 height 97
click at [356, 181] on h2 at bounding box center [447, 185] width 252 height 11
click at [312, 186] on span at bounding box center [313, 185] width 5 height 9
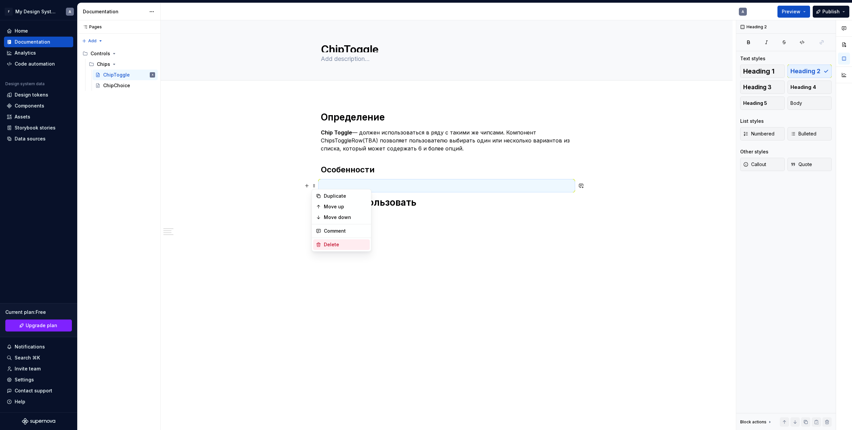
click at [332, 240] on div "Delete" at bounding box center [341, 244] width 57 height 11
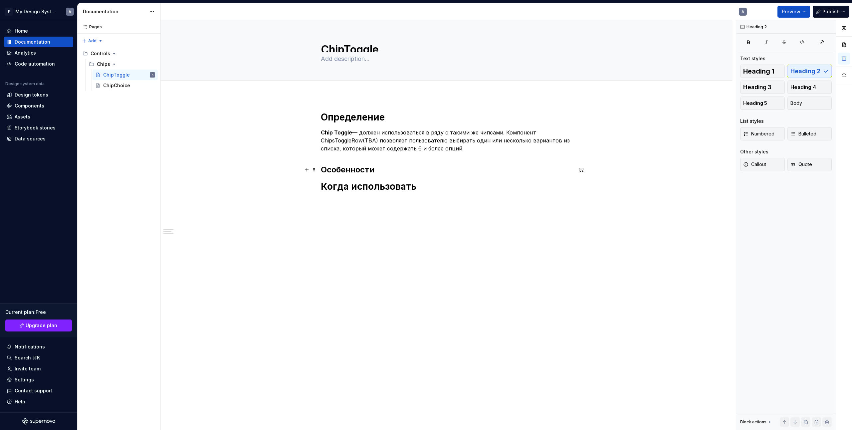
click at [438, 173] on h2 "Особенности" at bounding box center [447, 169] width 252 height 11
click at [306, 188] on button "button" at bounding box center [306, 186] width 9 height 9
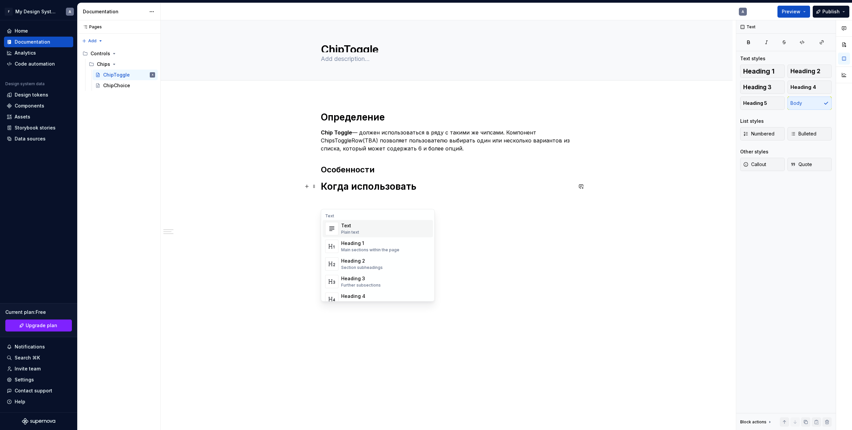
click at [360, 228] on div "Text Plain text" at bounding box center [385, 228] width 89 height 13
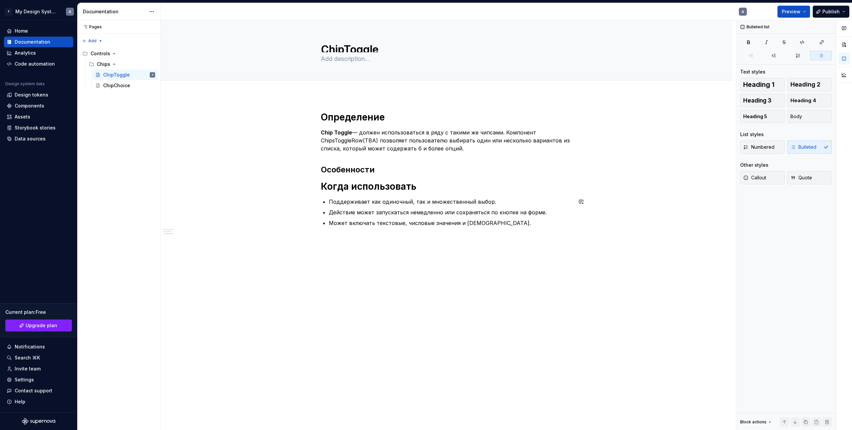
click at [387, 274] on div "ChipToggle Edit header Определение Особенности Когда использовать Определение C…" at bounding box center [448, 225] width 575 height 410
click at [308, 170] on button "button" at bounding box center [306, 169] width 9 height 9
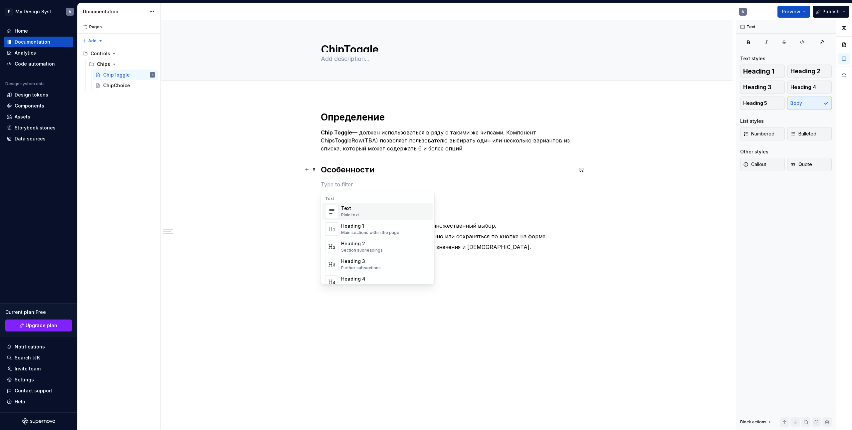
click at [364, 209] on div "Text Plain text" at bounding box center [385, 211] width 89 height 13
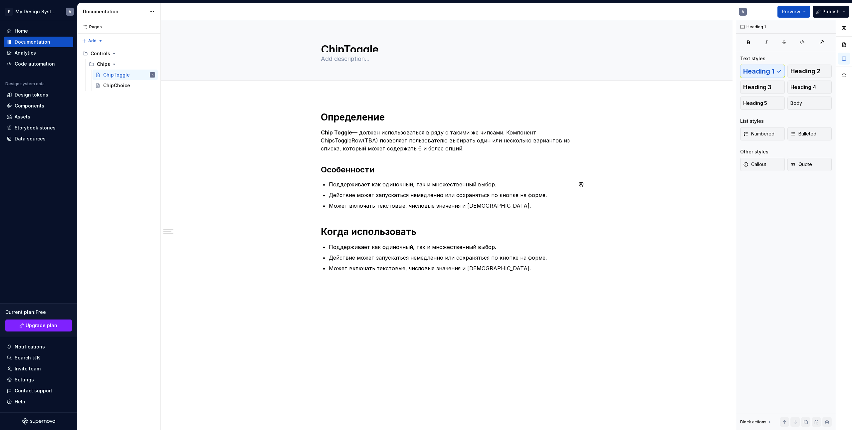
click at [444, 322] on div "Определение Chip Toggle — должен использоваться в ряду с такими же чипсами. Ком…" at bounding box center [447, 252] width 572 height 314
click at [315, 248] on span at bounding box center [313, 246] width 5 height 9
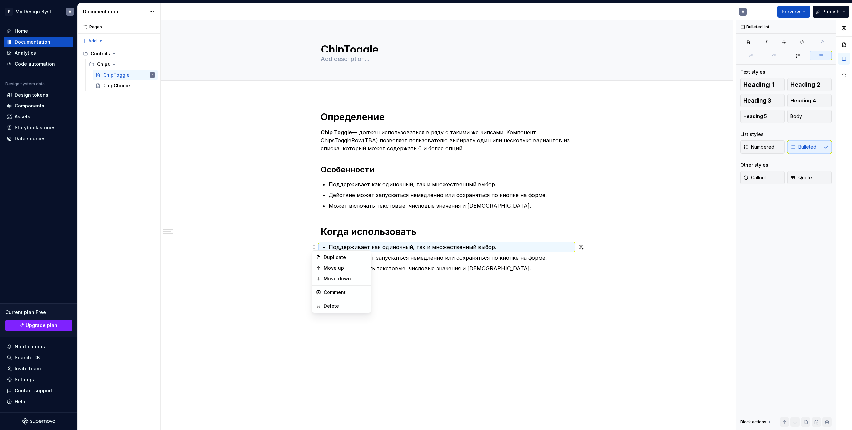
click at [445, 344] on div "Определение Chip Toggle — должен использоваться в ряду с такими же чипсами. Ком…" at bounding box center [447, 252] width 572 height 314
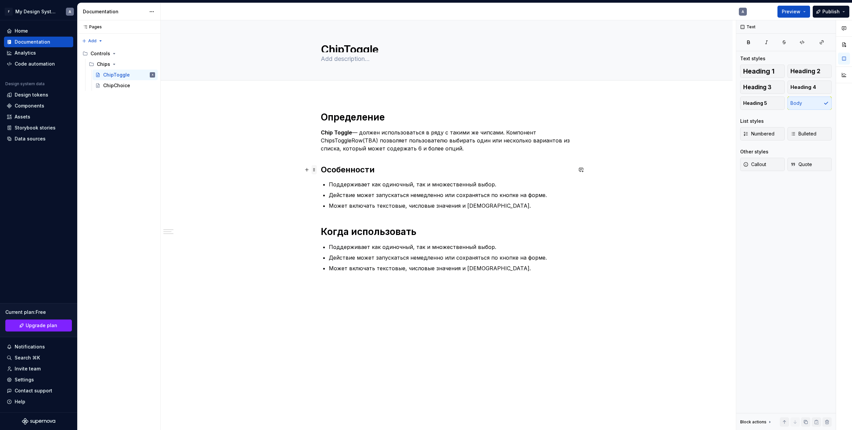
click at [312, 169] on span at bounding box center [313, 169] width 5 height 9
drag, startPoint x: 423, startPoint y: 170, endPoint x: 412, endPoint y: 170, distance: 10.3
click at [422, 170] on h2 "Особенности" at bounding box center [447, 169] width 252 height 11
click at [358, 167] on h2 "Особенности" at bounding box center [447, 169] width 252 height 11
click at [750, 87] on span "Heading 3" at bounding box center [757, 87] width 28 height 7
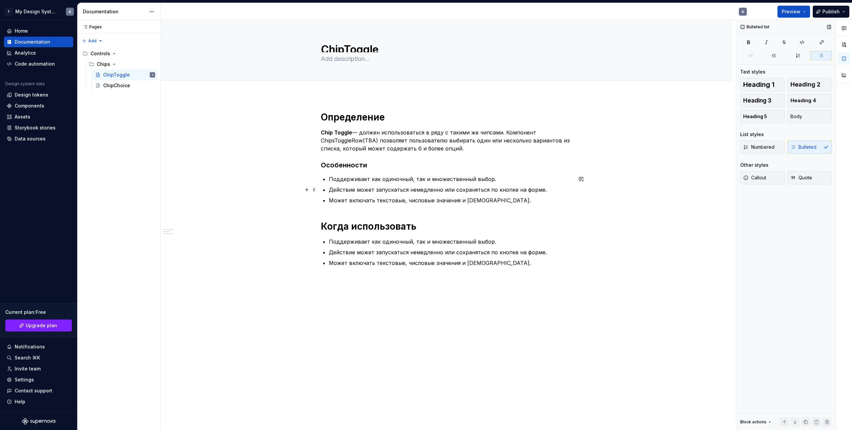
click at [346, 185] on ul "Поддерживает как одиночный, так и множественный выбор. Действие может запускать…" at bounding box center [451, 189] width 244 height 29
click at [351, 177] on p "Поддерживает как одиночный, так и множественный выбор." at bounding box center [451, 179] width 244 height 8
click at [306, 241] on button "button" at bounding box center [306, 241] width 9 height 9
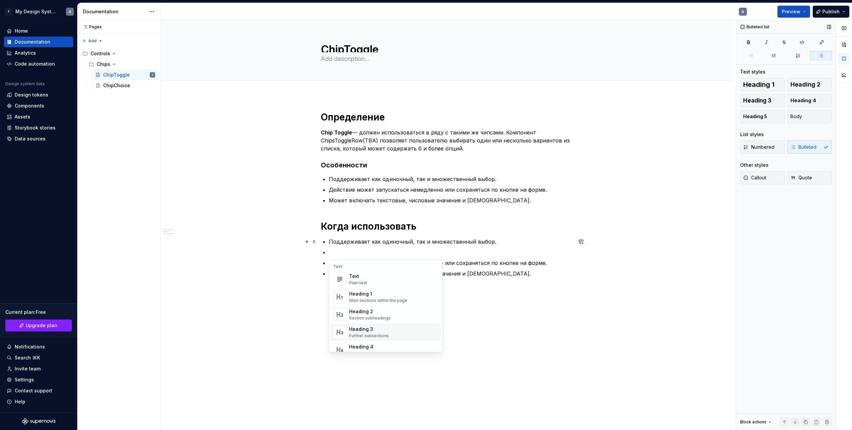
click at [383, 327] on div "Heading 3" at bounding box center [369, 329] width 40 height 7
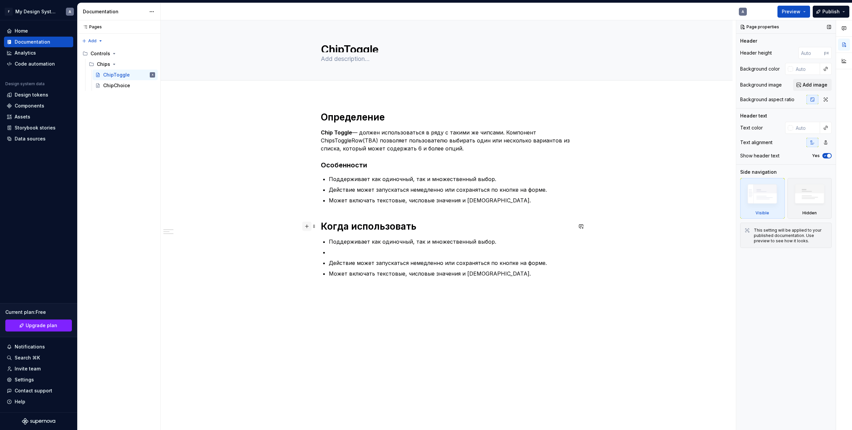
click at [307, 226] on button "button" at bounding box center [306, 226] width 9 height 9
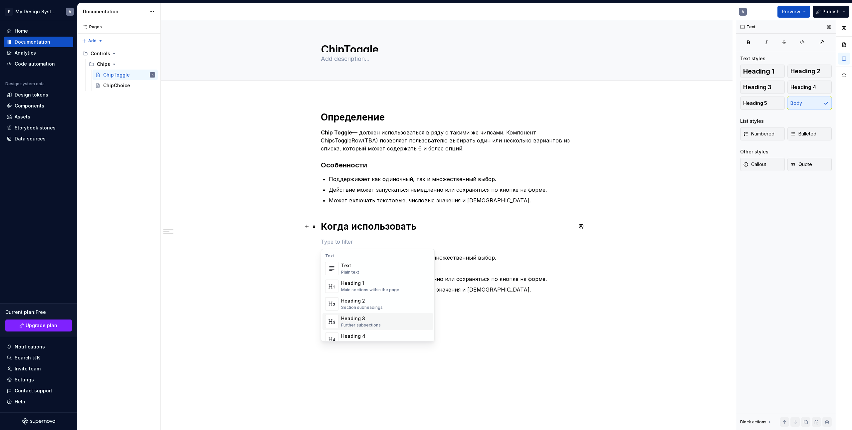
click at [367, 317] on div "Heading 3" at bounding box center [361, 318] width 40 height 7
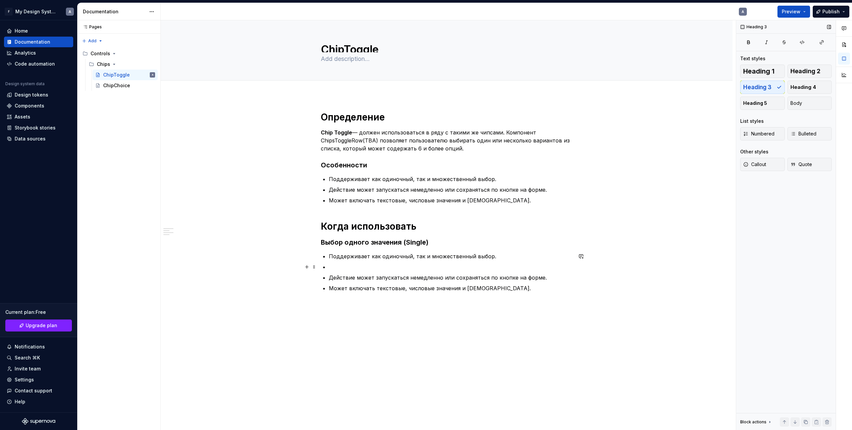
click at [336, 266] on p at bounding box center [451, 267] width 244 height 8
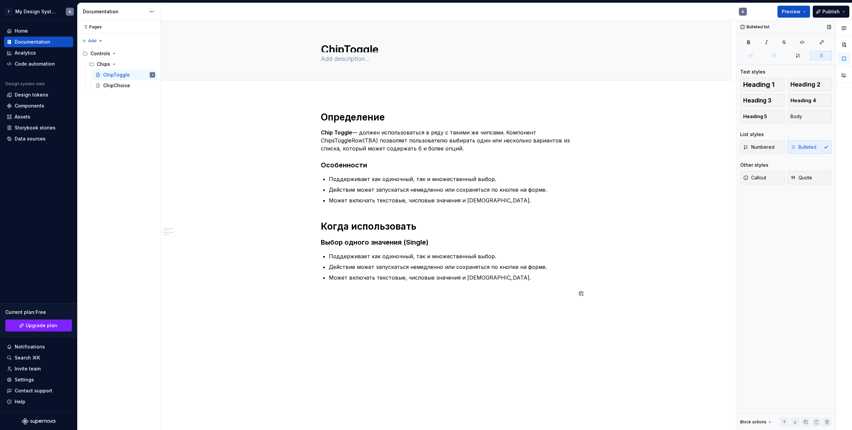
click at [392, 311] on div "Определение Chip Toggle — должен использоваться в ряду с такими же чипсами. Ком…" at bounding box center [447, 264] width 572 height 339
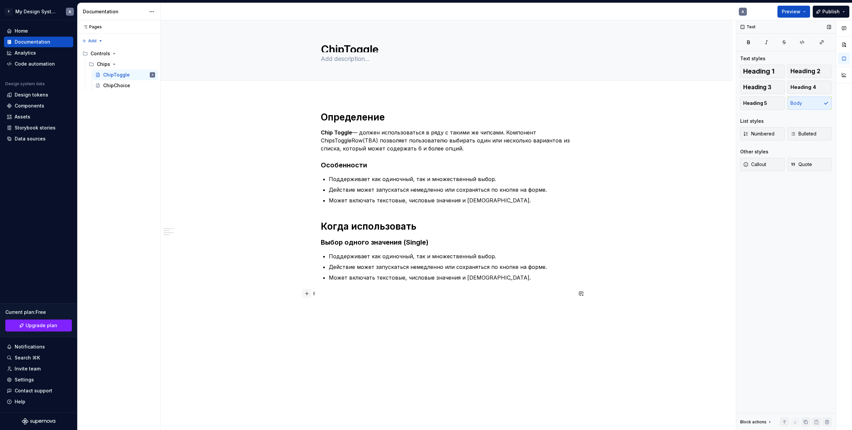
click at [308, 295] on button "button" at bounding box center [306, 293] width 9 height 9
click at [381, 366] on div "Heading 2" at bounding box center [362, 364] width 42 height 7
click at [314, 315] on span at bounding box center [313, 314] width 5 height 9
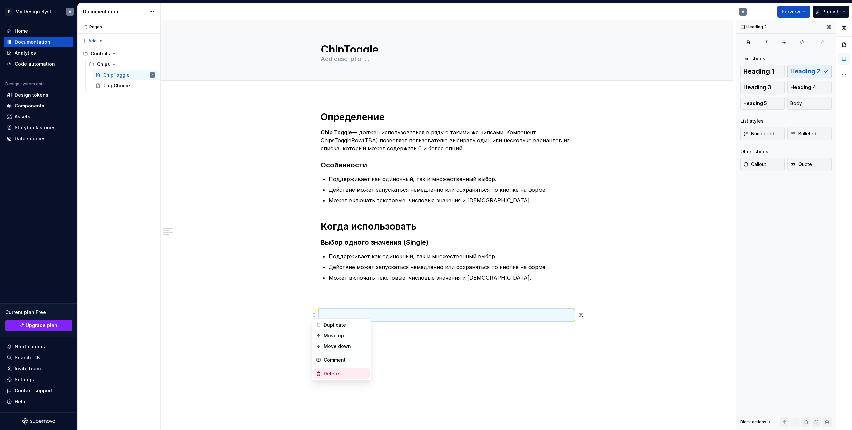
click at [328, 372] on div "Delete" at bounding box center [345, 373] width 43 height 7
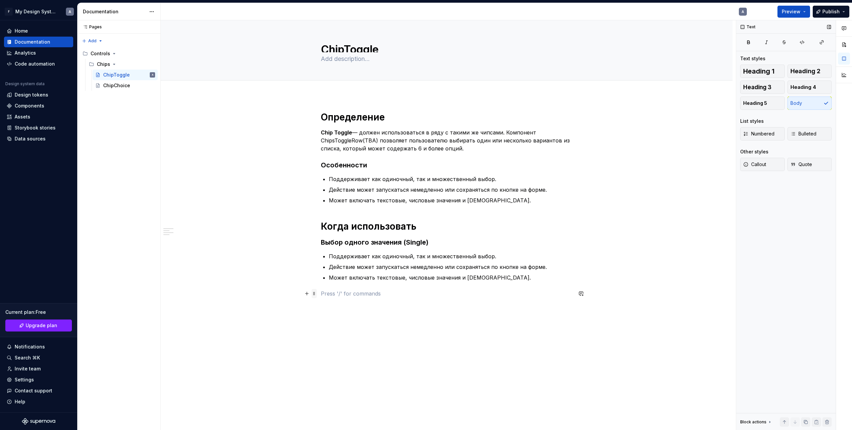
click at [312, 295] on span at bounding box center [313, 293] width 5 height 9
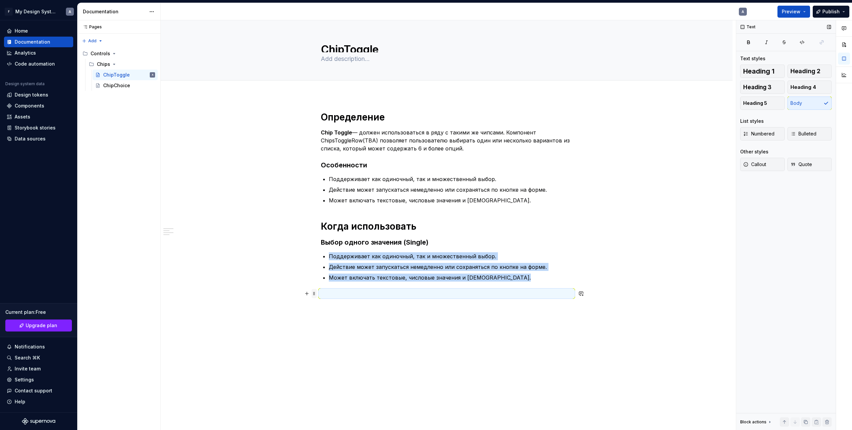
click at [312, 295] on span at bounding box center [313, 293] width 5 height 9
click at [307, 293] on button "button" at bounding box center [306, 293] width 9 height 9
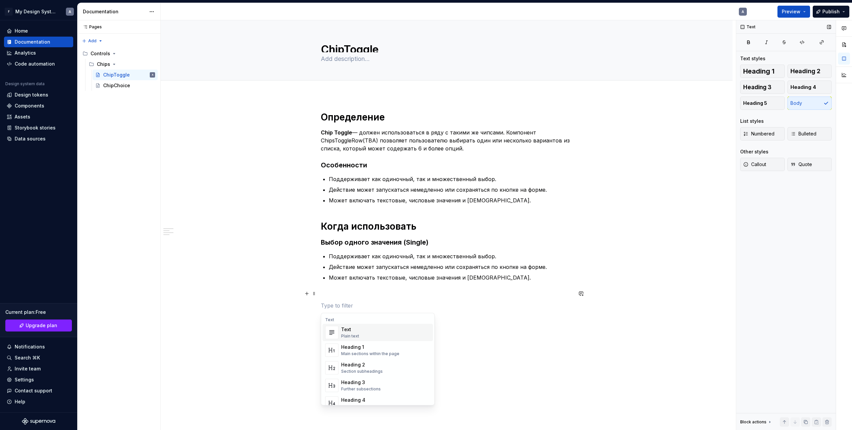
click at [313, 289] on div "Определение Chip Toggle — должен использоваться в ряду с такими же чипсами. Ком…" at bounding box center [447, 270] width 572 height 351
click at [332, 289] on div "Определение Chip Toggle — должен использоваться в ряду с такими же чипсами. Ком…" at bounding box center [447, 210] width 252 height 198
click at [337, 293] on p at bounding box center [447, 294] width 252 height 8
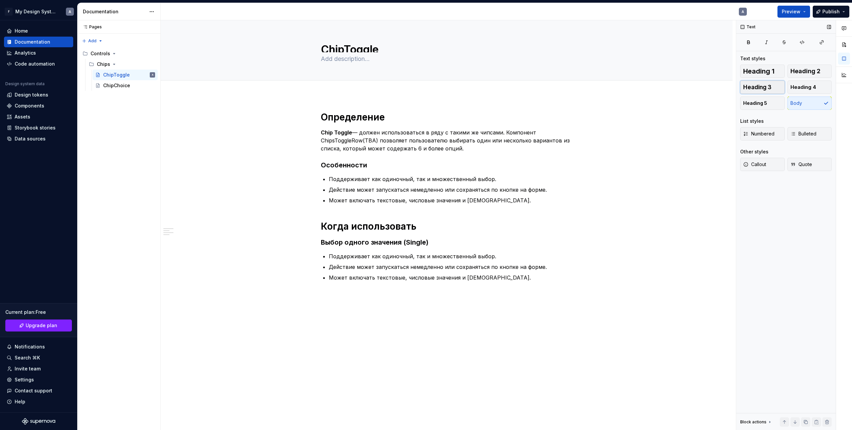
click at [767, 84] on span "Heading 3" at bounding box center [757, 87] width 28 height 7
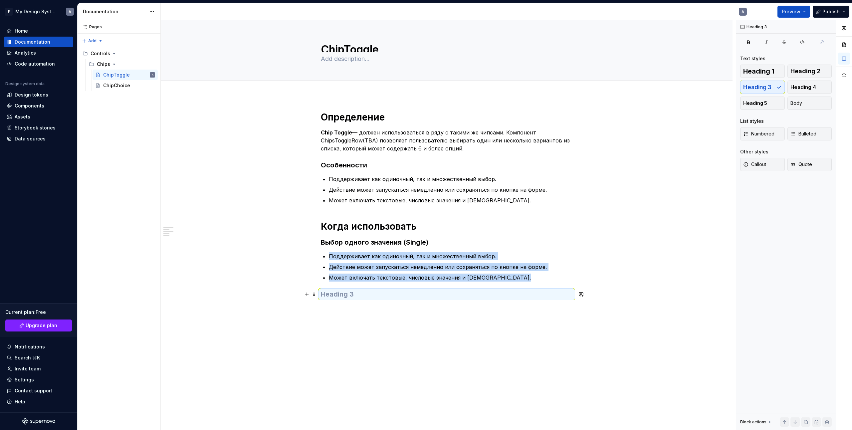
click at [353, 296] on h3 at bounding box center [447, 294] width 252 height 9
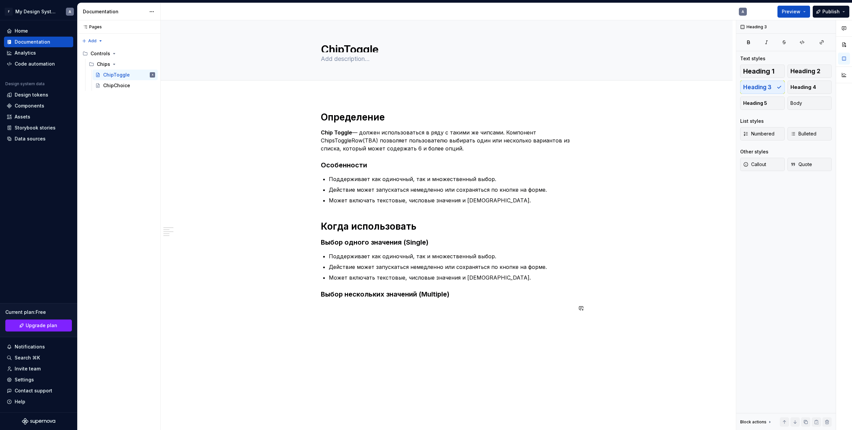
click at [421, 357] on div "Определение Chip Toggle — должен использоваться в ряду с такими же чипсами. Ком…" at bounding box center [447, 272] width 572 height 354
click at [323, 326] on div "Определение Chip Toggle — должен использоваться в ряду с такими же чипсами. Ком…" at bounding box center [447, 223] width 252 height 225
click at [329, 335] on div "ChipToggle Edit header Определение Особенности Когда использовать Выбор одного …" at bounding box center [448, 225] width 575 height 410
click at [572, 346] on div "ChipToggle Edit header Определение Особенности Когда использовать Выбор одного …" at bounding box center [448, 225] width 575 height 410
click at [579, 315] on div "Определение Chip Toggle — должен использоваться в ряду с такими же чипсами. Ком…" at bounding box center [447, 280] width 572 height 370
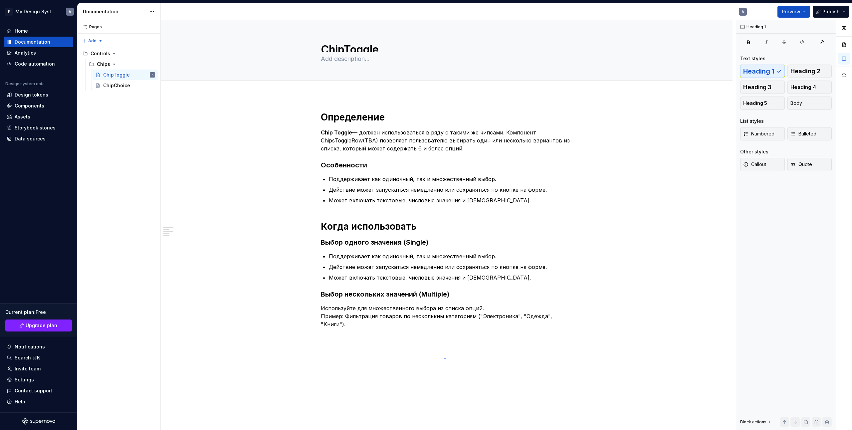
click at [444, 358] on div "ChipToggle Edit header Определение Особенности Когда использовать Выбор одного …" at bounding box center [448, 225] width 575 height 410
click at [332, 346] on div "ChipToggle Edit header Определение Особенности Когда использовать Выбор одного …" at bounding box center [448, 225] width 575 height 410
drag, startPoint x: 513, startPoint y: 334, endPoint x: 572, endPoint y: 333, distance: 58.6
click at [513, 334] on div "ChipToggle Edit header Определение Особенности Когда использовать Выбор одного …" at bounding box center [448, 225] width 575 height 410
click at [576, 330] on div "Определение Chip Toggle — должен использоваться в ряду с такими же чипсами. Ком…" at bounding box center [447, 280] width 572 height 370
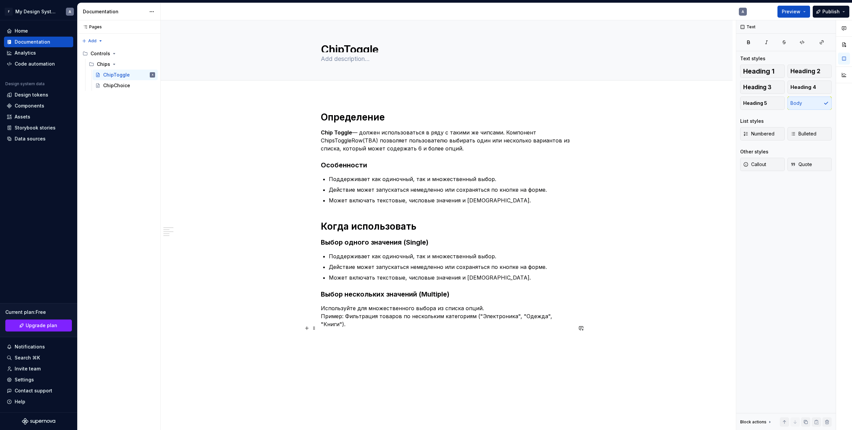
click at [576, 328] on button "button" at bounding box center [580, 327] width 9 height 9
drag, startPoint x: 443, startPoint y: 343, endPoint x: 340, endPoint y: 328, distance: 103.9
click at [441, 343] on div "ChipToggle Edit header Определение Особенности Когда использовать Выбор одного …" at bounding box center [448, 225] width 575 height 410
click at [306, 331] on button "button" at bounding box center [306, 327] width 9 height 9
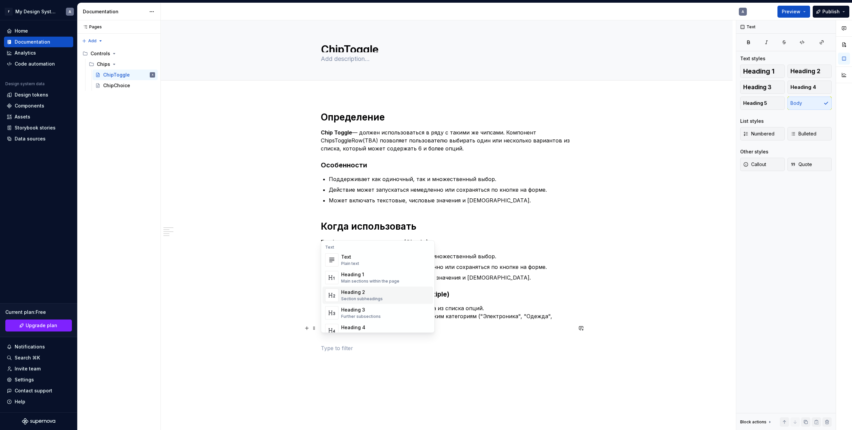
click at [366, 291] on div "Heading 2" at bounding box center [362, 292] width 42 height 7
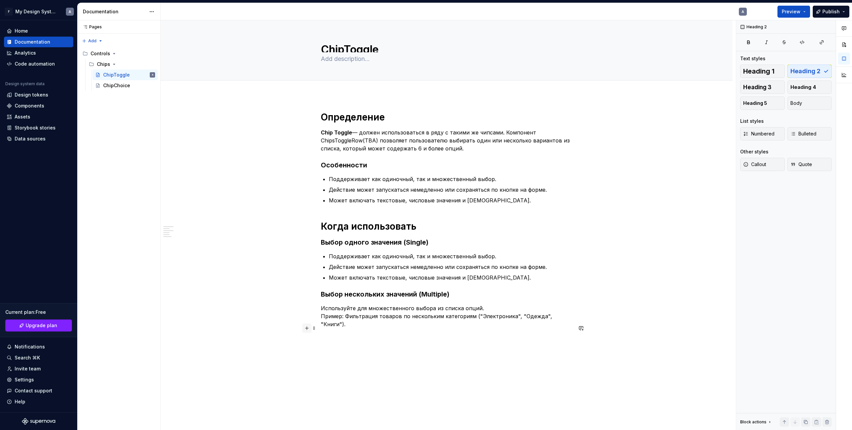
click at [306, 327] on button "button" at bounding box center [306, 327] width 9 height 9
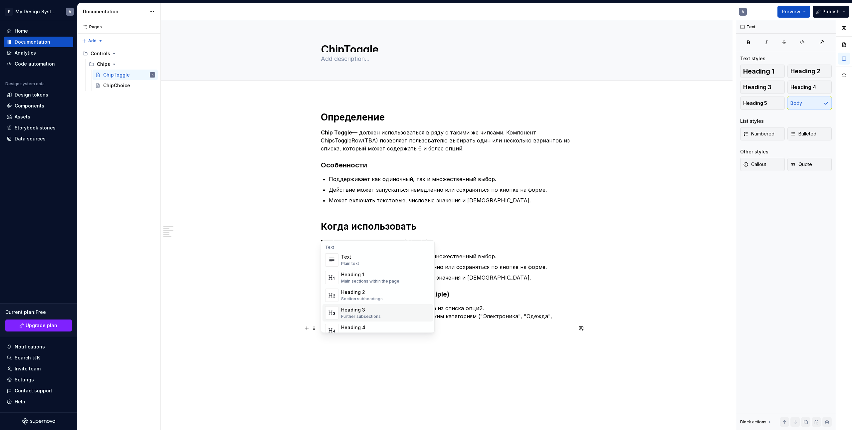
click at [363, 311] on div "Heading 3" at bounding box center [361, 309] width 40 height 7
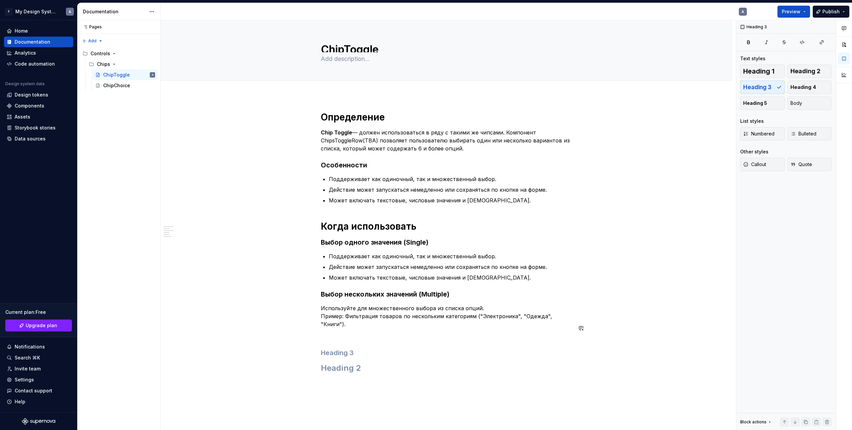
drag, startPoint x: 356, startPoint y: 333, endPoint x: 327, endPoint y: 327, distance: 30.0
click at [356, 333] on div "Определение Chip Toggle — должен использоваться в ряду с такими же чипсами. Ком…" at bounding box center [447, 242] width 252 height 262
click at [344, 332] on p at bounding box center [447, 336] width 252 height 8
click at [760, 89] on span "Heading 3" at bounding box center [757, 87] width 28 height 7
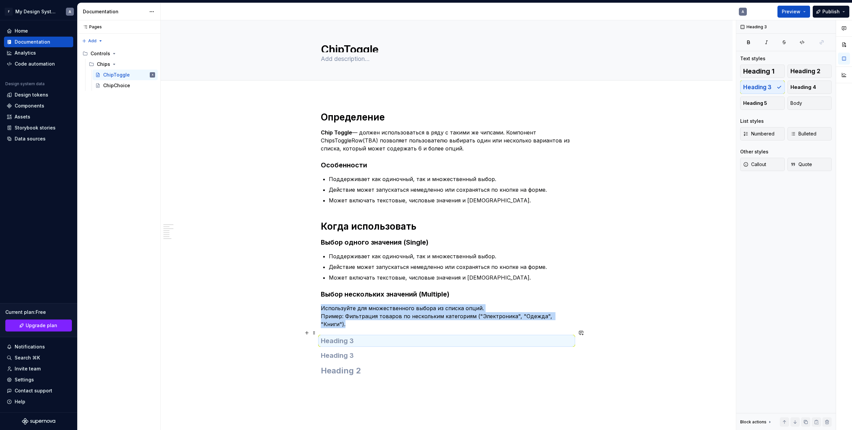
click at [356, 336] on h3 at bounding box center [447, 340] width 252 height 9
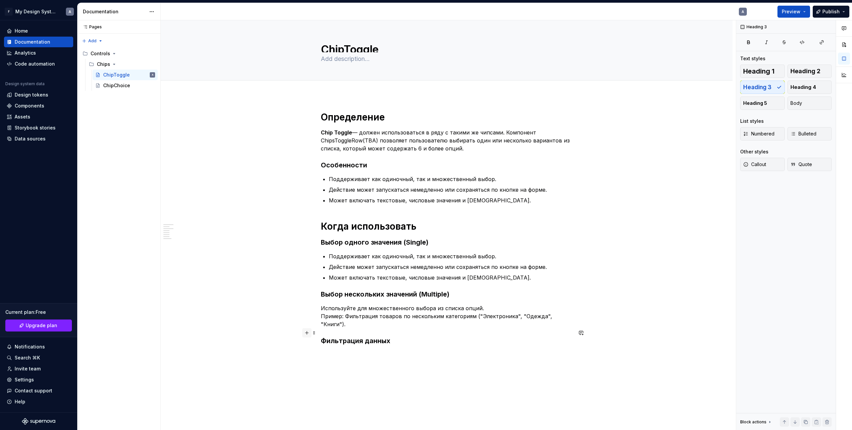
click at [305, 332] on button "button" at bounding box center [306, 332] width 9 height 9
click at [360, 372] on div "Определение Chip Toggle — должен использоваться в ряду с такими же чипсами. Ком…" at bounding box center [447, 251] width 252 height 281
click at [349, 351] on p at bounding box center [447, 355] width 252 height 8
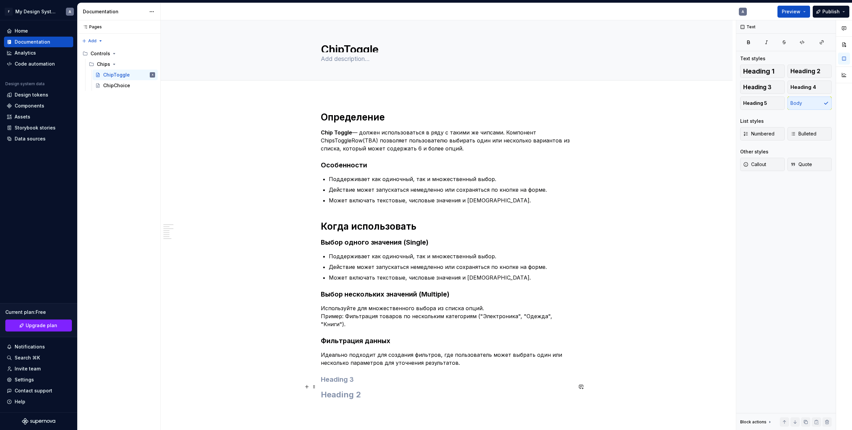
scroll to position [99, 0]
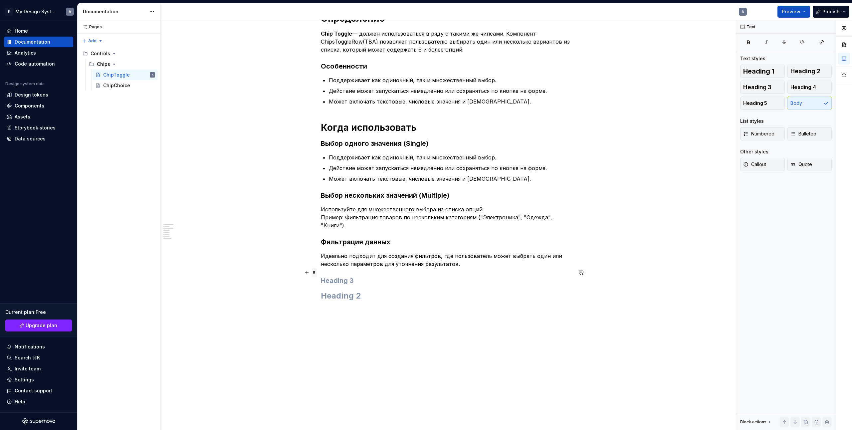
click at [313, 273] on span at bounding box center [313, 272] width 5 height 9
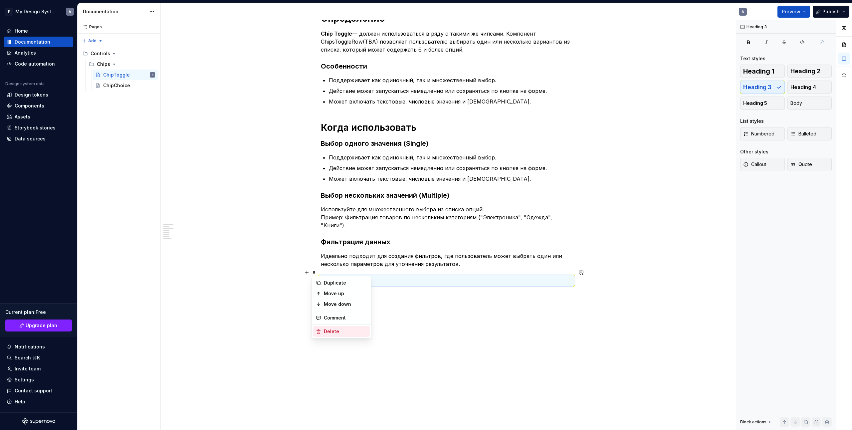
drag, startPoint x: 324, startPoint y: 330, endPoint x: 324, endPoint y: 317, distance: 13.3
click at [324, 329] on div "Delete" at bounding box center [345, 331] width 43 height 7
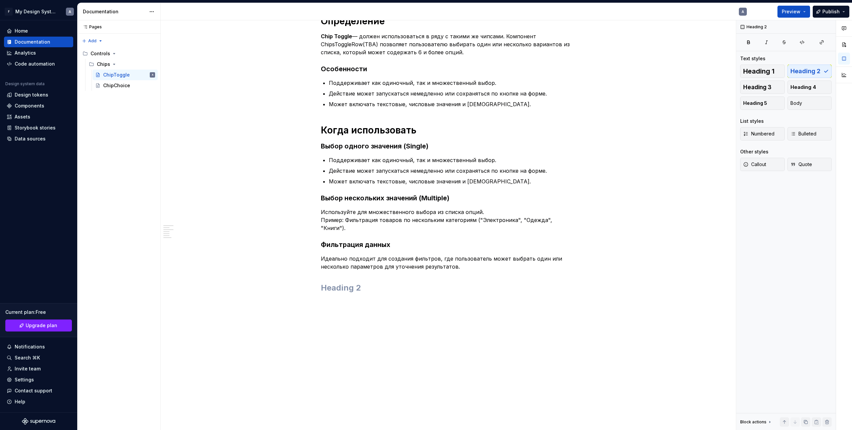
scroll to position [82, 0]
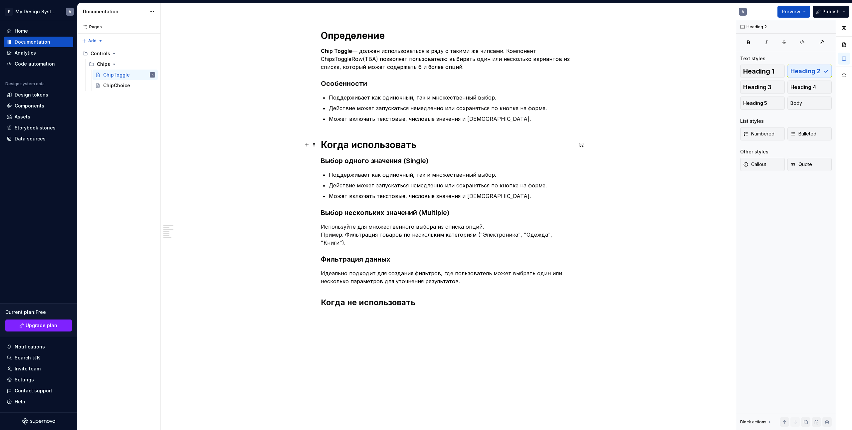
click at [374, 147] on h1 "Когда использовать" at bounding box center [447, 145] width 252 height 12
click at [375, 297] on h2 "Когда не использовать" at bounding box center [447, 302] width 252 height 11
click at [763, 70] on span "Heading 1" at bounding box center [758, 71] width 31 height 7
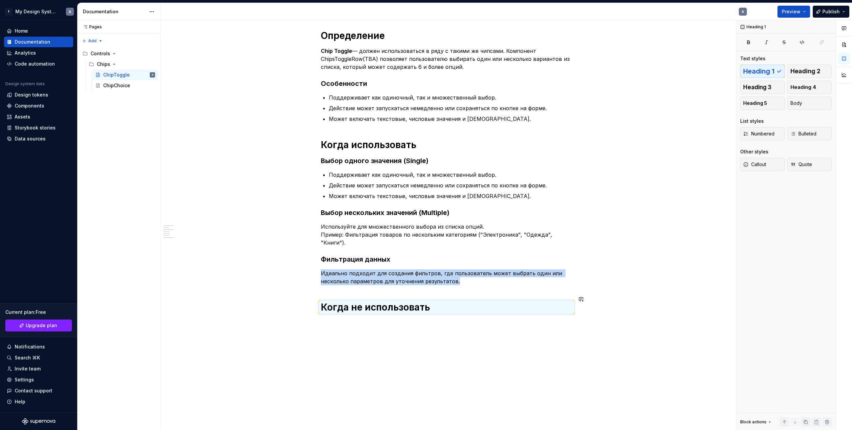
click at [387, 339] on div "Определение Chip Toggle — должен использоваться в ряду с такими же чипсами. Ком…" at bounding box center [447, 232] width 572 height 437
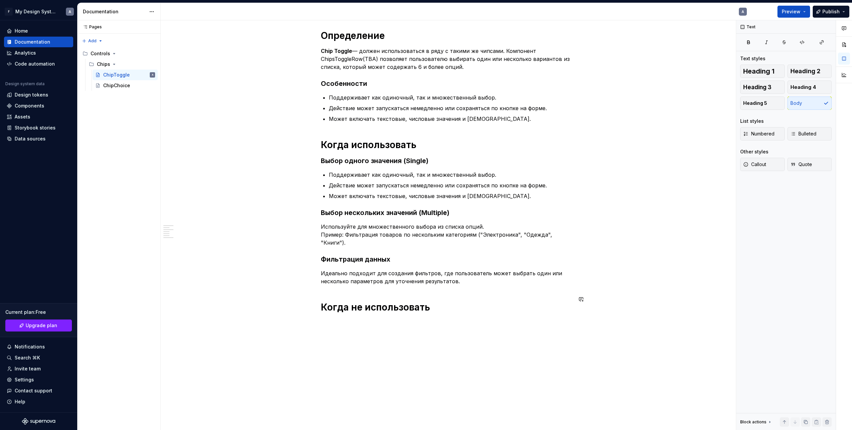
click at [386, 322] on div "Определение Chip Toggle — должен использоваться в ряду с такими же чипсами. Ком…" at bounding box center [447, 182] width 252 height 305
click at [391, 318] on p at bounding box center [447, 322] width 252 height 8
click at [770, 84] on button "Heading 3" at bounding box center [762, 87] width 45 height 13
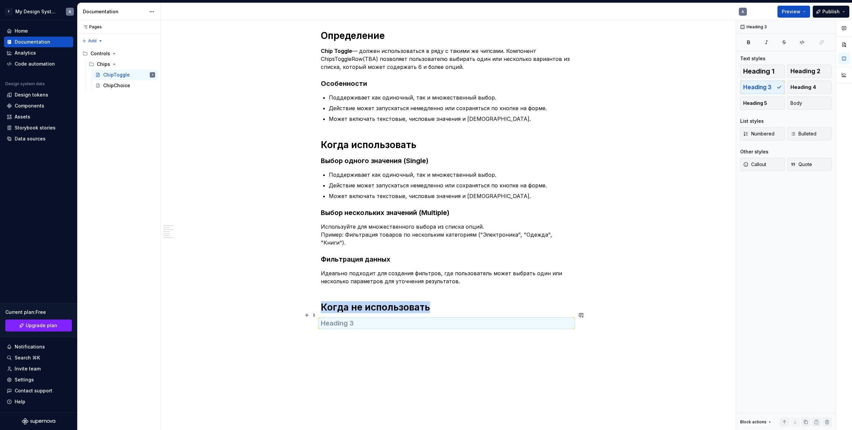
click at [397, 318] on h3 at bounding box center [447, 322] width 252 height 9
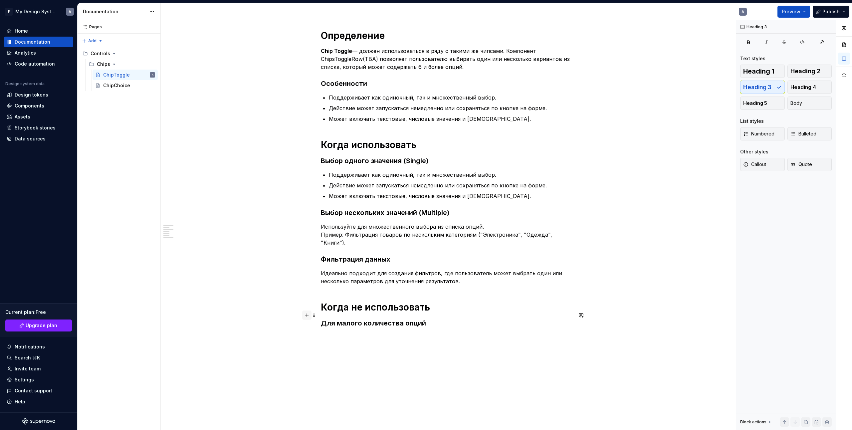
click at [308, 315] on button "button" at bounding box center [306, 314] width 9 height 9
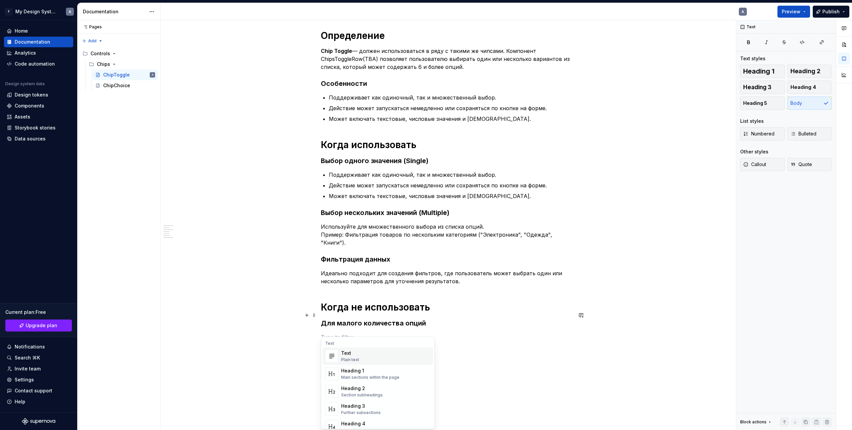
click at [364, 355] on div "Определение Chip Toggle — должен использоваться в ряду с такими же чипсами. Ком…" at bounding box center [447, 246] width 572 height 465
click at [345, 323] on div "Определение Chip Toggle — должен использоваться в ряду с такими же чипсами. Ком…" at bounding box center [447, 185] width 252 height 311
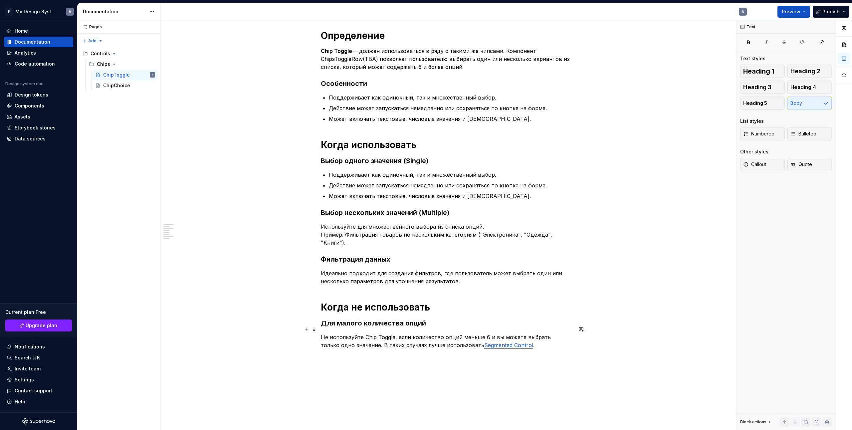
scroll to position [129, 0]
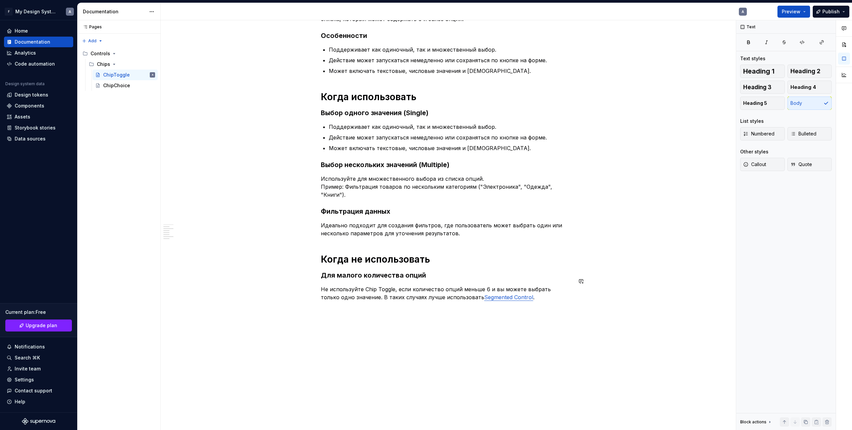
click at [330, 298] on div "Определение Chip Toggle — должен использоваться в ряду с такими же чипсами. Ком…" at bounding box center [447, 145] width 252 height 327
click at [366, 319] on div "ChipToggle Edit header Определение Особенности Когда использовать Выбор одного …" at bounding box center [448, 225] width 575 height 410
click at [470, 340] on div "ChipToggle Edit header Определение Особенности Когда использовать Выбор одного …" at bounding box center [448, 225] width 575 height 410
click at [515, 303] on div "Определение Chip Toggle — должен использоваться в ряду с такими же чипсами. Ком…" at bounding box center [447, 202] width 572 height 473
click at [308, 303] on button "button" at bounding box center [306, 301] width 9 height 9
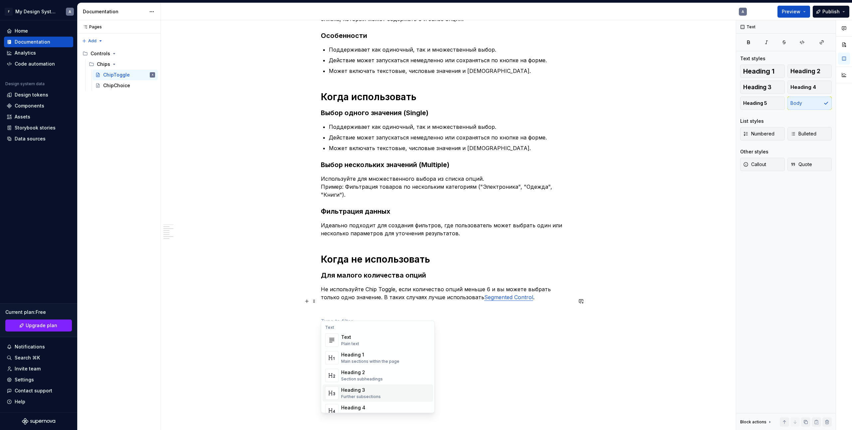
click at [338, 305] on p at bounding box center [447, 309] width 252 height 8
click at [340, 305] on p at bounding box center [447, 309] width 252 height 8
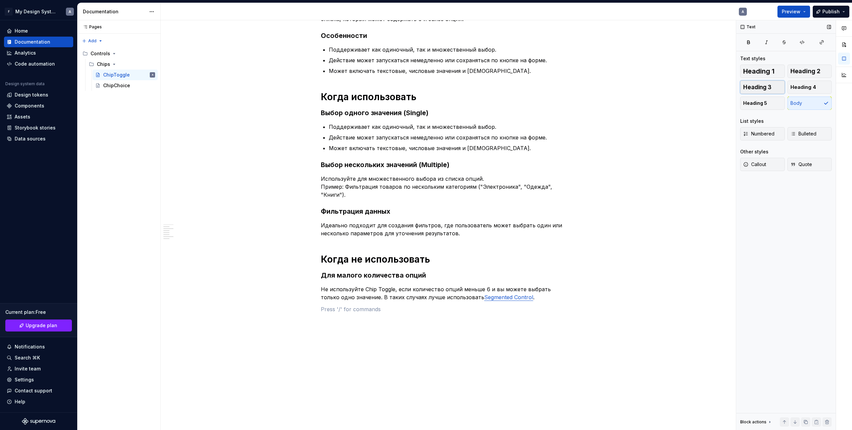
click at [764, 86] on span "Heading 3" at bounding box center [757, 87] width 28 height 7
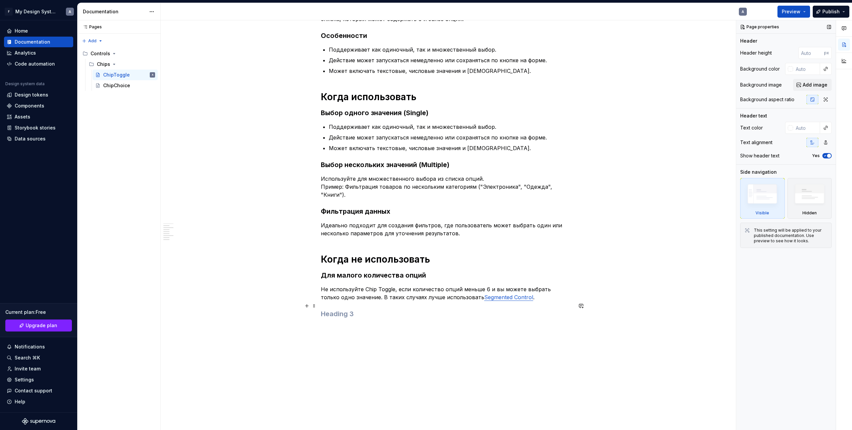
click at [343, 309] on h3 at bounding box center [447, 313] width 252 height 9
click at [338, 328] on div "Определение Chip Toggle — должен использоваться в ряду с такими же чипсами. Ком…" at bounding box center [447, 161] width 252 height 358
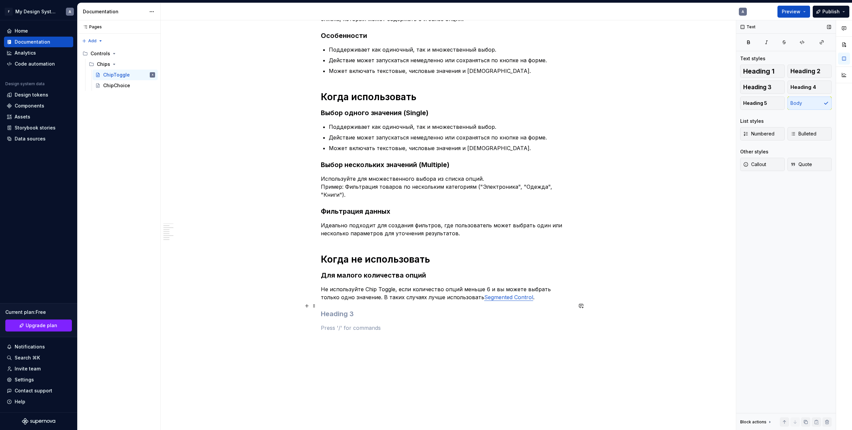
click at [319, 301] on div "Определение Chip Toggle — должен использоваться в ряду с такими же чипсами. Ком…" at bounding box center [447, 217] width 572 height 503
click at [330, 309] on h3 at bounding box center [447, 313] width 252 height 9
click at [342, 324] on p at bounding box center [447, 328] width 252 height 8
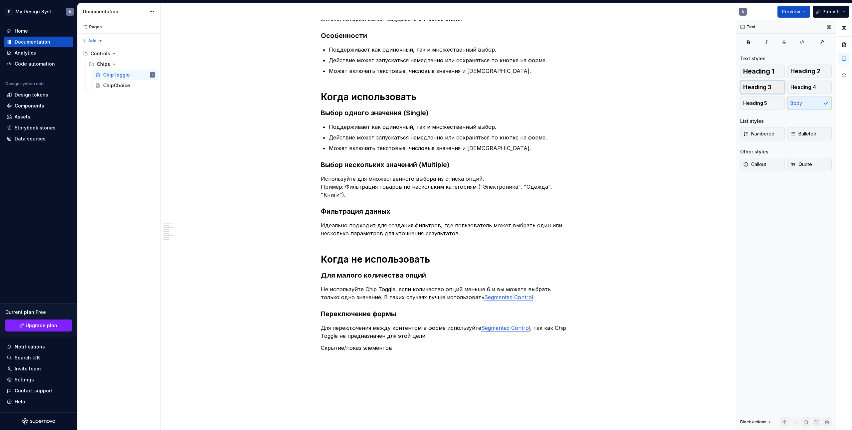
click at [765, 90] on span "Heading 3" at bounding box center [757, 87] width 28 height 7
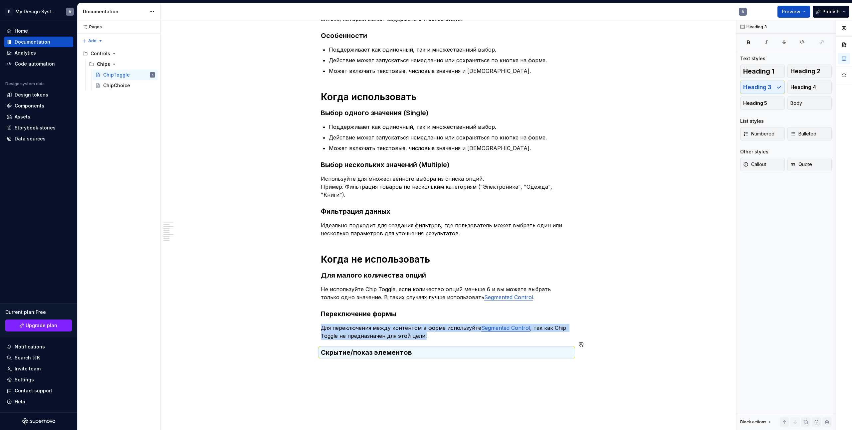
click at [419, 348] on h3 "Скрытие/показ элементов" at bounding box center [447, 352] width 252 height 9
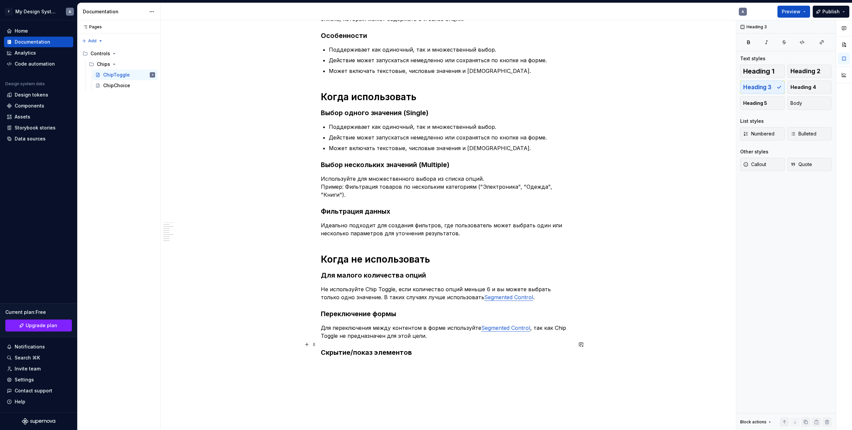
click at [422, 348] on h3 "Скрытие/показ элементов" at bounding box center [447, 352] width 252 height 9
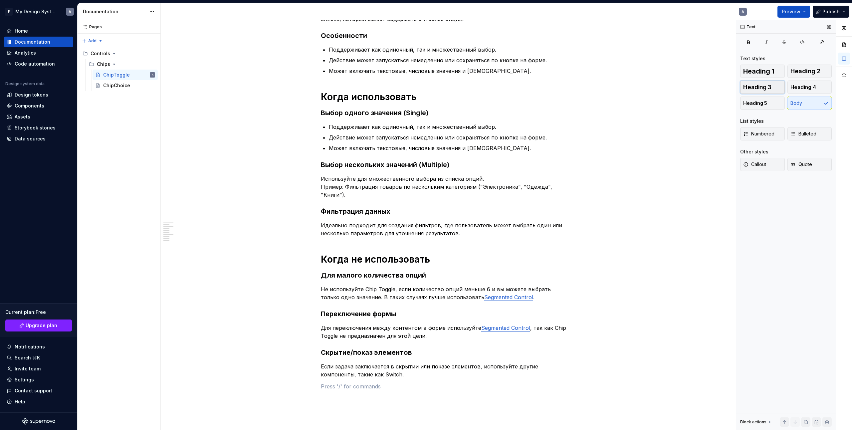
click at [768, 85] on span "Heading 3" at bounding box center [757, 87] width 28 height 7
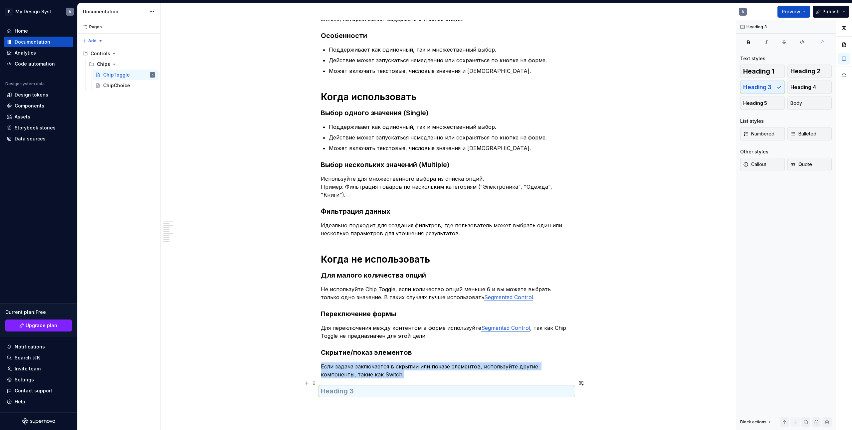
click at [351, 386] on h3 at bounding box center [447, 390] width 252 height 9
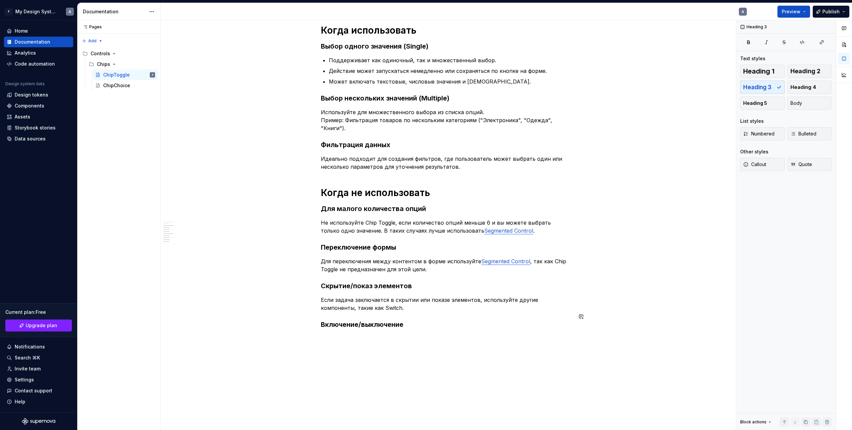
scroll to position [224, 0]
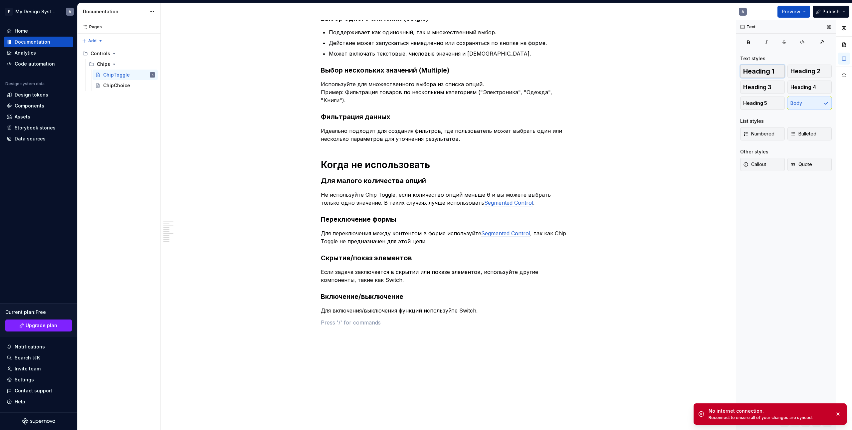
click at [760, 72] on span "Heading 1" at bounding box center [758, 71] width 31 height 7
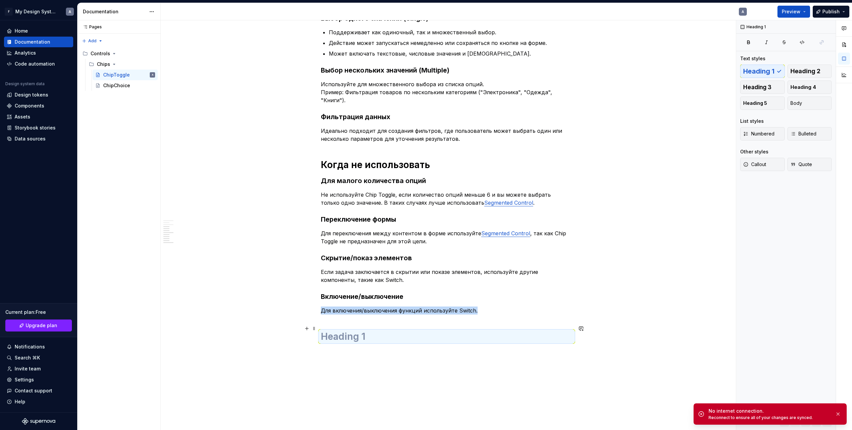
click at [375, 332] on h1 at bounding box center [447, 336] width 252 height 12
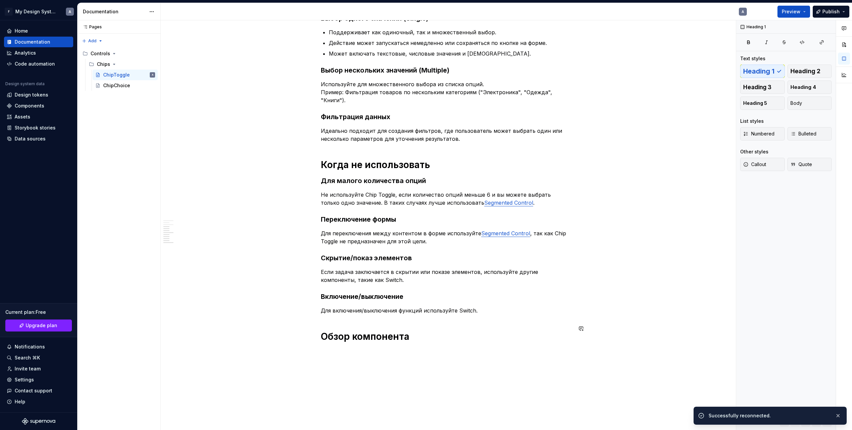
click at [409, 339] on div "Определение Chip Toggle — должен использоваться в ряду с такими же чипсами. Ком…" at bounding box center [447, 118] width 252 height 463
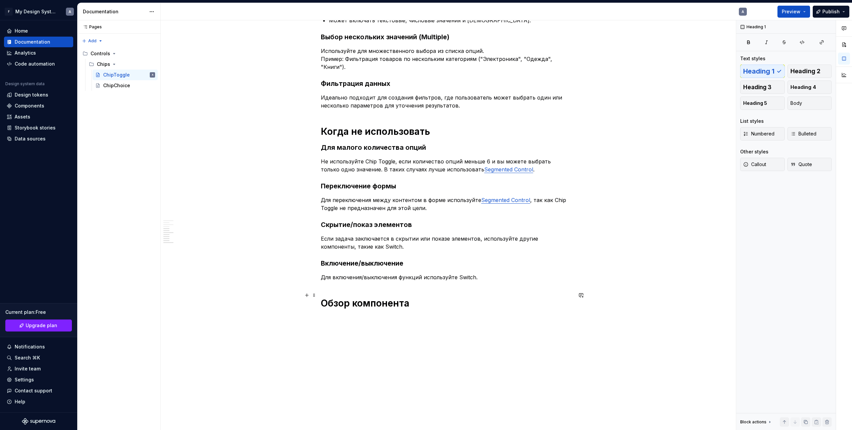
click at [458, 298] on h1 "Обзор компонента" at bounding box center [447, 303] width 252 height 12
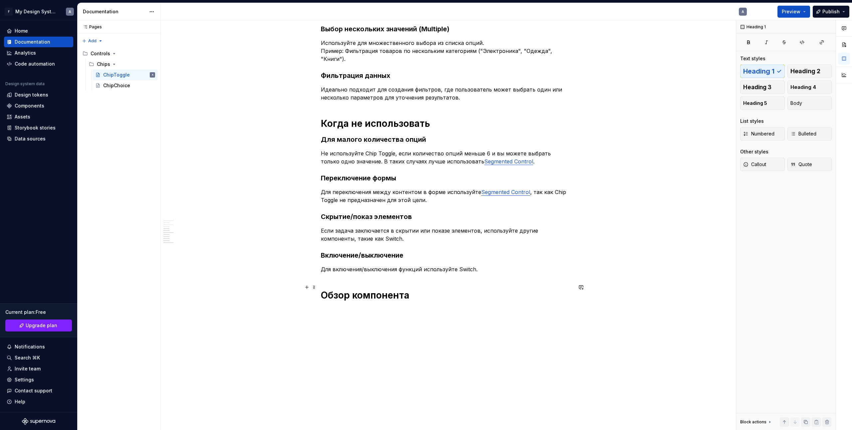
click at [392, 302] on div "ChipToggle Edit header Определение Особенности Когда использовать Выбор одного …" at bounding box center [448, 225] width 575 height 410
drag, startPoint x: 385, startPoint y: 309, endPoint x: 316, endPoint y: 294, distance: 70.2
click at [384, 309] on div "ChipToggle Edit header Определение Особенности Когда использовать Выбор одного …" at bounding box center [448, 225] width 575 height 410
click at [398, 311] on div "Определение Chip Toggle — должен использоваться в ряду с такими же чипсами. Ком…" at bounding box center [447, 134] width 572 height 608
click at [308, 300] on button "button" at bounding box center [306, 302] width 9 height 9
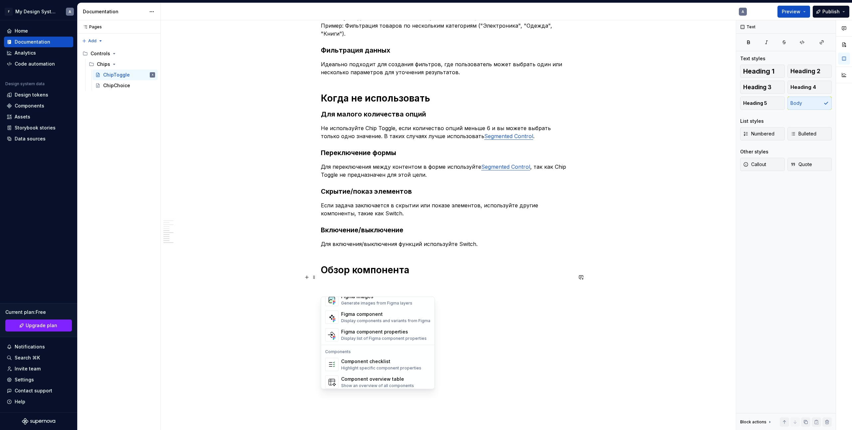
scroll to position [647, 0]
click at [386, 328] on div "Figma component properties" at bounding box center [384, 326] width 86 height 7
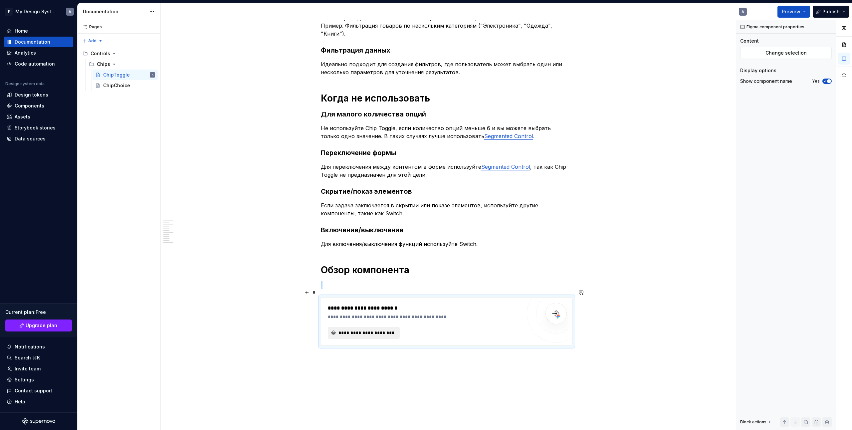
click at [357, 329] on span "**********" at bounding box center [366, 332] width 58 height 7
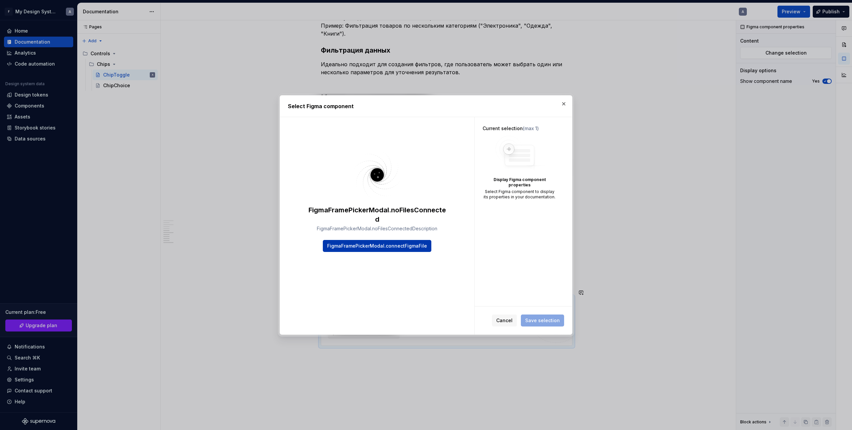
click at [393, 247] on span "FigmaFramePickerModal.connectFigmaFile" at bounding box center [377, 246] width 100 height 7
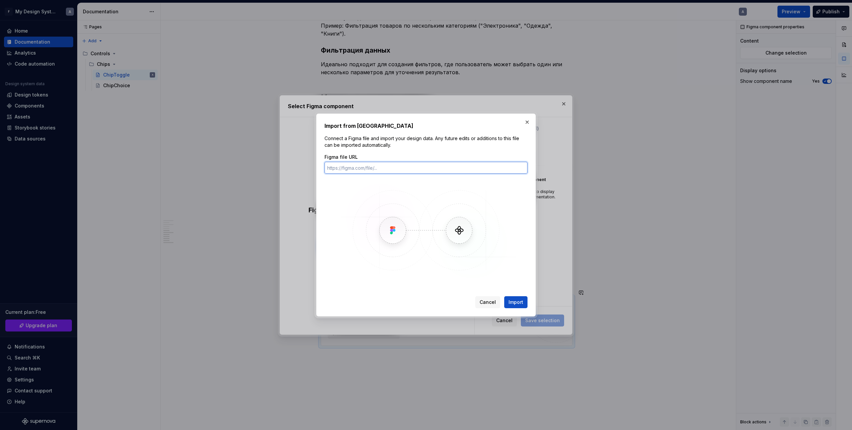
paste input "https://www.figma.com/design/q3r6DGV8PLBewgkU9DW8Ir/Product-patterns-Descriptio…"
click at [517, 298] on button "Import" at bounding box center [515, 302] width 23 height 12
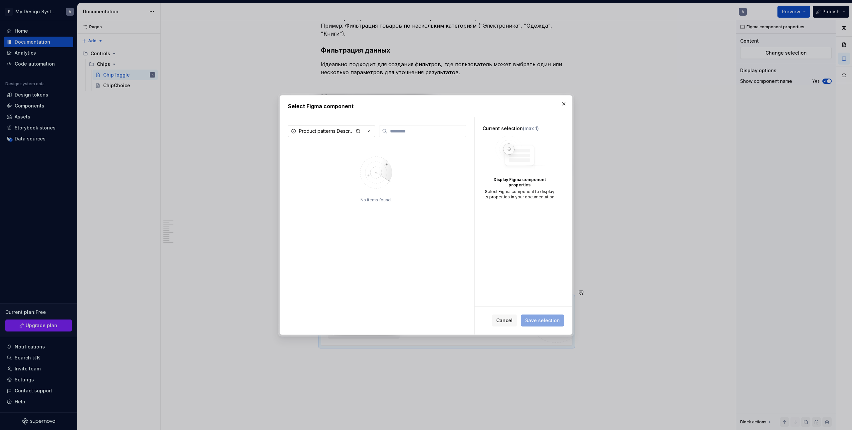
click at [368, 132] on icon "button" at bounding box center [368, 131] width 7 height 7
click at [352, 161] on div "FigmaFramePickerModal.connectNewFile" at bounding box center [348, 159] width 97 height 7
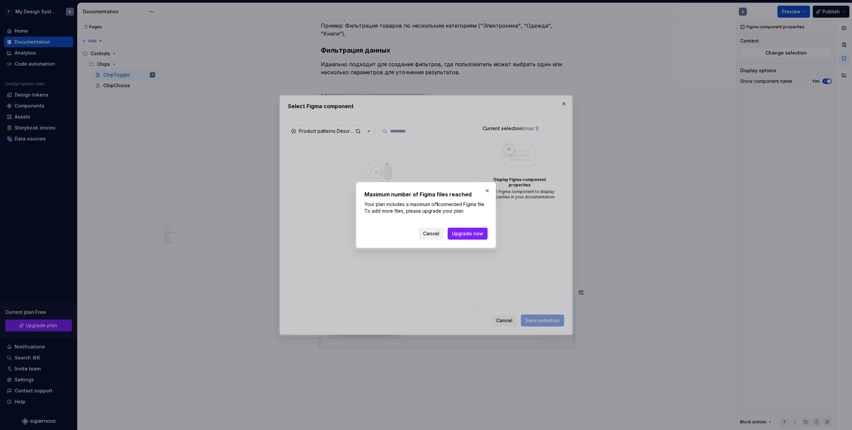
click at [429, 235] on span "Cancel" at bounding box center [431, 233] width 16 height 7
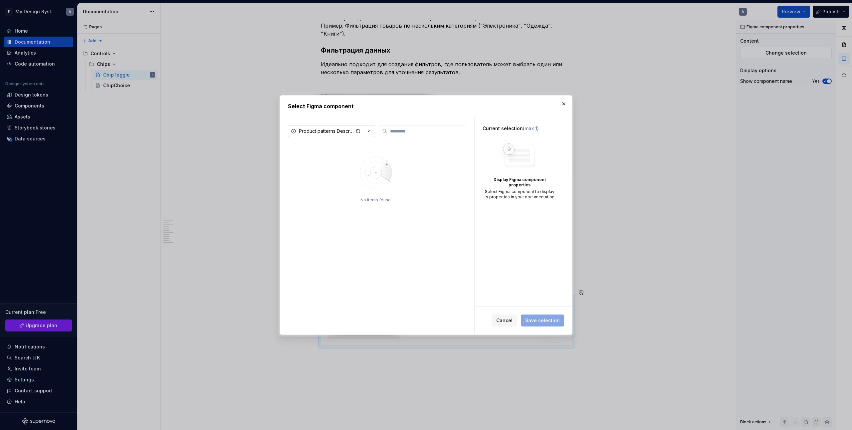
click at [368, 134] on icon "button" at bounding box center [368, 131] width 7 height 7
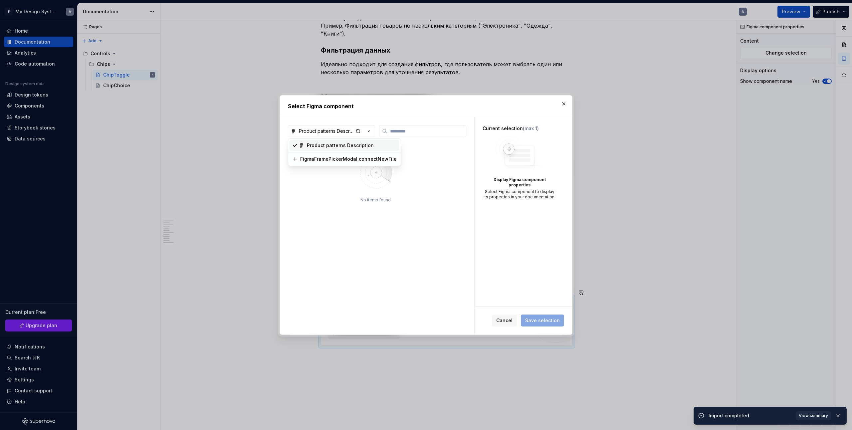
click at [354, 148] on div "Product patterns Description" at bounding box center [340, 145] width 67 height 7
click at [506, 320] on span "Cancel" at bounding box center [504, 320] width 16 height 7
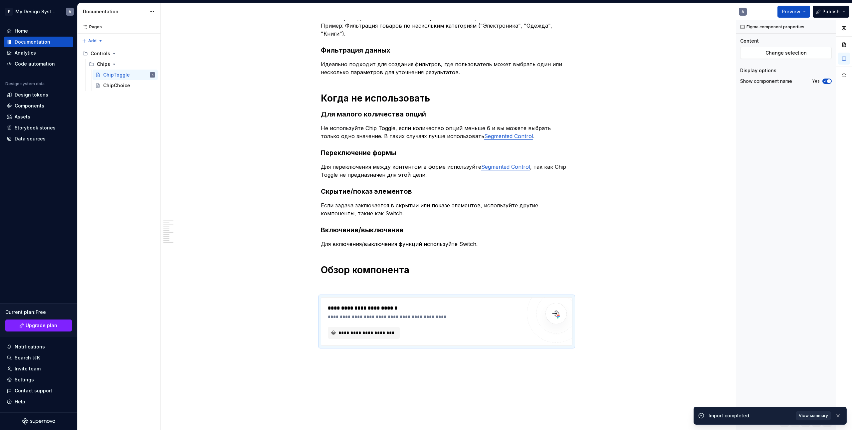
click at [818, 414] on span "View summary" at bounding box center [813, 415] width 29 height 5
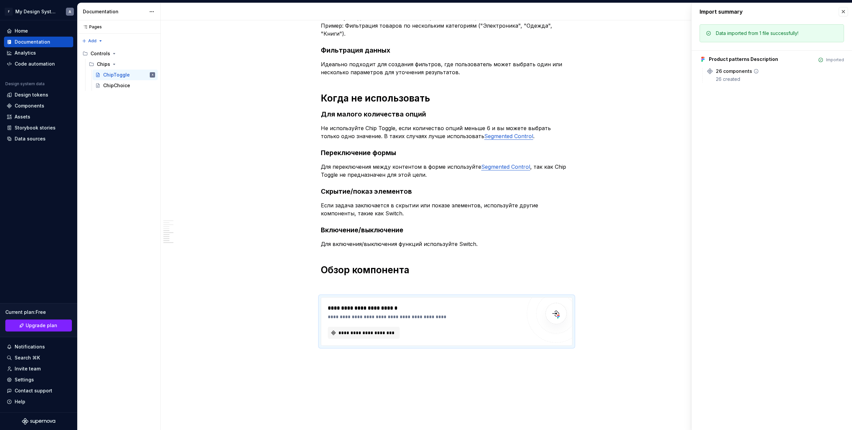
click at [730, 72] on div "26 components" at bounding box center [734, 71] width 36 height 7
click at [371, 329] on span "**********" at bounding box center [366, 332] width 58 height 7
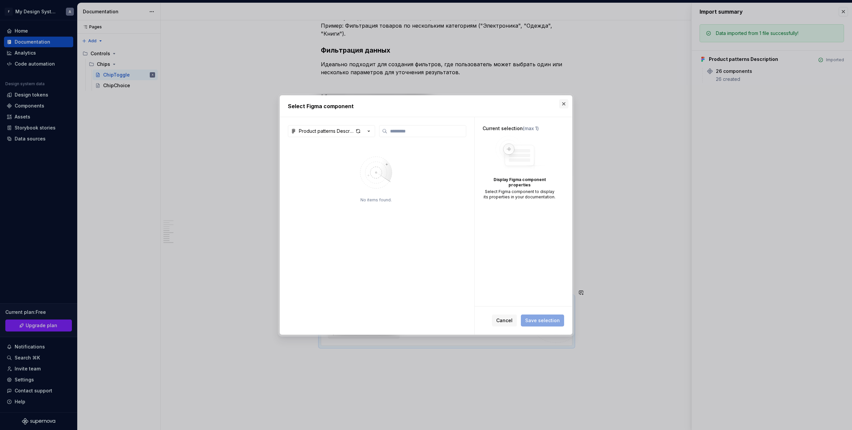
click at [565, 105] on button "button" at bounding box center [563, 103] width 9 height 9
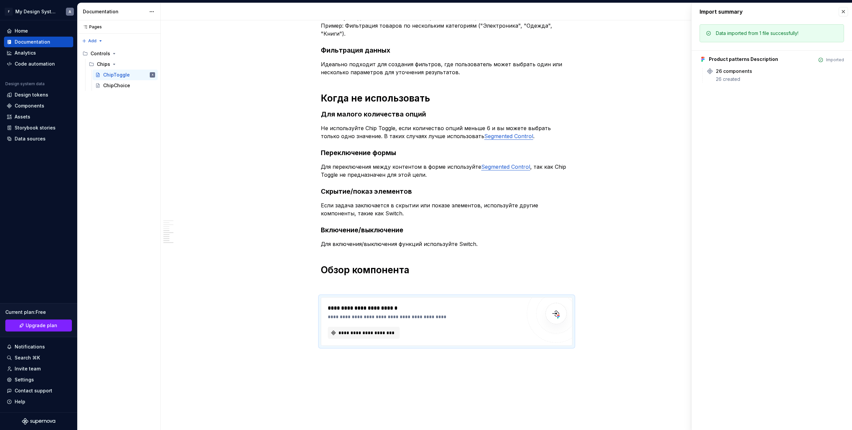
click at [841, 17] on div "Import summary" at bounding box center [772, 11] width 160 height 17
click at [755, 72] on icon at bounding box center [756, 71] width 4 height 4
click at [841, 13] on button "button" at bounding box center [843, 11] width 9 height 9
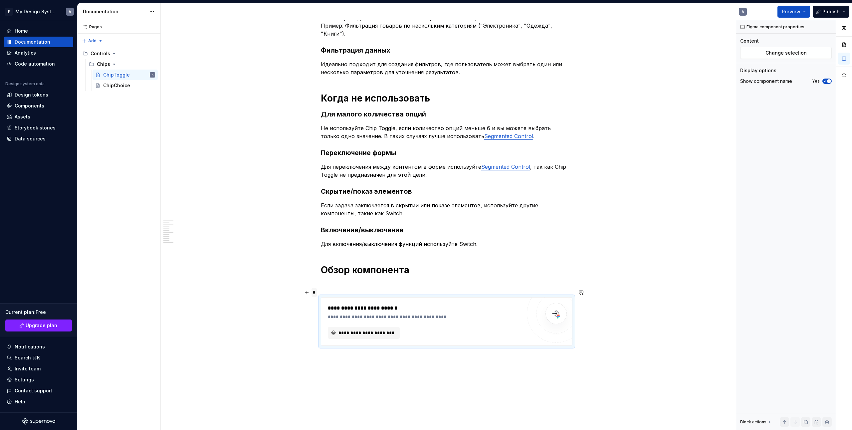
click at [314, 293] on span at bounding box center [313, 292] width 5 height 9
click at [332, 349] on div "Delete" at bounding box center [345, 351] width 43 height 7
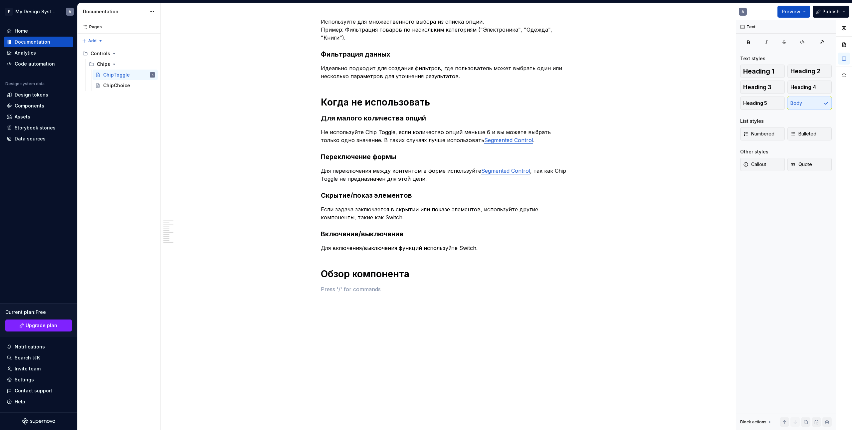
scroll to position [279, 0]
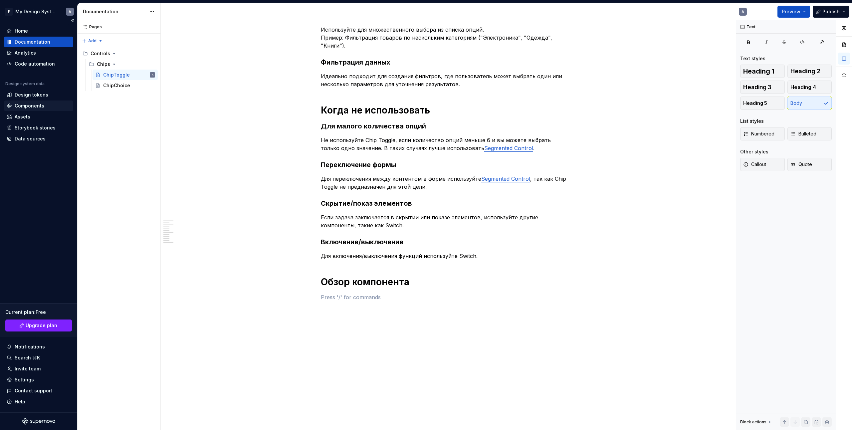
click at [36, 104] on div "Components" at bounding box center [30, 105] width 30 height 7
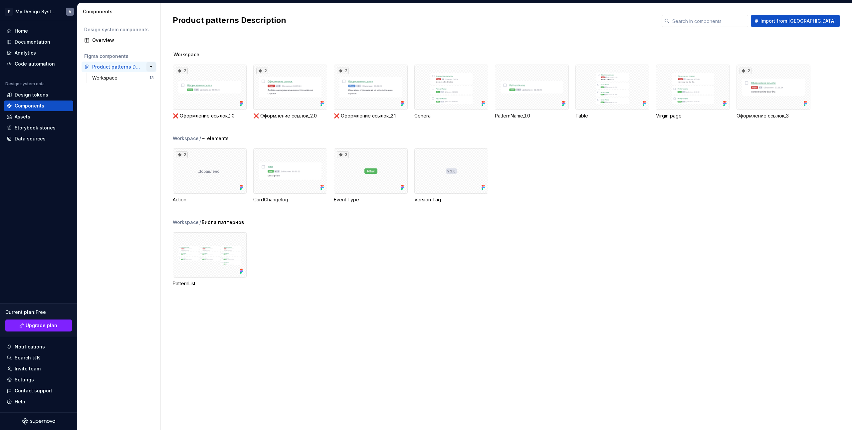
click at [152, 66] on button "button" at bounding box center [150, 66] width 9 height 9
click at [108, 79] on div "Workspace" at bounding box center [106, 78] width 28 height 7
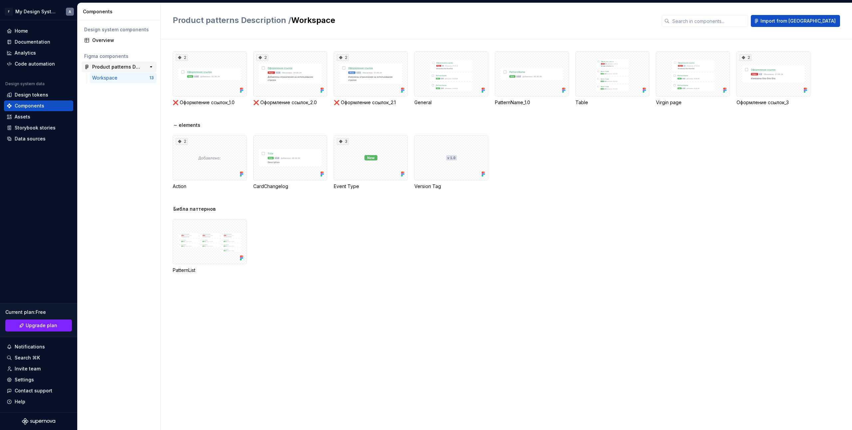
click at [112, 67] on div "Product patterns Description" at bounding box center [117, 67] width 50 height 7
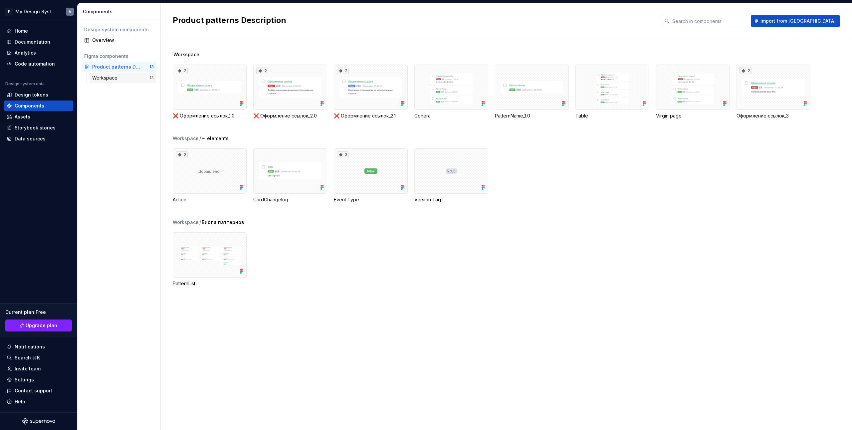
click at [112, 77] on div "Workspace" at bounding box center [106, 78] width 28 height 7
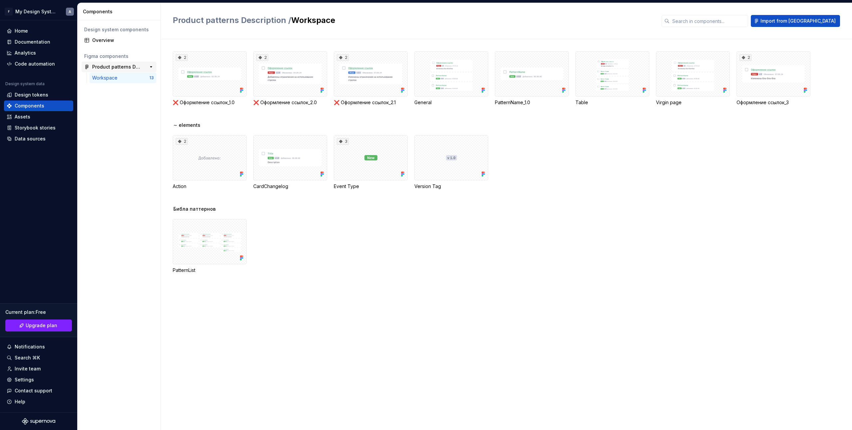
click at [117, 64] on div "Product patterns Description" at bounding box center [117, 67] width 50 height 7
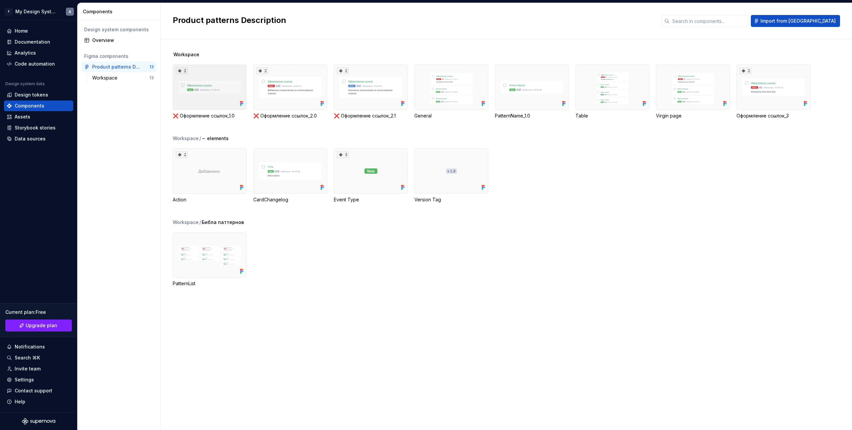
click at [218, 84] on div "2" at bounding box center [210, 87] width 74 height 45
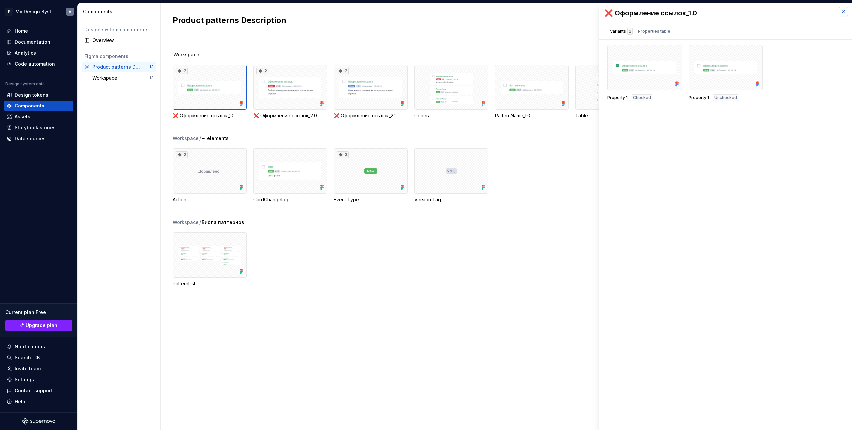
click at [842, 12] on button "button" at bounding box center [843, 11] width 9 height 9
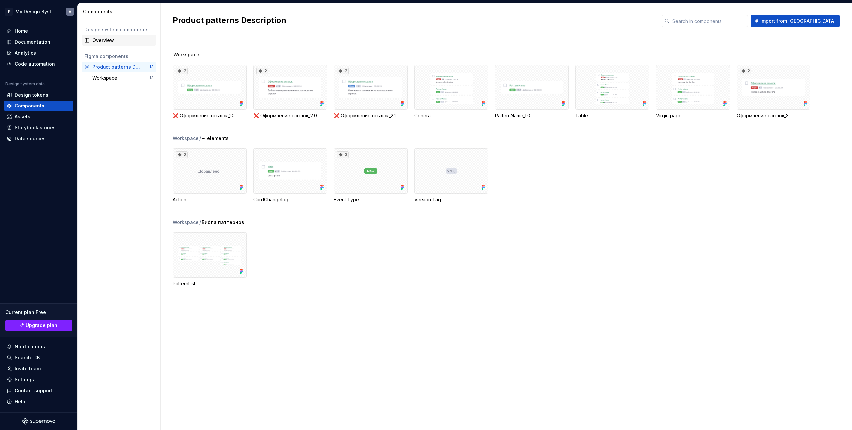
click at [112, 41] on div "Overview" at bounding box center [123, 40] width 62 height 7
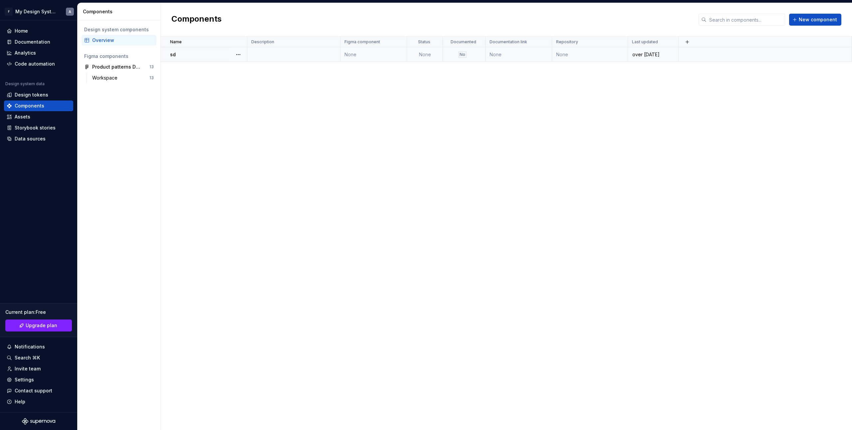
click at [727, 56] on td at bounding box center [765, 54] width 173 height 15
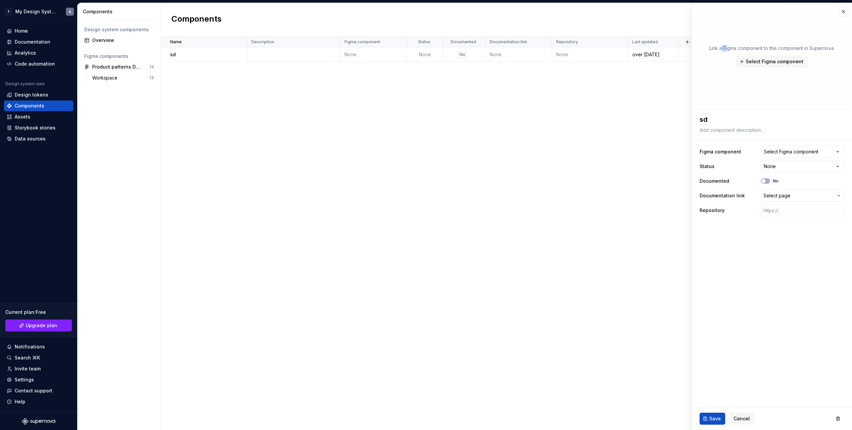
click at [717, 58] on div "Link a Figma component to this component in Supernova. Select Figma component" at bounding box center [771, 56] width 125 height 23
click at [836, 417] on button "button" at bounding box center [838, 419] width 12 height 12
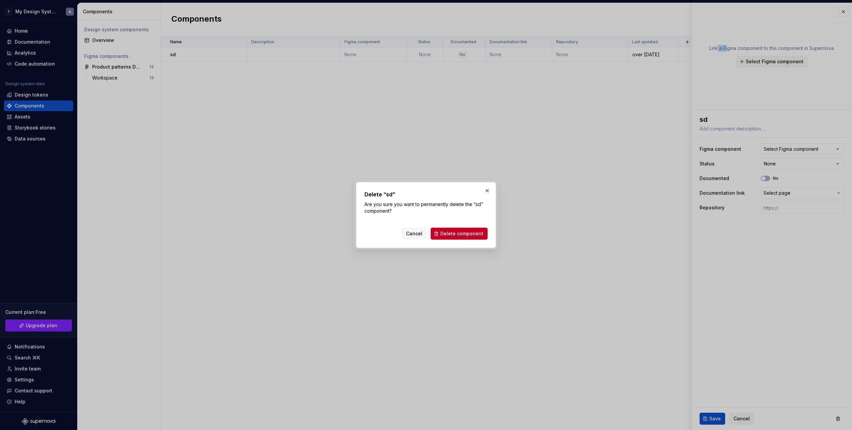
click at [474, 231] on span "Delete component" at bounding box center [461, 233] width 43 height 7
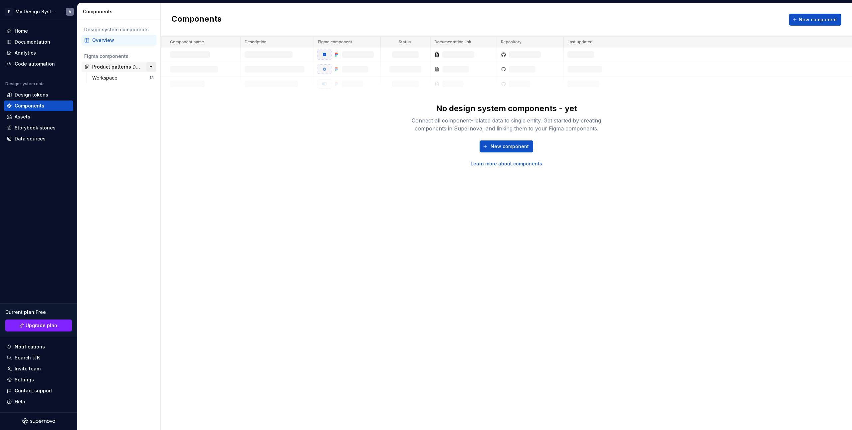
click at [151, 69] on button "button" at bounding box center [150, 66] width 9 height 9
drag, startPoint x: 151, startPoint y: 69, endPoint x: 128, endPoint y: 69, distance: 22.6
click at [151, 69] on button "button" at bounding box center [150, 66] width 9 height 9
click at [118, 77] on div "Workspace" at bounding box center [106, 78] width 28 height 7
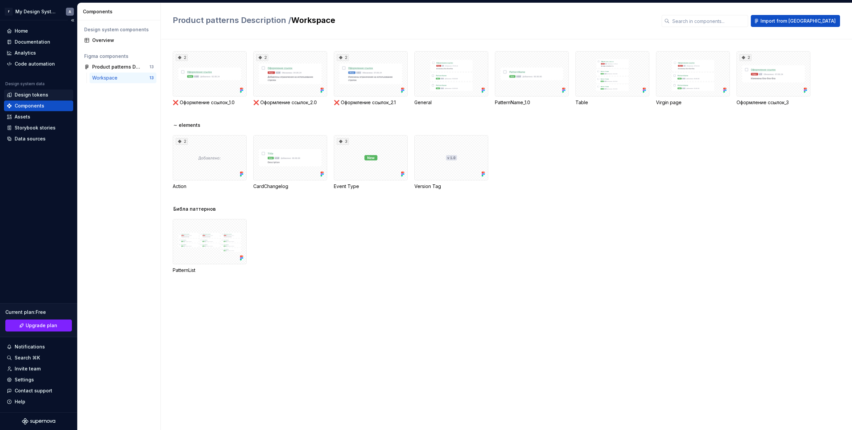
click at [37, 98] on div "Design tokens" at bounding box center [32, 95] width 34 height 7
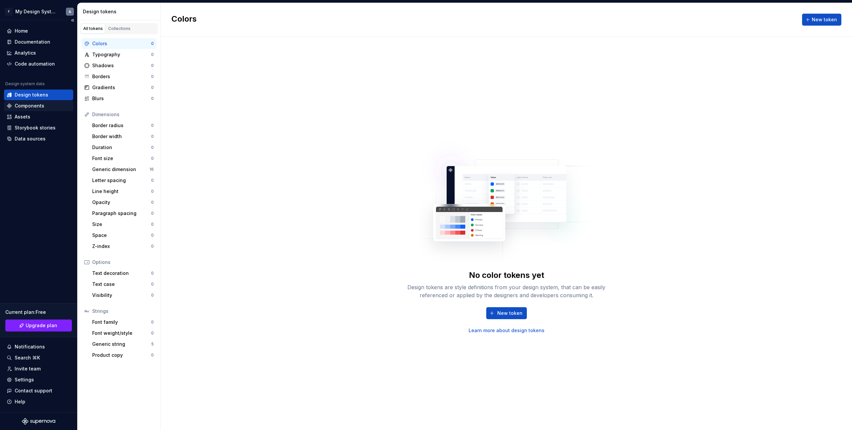
click at [39, 105] on div "Components" at bounding box center [30, 105] width 30 height 7
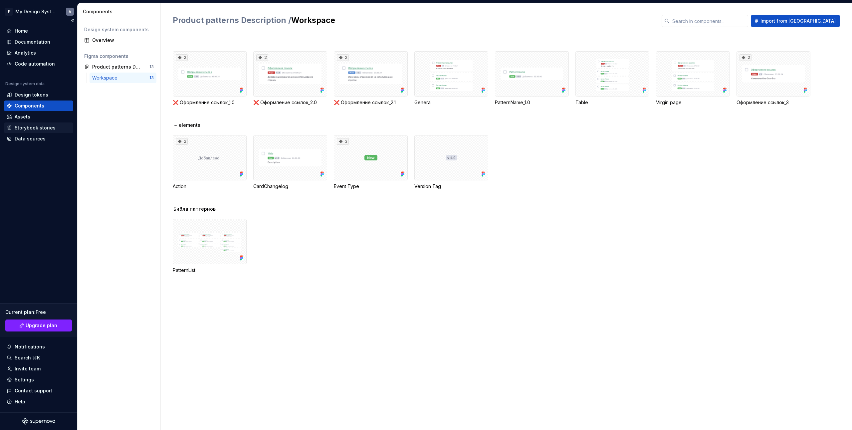
click at [39, 124] on div "Storybook stories" at bounding box center [38, 127] width 69 height 11
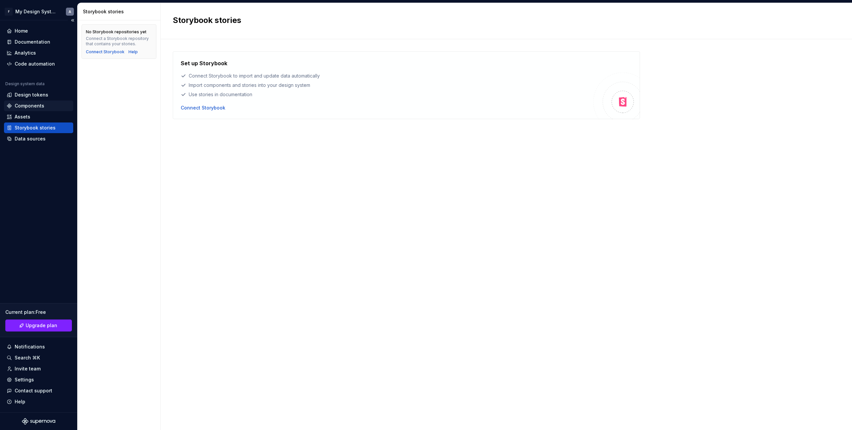
click at [55, 109] on div "Components" at bounding box center [39, 105] width 64 height 7
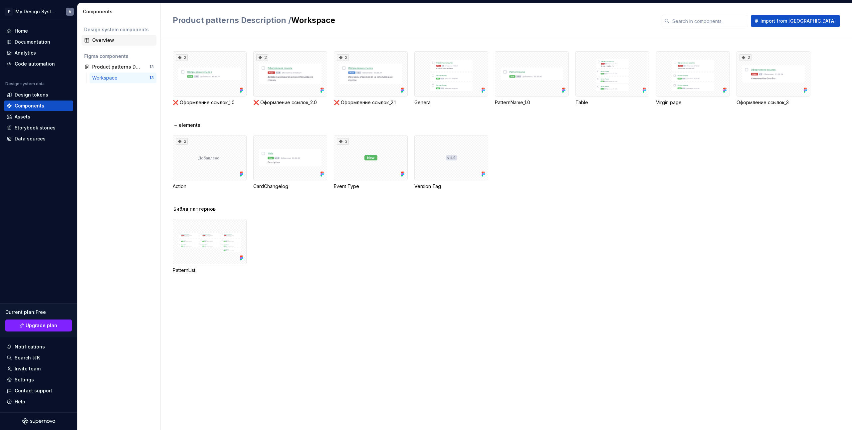
click at [104, 41] on div "Overview" at bounding box center [123, 40] width 62 height 7
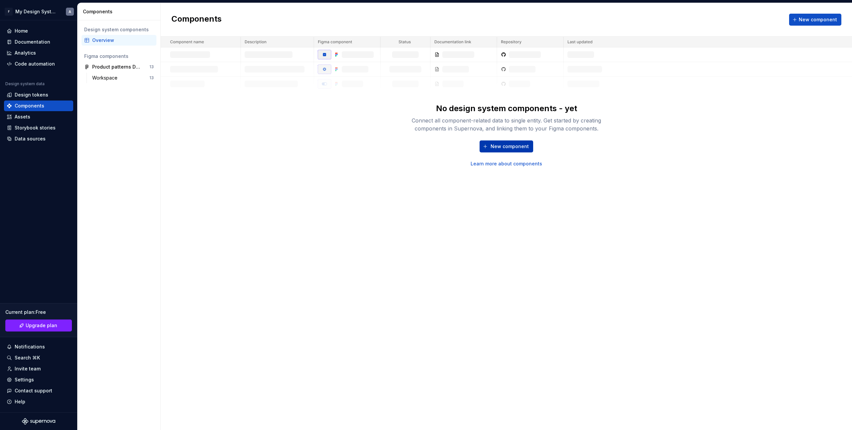
click at [509, 145] on span "New component" at bounding box center [510, 146] width 38 height 7
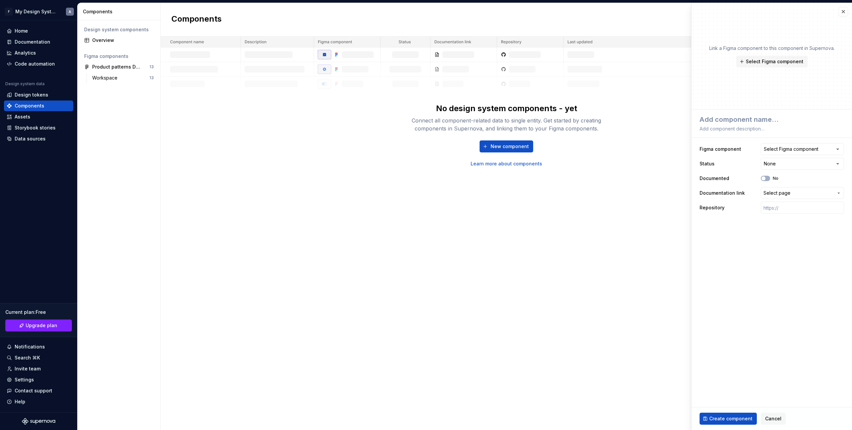
drag, startPoint x: 490, startPoint y: 258, endPoint x: 484, endPoint y: 259, distance: 6.0
click at [488, 258] on div "Components New component No design system components - yet Connect all componen…" at bounding box center [506, 216] width 691 height 427
click at [844, 10] on button "button" at bounding box center [843, 11] width 9 height 9
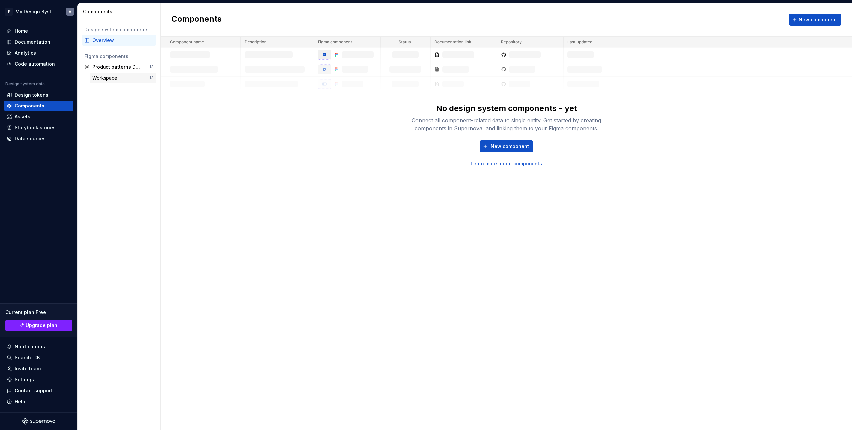
click at [121, 79] on div "Workspace" at bounding box center [120, 78] width 57 height 7
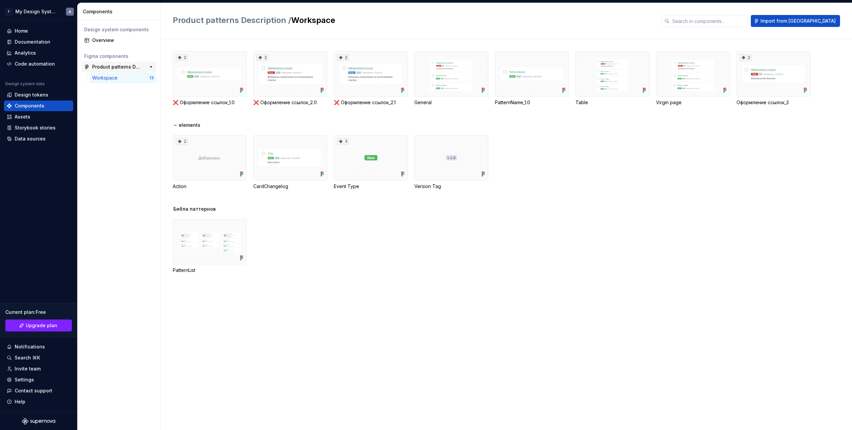
click at [120, 64] on div "Product patterns Description" at bounding box center [117, 67] width 50 height 7
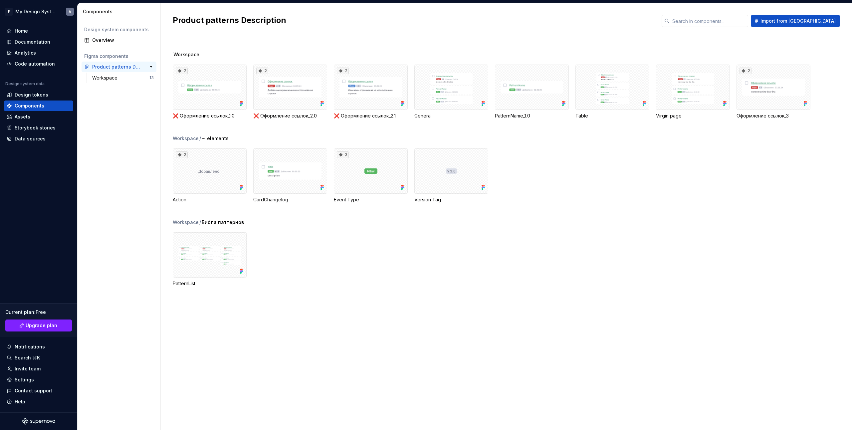
click at [113, 69] on div "Product patterns Description" at bounding box center [117, 67] width 50 height 7
click at [812, 22] on span "Import from Figma" at bounding box center [797, 21] width 75 height 7
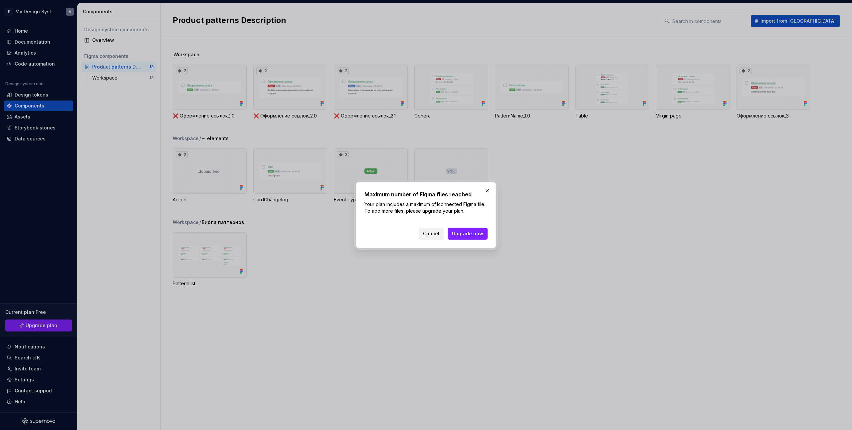
click at [432, 234] on span "Cancel" at bounding box center [431, 233] width 16 height 7
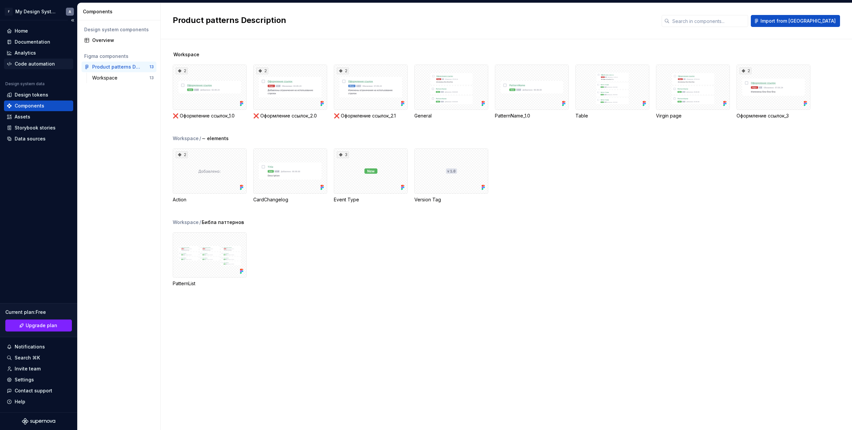
click at [32, 64] on div "Code automation" at bounding box center [35, 64] width 40 height 7
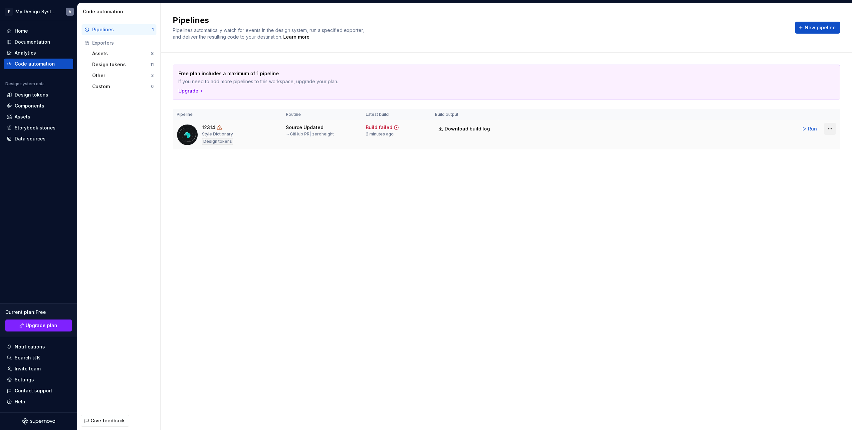
click at [832, 131] on html "F My Design System A Home Documentation Analytics Code automation Design system…" at bounding box center [426, 215] width 852 height 430
click at [808, 189] on div "Delete pipeline" at bounding box center [821, 188] width 57 height 7
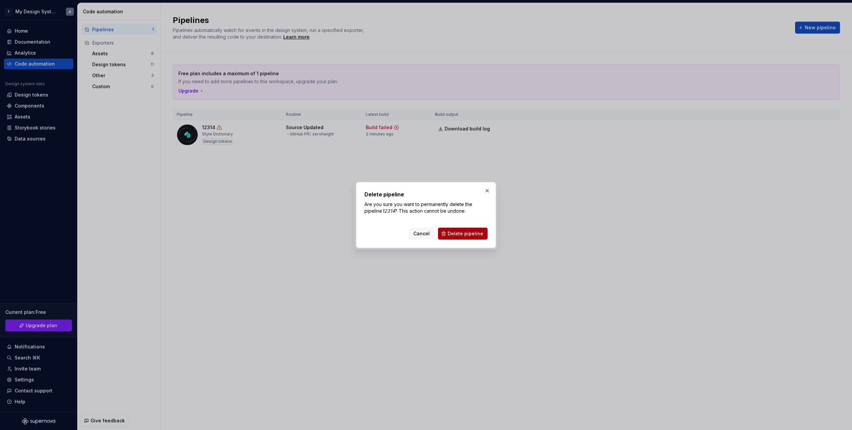
click at [456, 229] on button "Delete pipeline" at bounding box center [463, 234] width 50 height 12
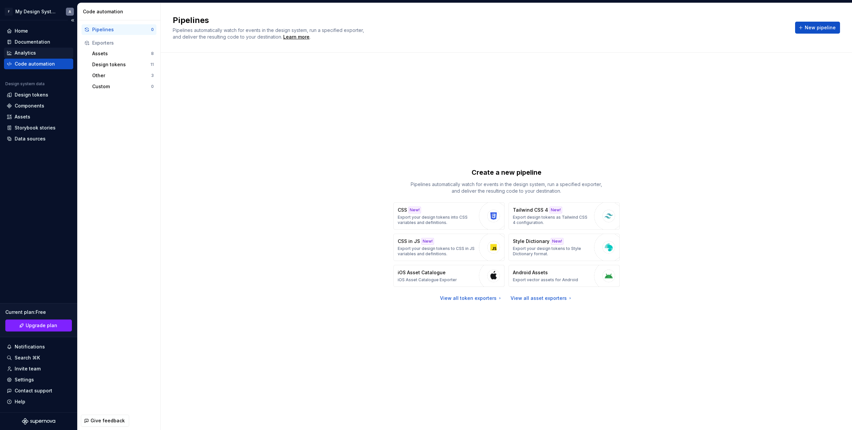
click at [28, 53] on div "Analytics" at bounding box center [25, 53] width 21 height 7
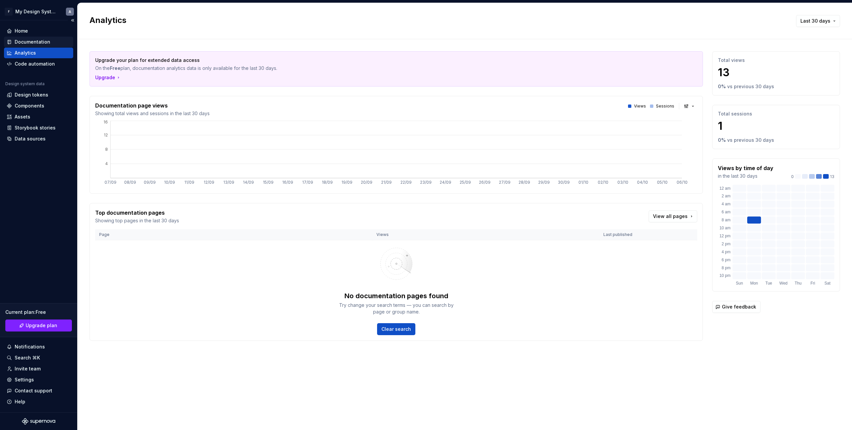
click at [34, 44] on div "Documentation" at bounding box center [33, 42] width 36 height 7
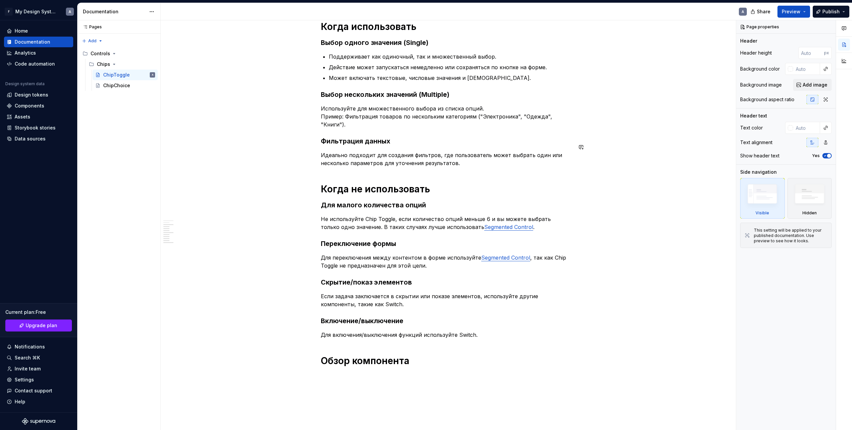
scroll to position [279, 0]
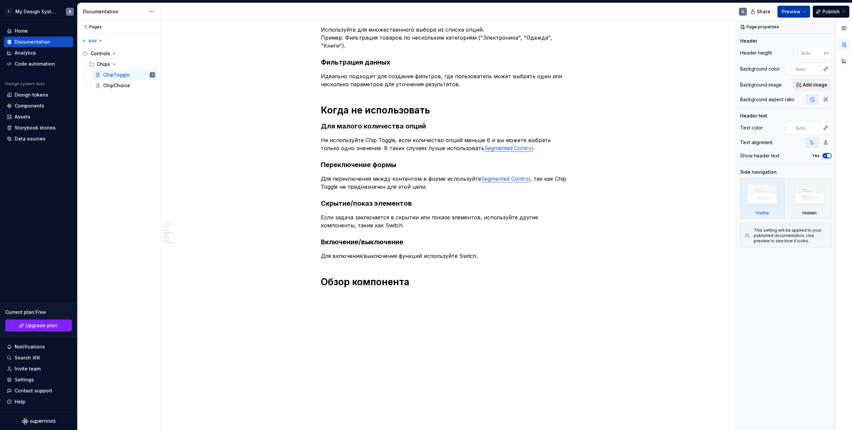
click at [807, 12] on button "Preview" at bounding box center [793, 12] width 33 height 12
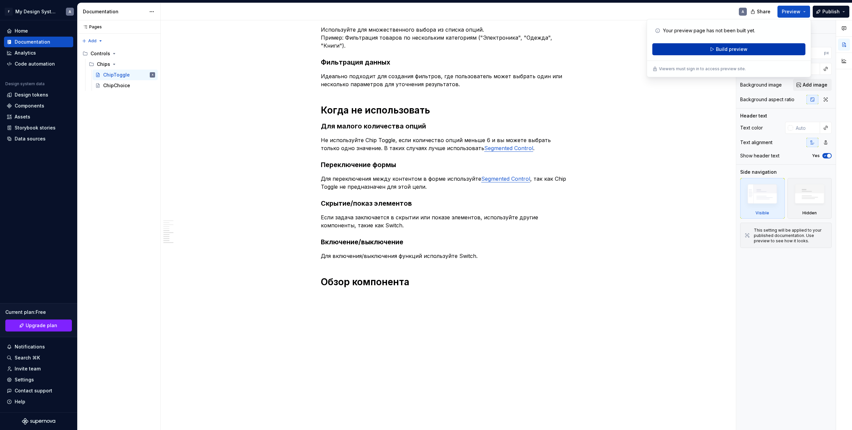
click at [754, 52] on button "Build preview" at bounding box center [728, 49] width 153 height 12
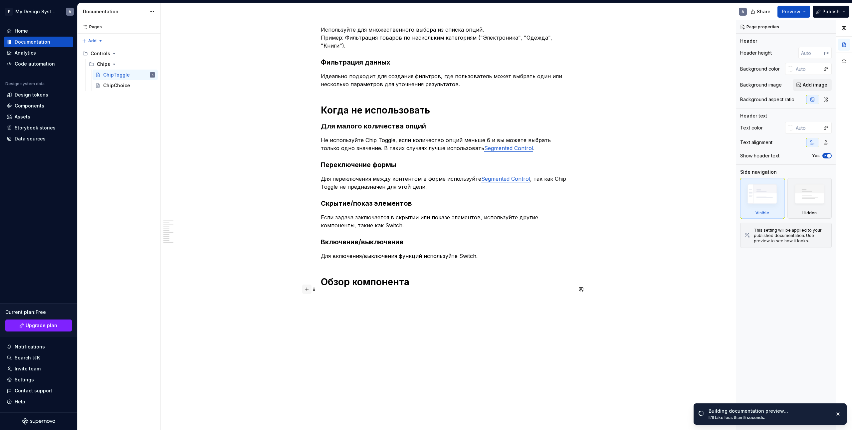
click at [304, 293] on button "button" at bounding box center [306, 289] width 9 height 9
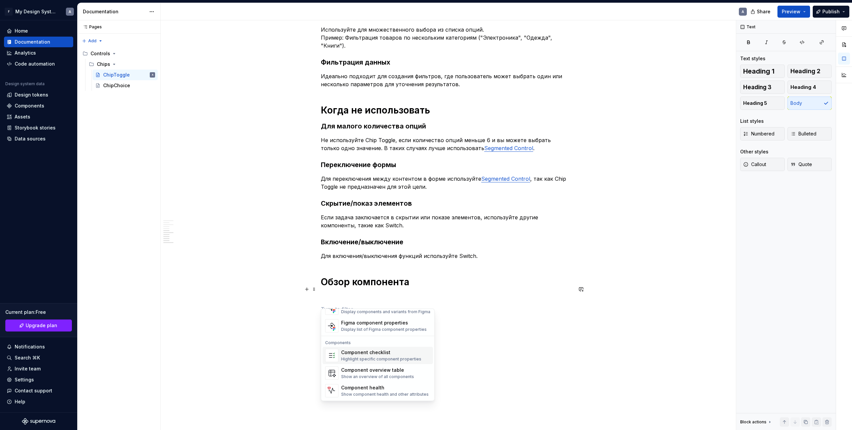
scroll to position [629, 0]
click at [399, 340] on div "Figma component" at bounding box center [385, 338] width 89 height 7
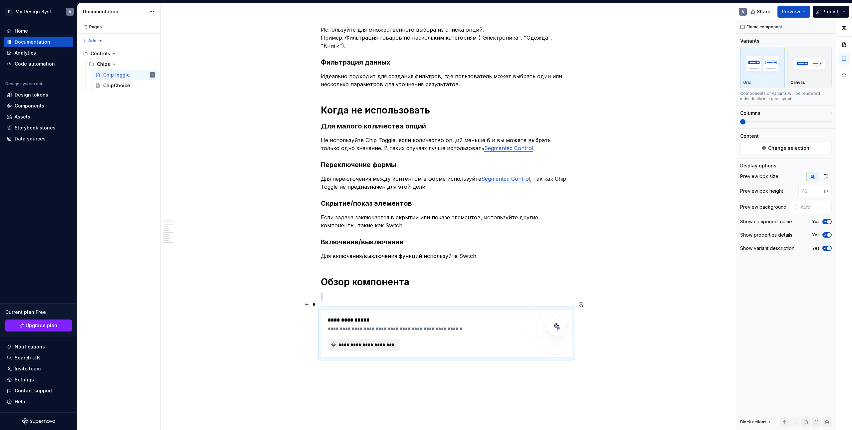
click at [359, 341] on span "**********" at bounding box center [366, 344] width 58 height 7
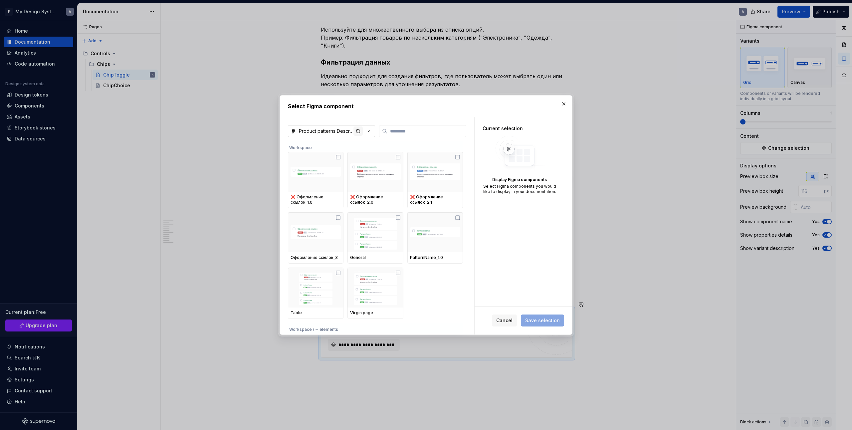
click at [358, 130] on div "button" at bounding box center [357, 130] width 9 height 9
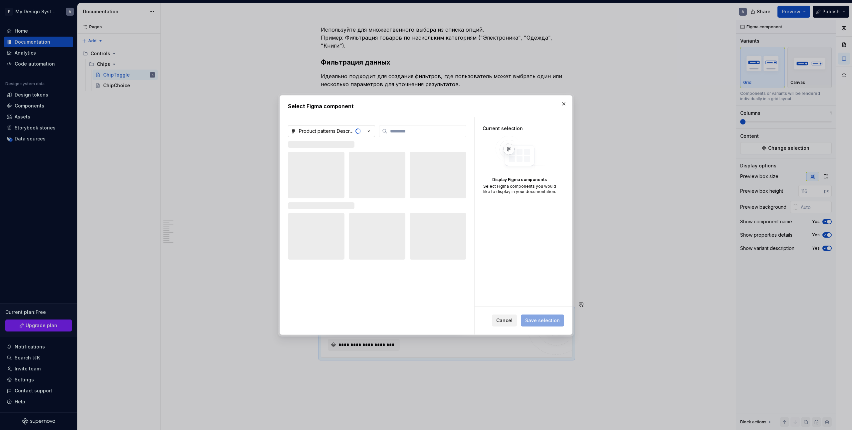
click at [509, 320] on span "Cancel" at bounding box center [504, 320] width 16 height 7
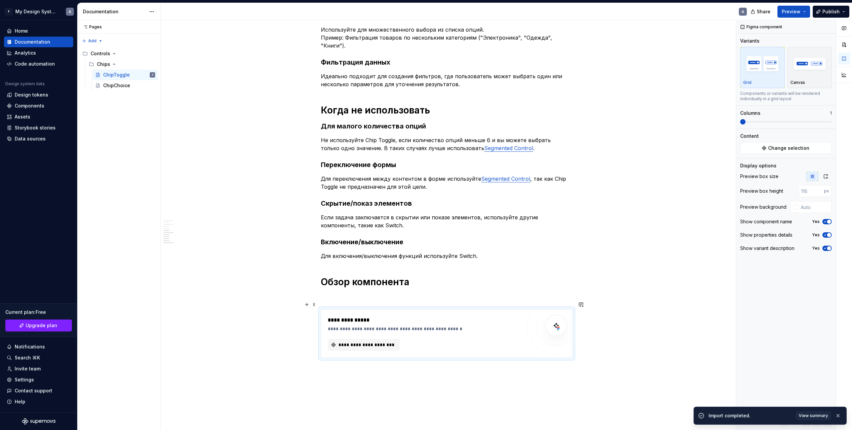
click at [456, 325] on div "**********" at bounding box center [425, 328] width 194 height 7
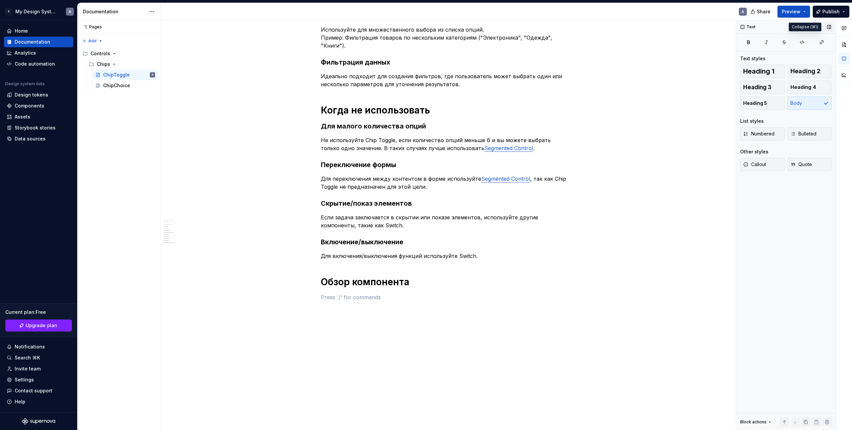
click at [828, 29] on button "button" at bounding box center [828, 26] width 9 height 9
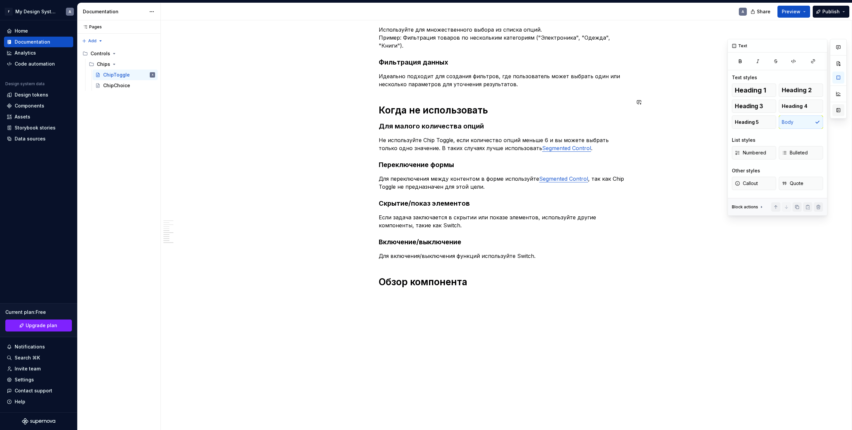
click at [833, 109] on button "button" at bounding box center [838, 110] width 12 height 12
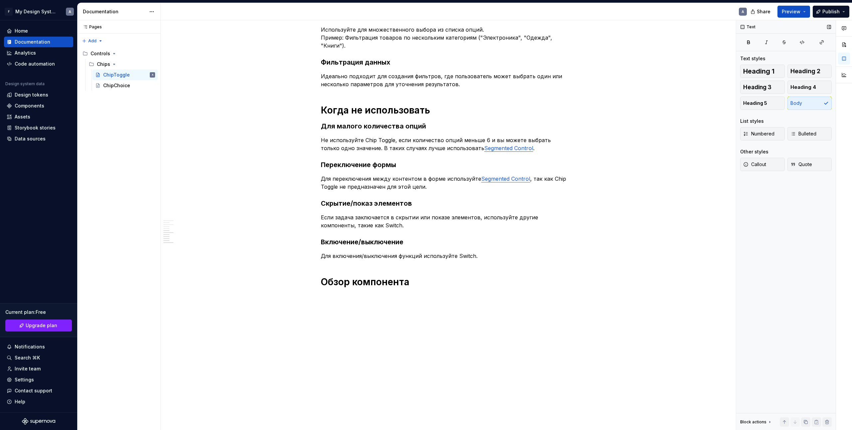
click at [770, 422] on icon at bounding box center [769, 421] width 5 height 5
click at [810, 269] on div "Text Text styles Heading 1 Heading 2 Heading 3 Heading 4 Heading 5 Body List st…" at bounding box center [786, 225] width 100 height 410
click at [348, 293] on p at bounding box center [447, 297] width 252 height 8
click at [314, 289] on span at bounding box center [313, 289] width 5 height 9
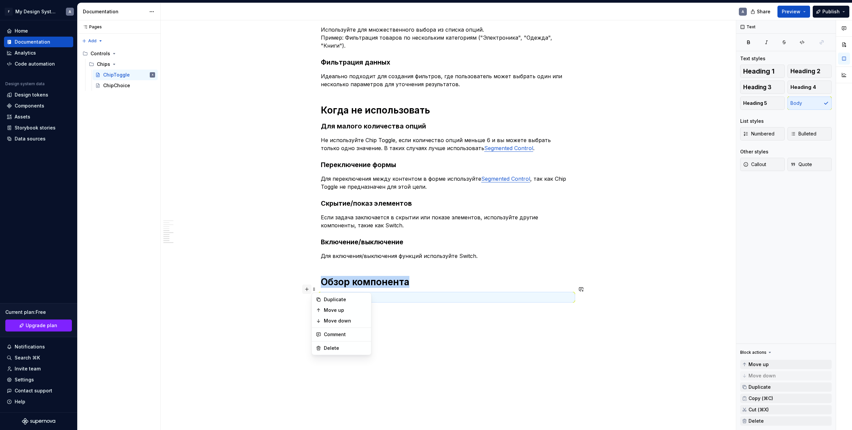
click at [308, 290] on button "button" at bounding box center [306, 289] width 9 height 9
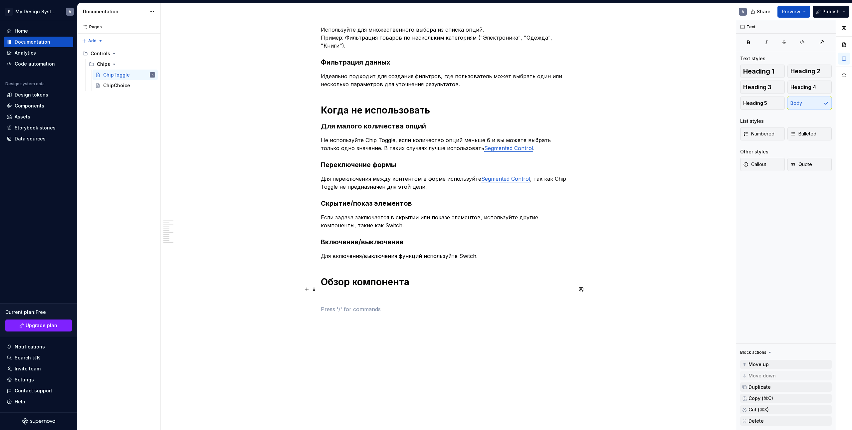
click at [334, 294] on div "Определение Chip Toggle — должен использоваться в ряду с такими же чипсами. Ком…" at bounding box center [447, 73] width 252 height 481
click at [336, 293] on p at bounding box center [447, 297] width 252 height 8
click at [333, 305] on p at bounding box center [447, 309] width 252 height 8
click at [312, 301] on span at bounding box center [313, 301] width 5 height 9
click at [335, 357] on div "Delete" at bounding box center [345, 360] width 43 height 7
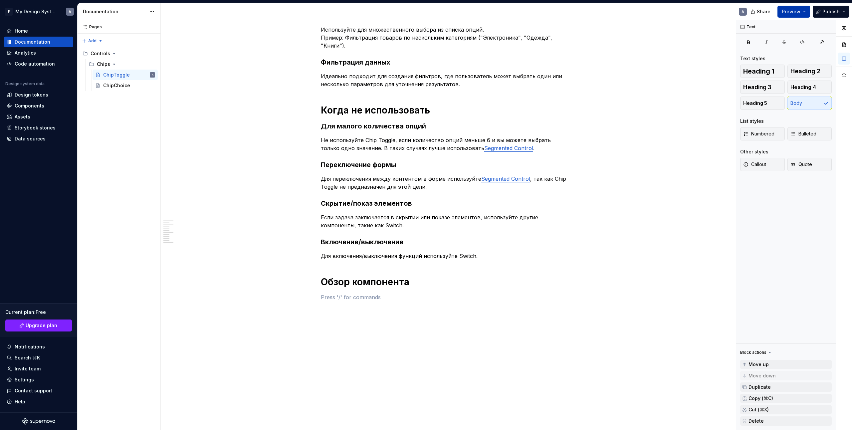
click at [805, 12] on button "Preview" at bounding box center [793, 12] width 33 height 12
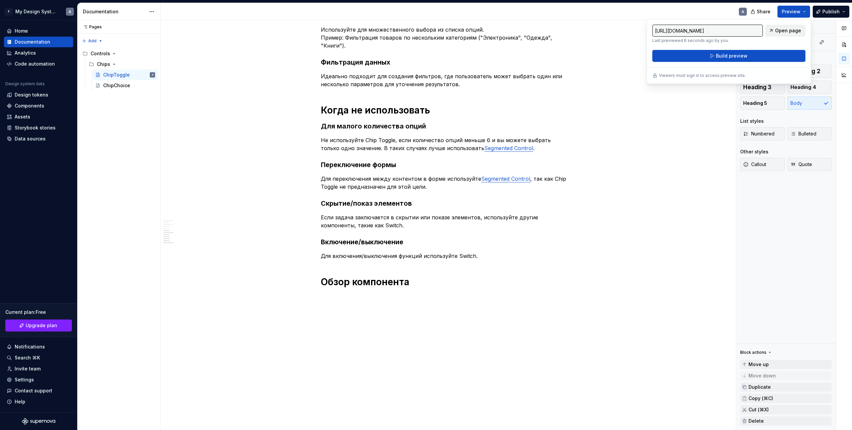
click at [776, 30] on span "Open page" at bounding box center [788, 30] width 26 height 7
click at [116, 84] on div "ChipChoice" at bounding box center [116, 85] width 27 height 7
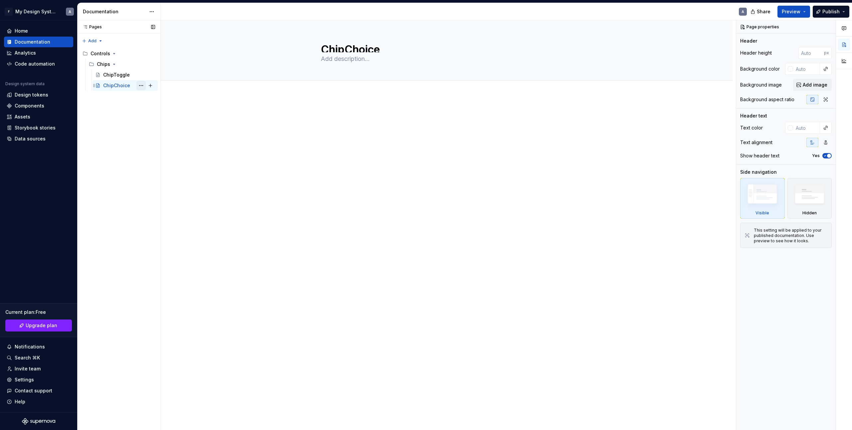
click at [145, 87] on button "Page tree" at bounding box center [140, 85] width 9 height 9
click at [336, 123] on html "F My Design System A Home Documentation Analytics Code automation Design system…" at bounding box center [426, 215] width 852 height 430
click at [35, 106] on div "Components" at bounding box center [30, 105] width 30 height 7
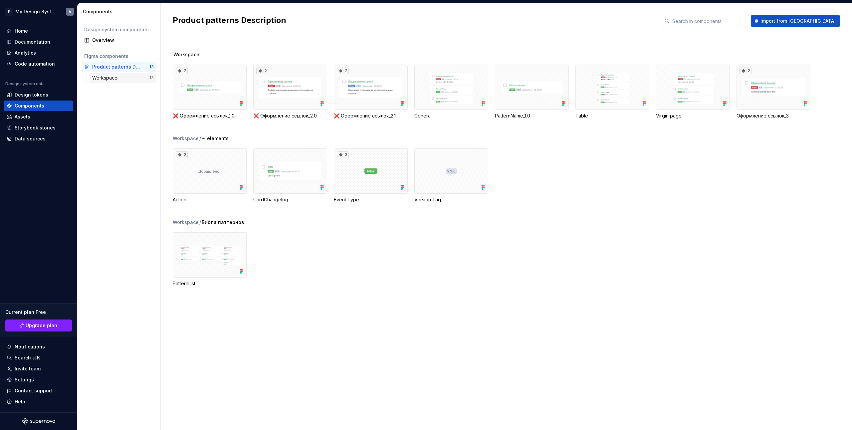
click at [135, 81] on div "Workspace" at bounding box center [120, 78] width 57 height 7
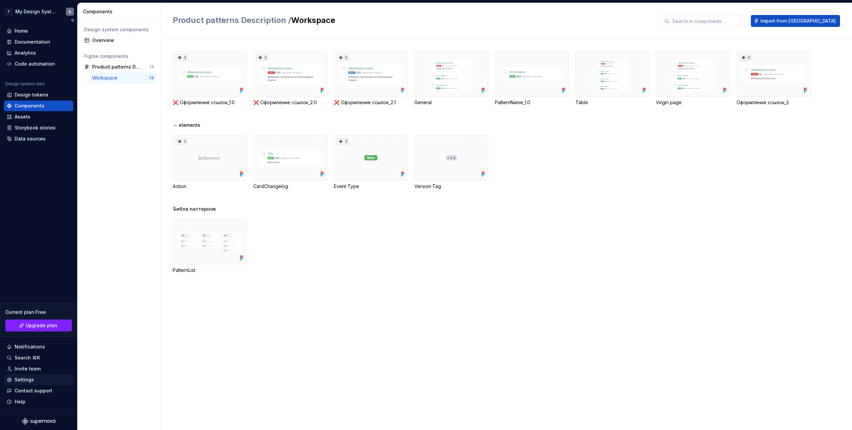
click at [38, 381] on div "Settings" at bounding box center [39, 379] width 64 height 7
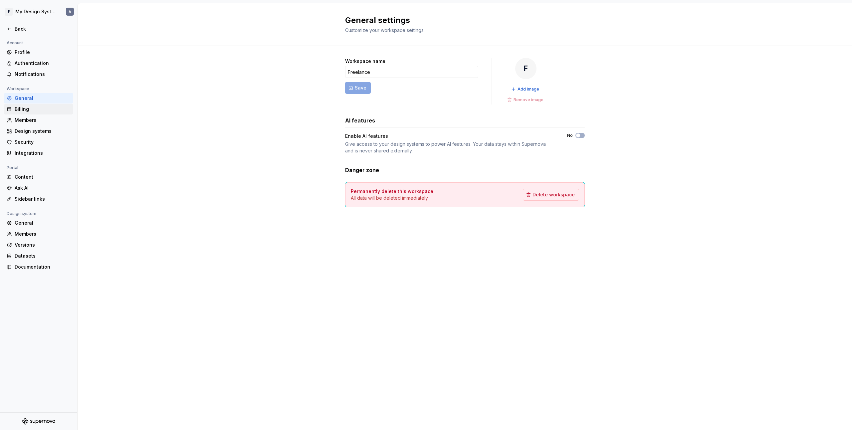
click at [41, 108] on div "Billing" at bounding box center [43, 109] width 56 height 7
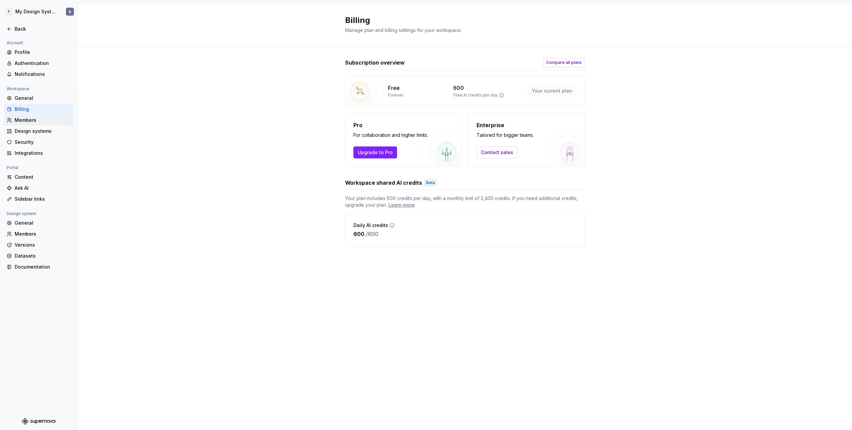
click at [44, 121] on div "Members" at bounding box center [43, 120] width 56 height 7
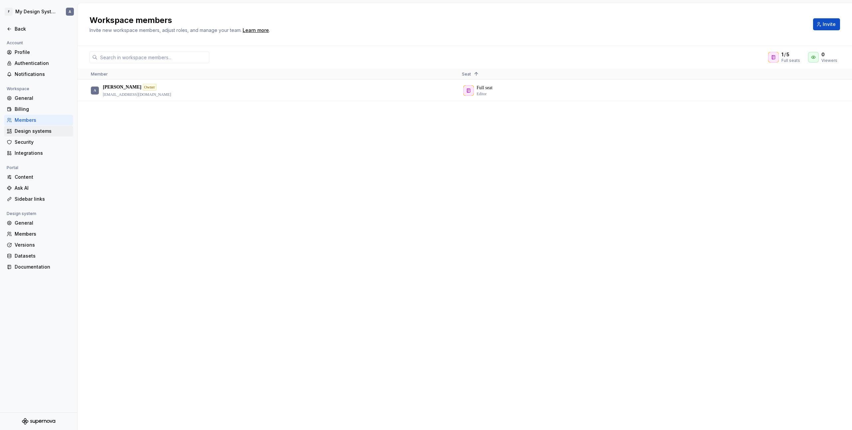
click at [43, 133] on div "Design systems" at bounding box center [43, 131] width 56 height 7
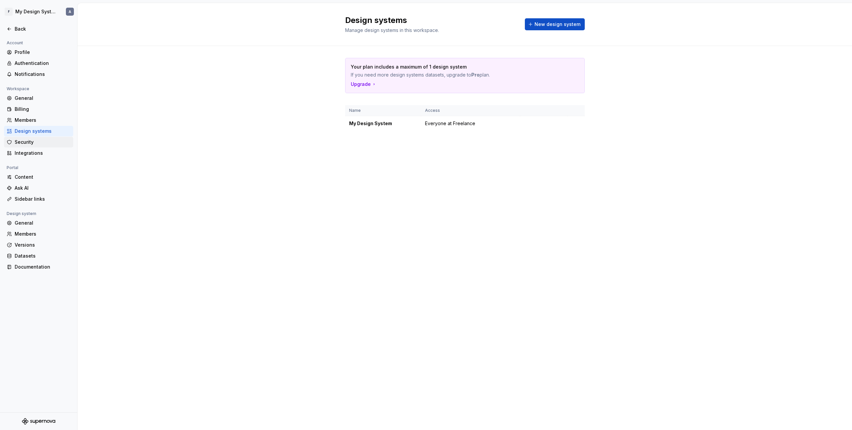
click at [40, 141] on div "Security" at bounding box center [43, 142] width 56 height 7
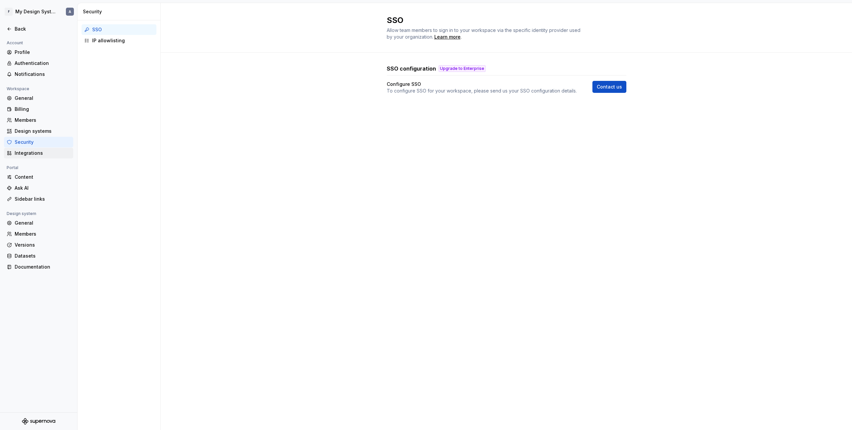
click at [42, 152] on div "Integrations" at bounding box center [43, 153] width 56 height 7
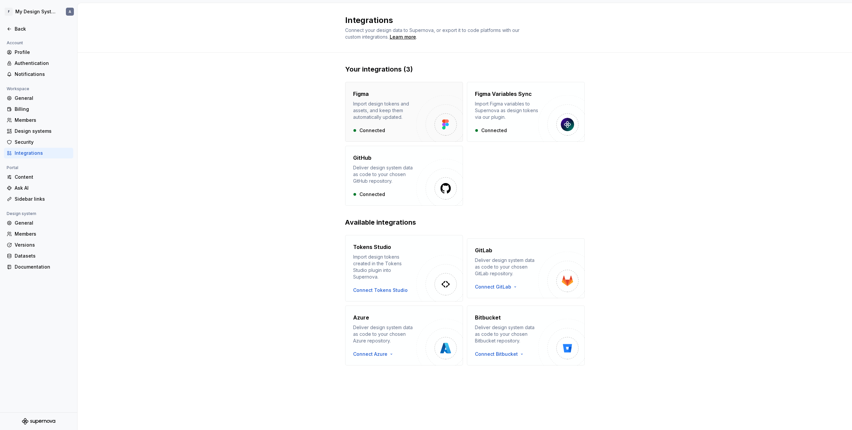
click at [427, 120] on img "button" at bounding box center [439, 118] width 47 height 47
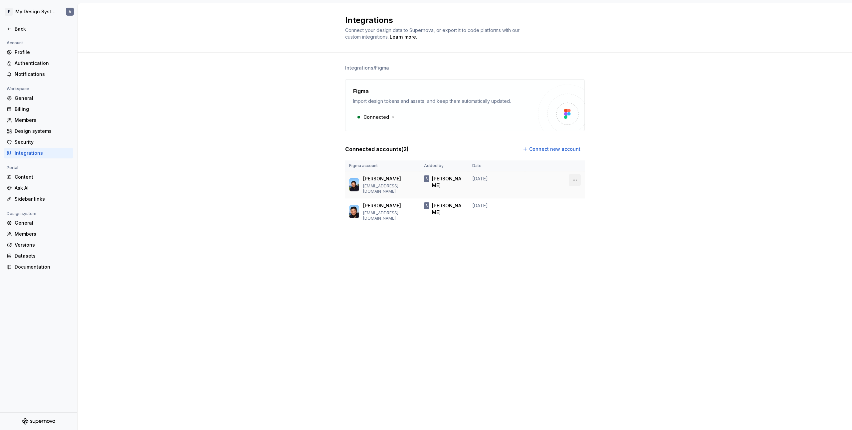
click at [574, 181] on html "F My Design System A Back Account Profile Authentication Notifications Workspac…" at bounding box center [426, 215] width 852 height 430
click at [592, 201] on div "Remove connection" at bounding box center [600, 205] width 60 height 11
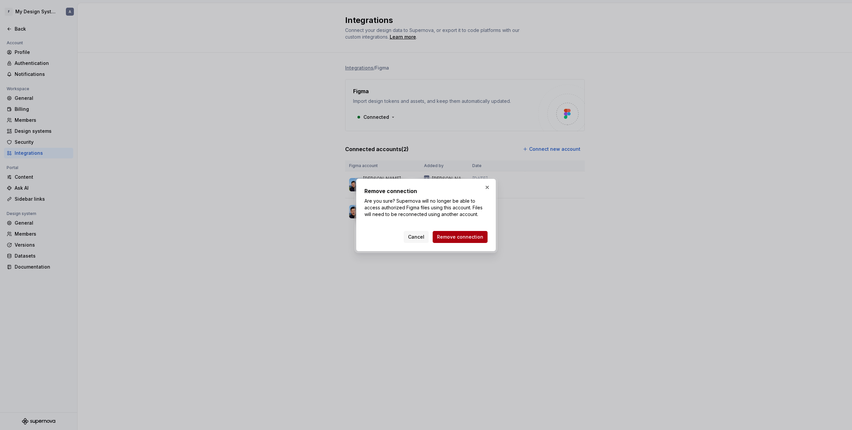
click at [479, 231] on button "Remove connection" at bounding box center [460, 237] width 55 height 12
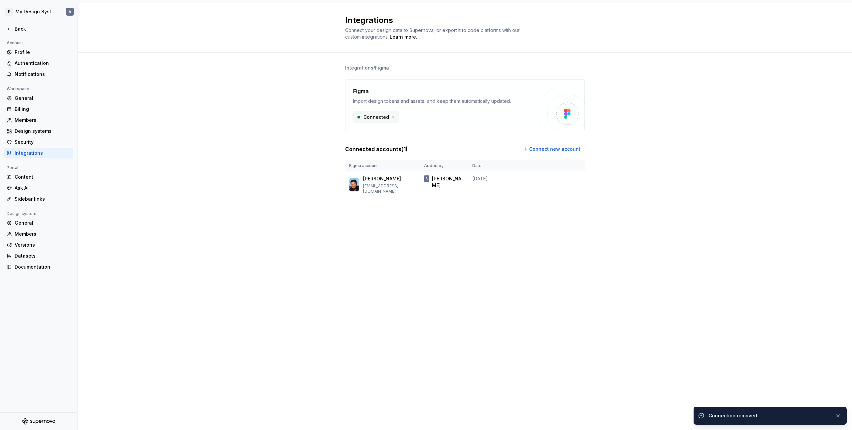
click at [385, 115] on html "F My Design System A Back Account Profile Authentication Notifications Workspac…" at bounding box center [426, 215] width 852 height 430
click at [407, 133] on div "Disconnect integration" at bounding box center [391, 131] width 53 height 7
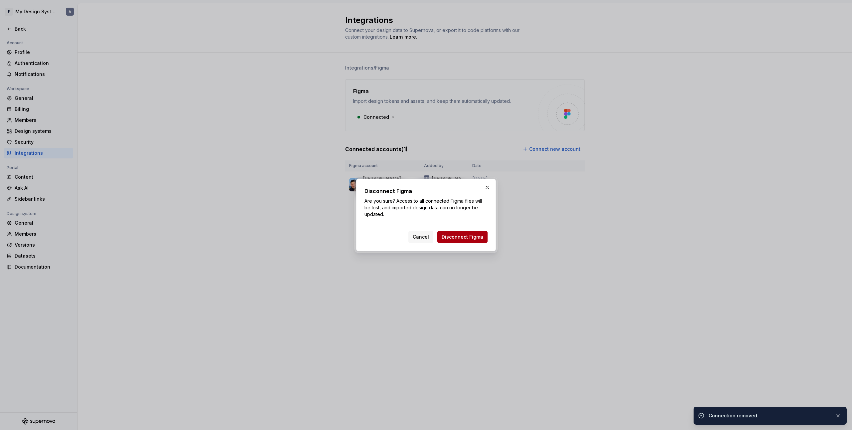
click at [471, 235] on span "Disconnect Figma" at bounding box center [463, 237] width 42 height 7
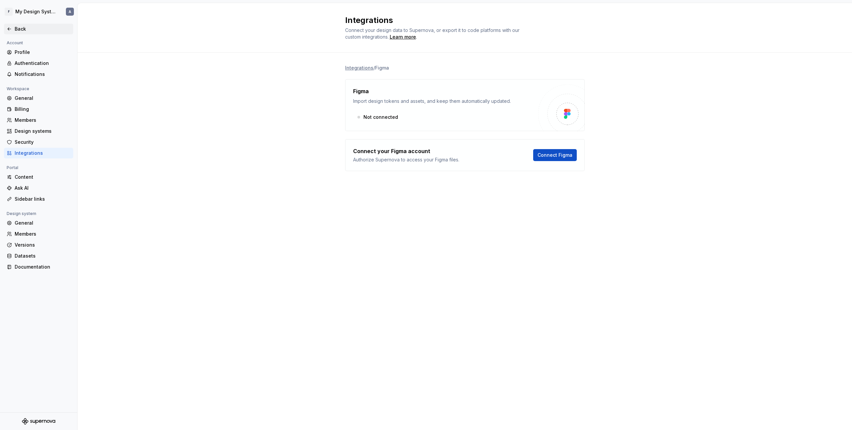
click at [23, 26] on div "Back" at bounding box center [43, 29] width 56 height 7
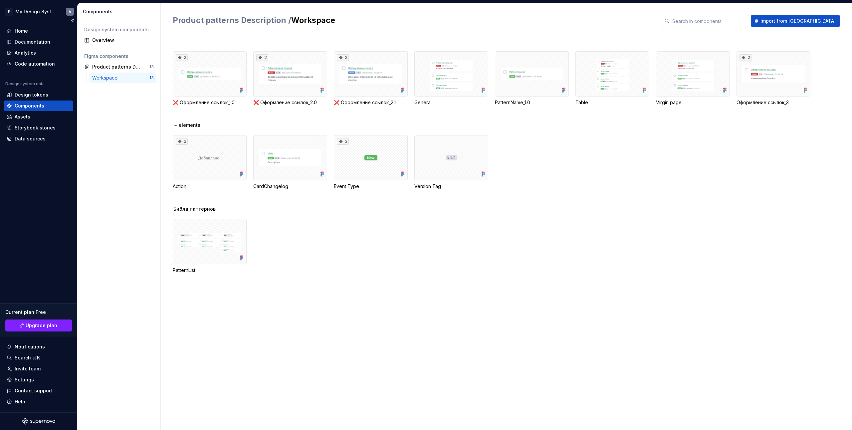
click at [39, 105] on div "Components" at bounding box center [30, 105] width 30 height 7
click at [117, 76] on div "Workspace" at bounding box center [106, 78] width 28 height 7
click at [183, 57] on div "2" at bounding box center [182, 57] width 12 height 7
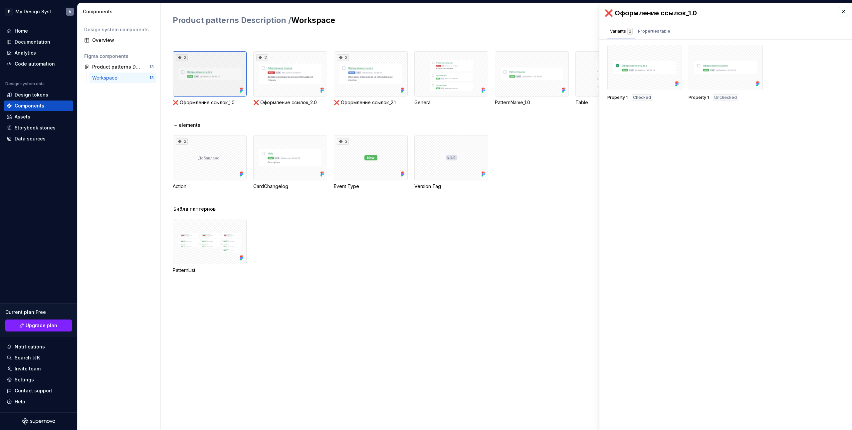
click at [226, 79] on div "2" at bounding box center [210, 73] width 74 height 45
click at [654, 35] on div "Properties table" at bounding box center [654, 31] width 38 height 11
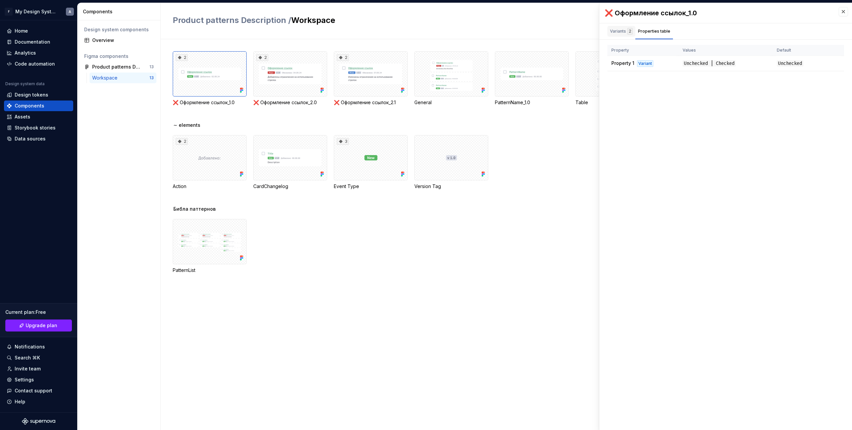
click at [613, 34] on div "Variants 2" at bounding box center [621, 31] width 23 height 7
click at [727, 70] on div at bounding box center [726, 67] width 75 height 45
click at [752, 52] on button "button" at bounding box center [754, 52] width 9 height 9
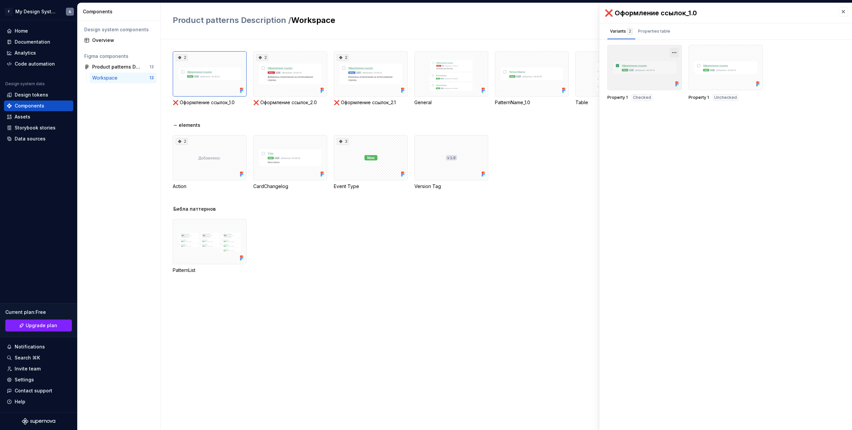
click at [676, 53] on button "button" at bounding box center [674, 52] width 9 height 9
drag, startPoint x: 675, startPoint y: 53, endPoint x: 724, endPoint y: 49, distance: 49.0
click at [676, 52] on button "button" at bounding box center [674, 52] width 9 height 9
click at [839, 9] on button "button" at bounding box center [843, 11] width 9 height 9
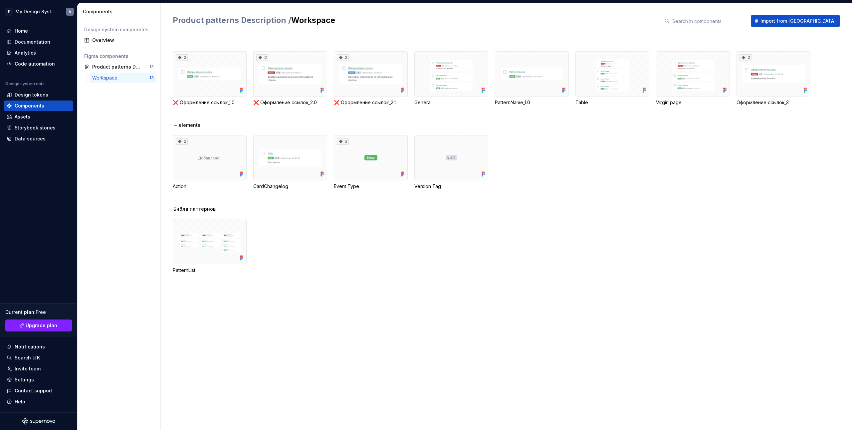
click at [833, 47] on div "2 ❌ Оформление ссылок_1.0 2 ❌ Оформление ссылок_2.0 2 ❌ Оформление ссылок_2.1 G…" at bounding box center [512, 234] width 679 height 391
click at [522, 200] on div "∼ elements 2 Action CardChangelog 3 Event Type Version Tag" at bounding box center [512, 164] width 679 height 84
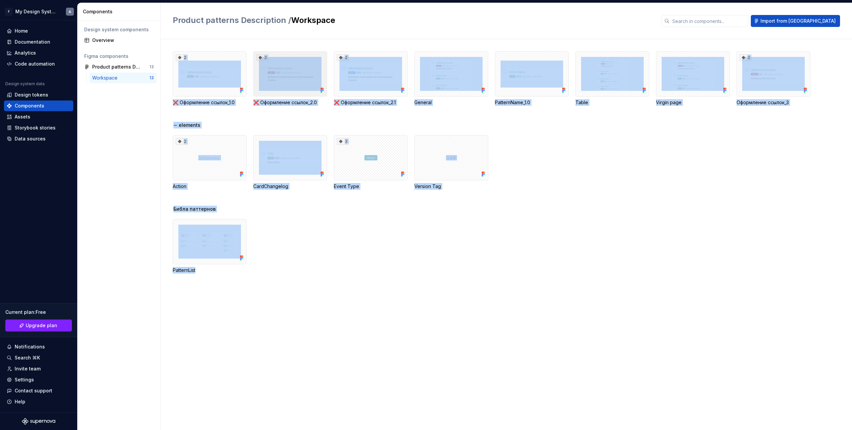
drag, startPoint x: 398, startPoint y: 269, endPoint x: 223, endPoint y: 63, distance: 269.4
click at [223, 63] on div "2 ❌ Оформление ссылок_1.0 2 ❌ Оформление ссылок_2.0 2 ❌ Оформление ссылок_2.1 G…" at bounding box center [512, 234] width 679 height 391
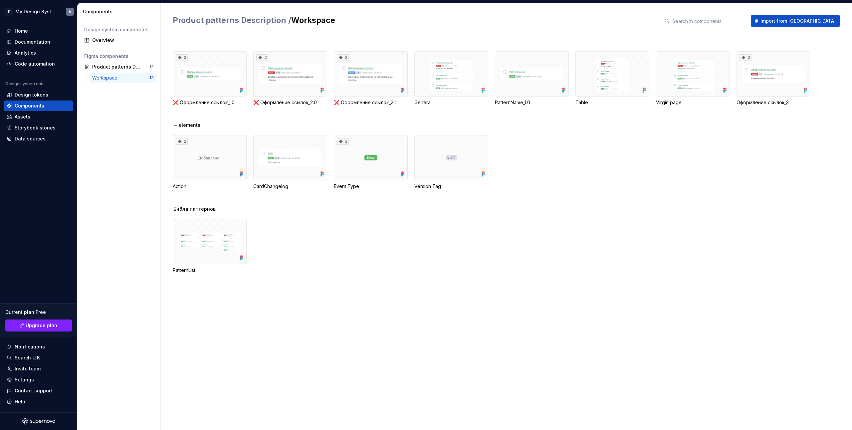
drag, startPoint x: 148, startPoint y: 385, endPoint x: 113, endPoint y: 382, distance: 34.7
click at [143, 384] on div "Design system components Overview Figma components Product patterns Description…" at bounding box center [119, 225] width 83 height 410
click at [37, 379] on div "Settings" at bounding box center [39, 379] width 64 height 7
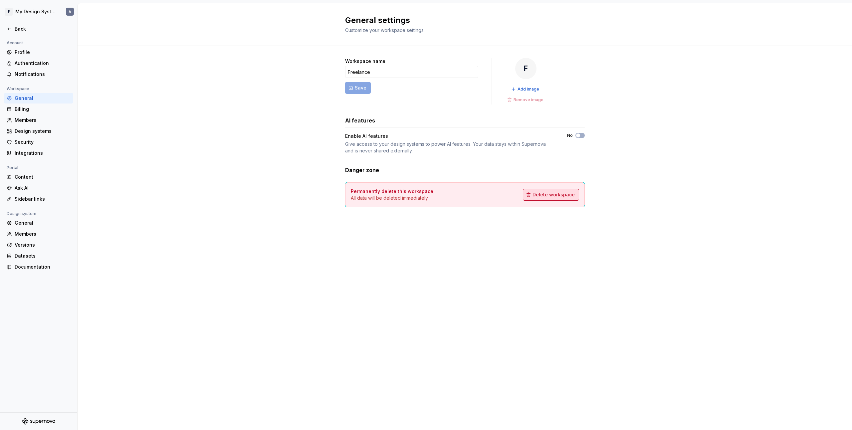
click at [565, 199] on button "Delete workspace" at bounding box center [551, 195] width 56 height 12
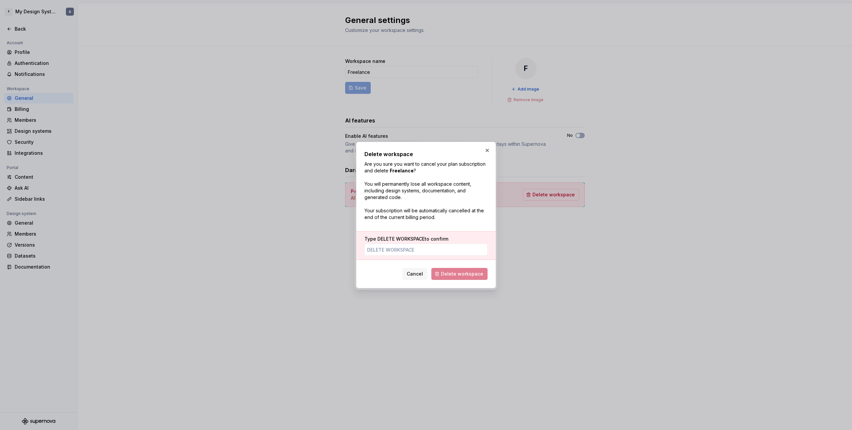
click at [377, 238] on span "DELETE WORKSPACE" at bounding box center [400, 239] width 47 height 6
click at [377, 244] on input "Type DELETE WORKSPACE to confirm" at bounding box center [425, 250] width 123 height 12
click at [377, 239] on span "DELETE WORKSPACE" at bounding box center [400, 239] width 47 height 6
click at [377, 244] on input "Type DELETE WORKSPACE to confirm" at bounding box center [425, 250] width 123 height 12
type input "В"
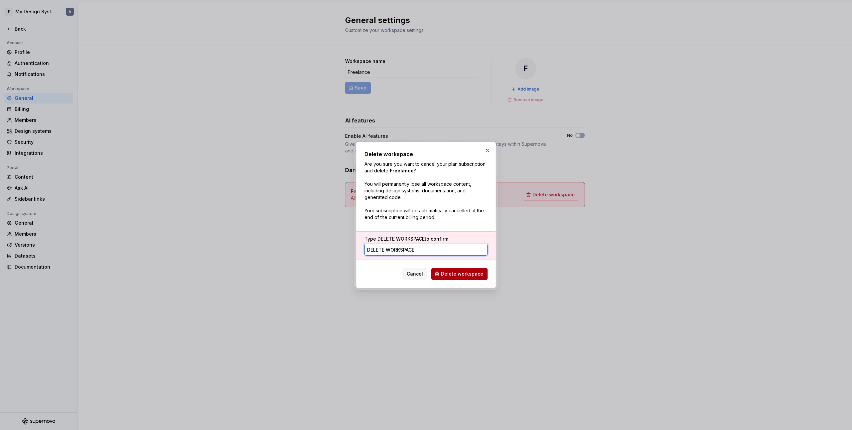
type input "DELETE WORKSPACE"
click at [471, 269] on button "Delete workspace" at bounding box center [459, 274] width 56 height 12
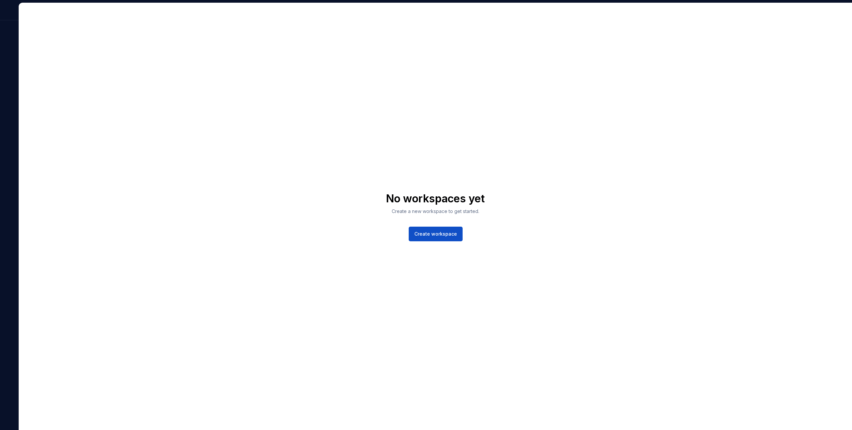
click at [71, 44] on div "No workspaces yet Create a new workspace to get started. Create workspace" at bounding box center [435, 216] width 833 height 427
